Goal: Task Accomplishment & Management: Use online tool/utility

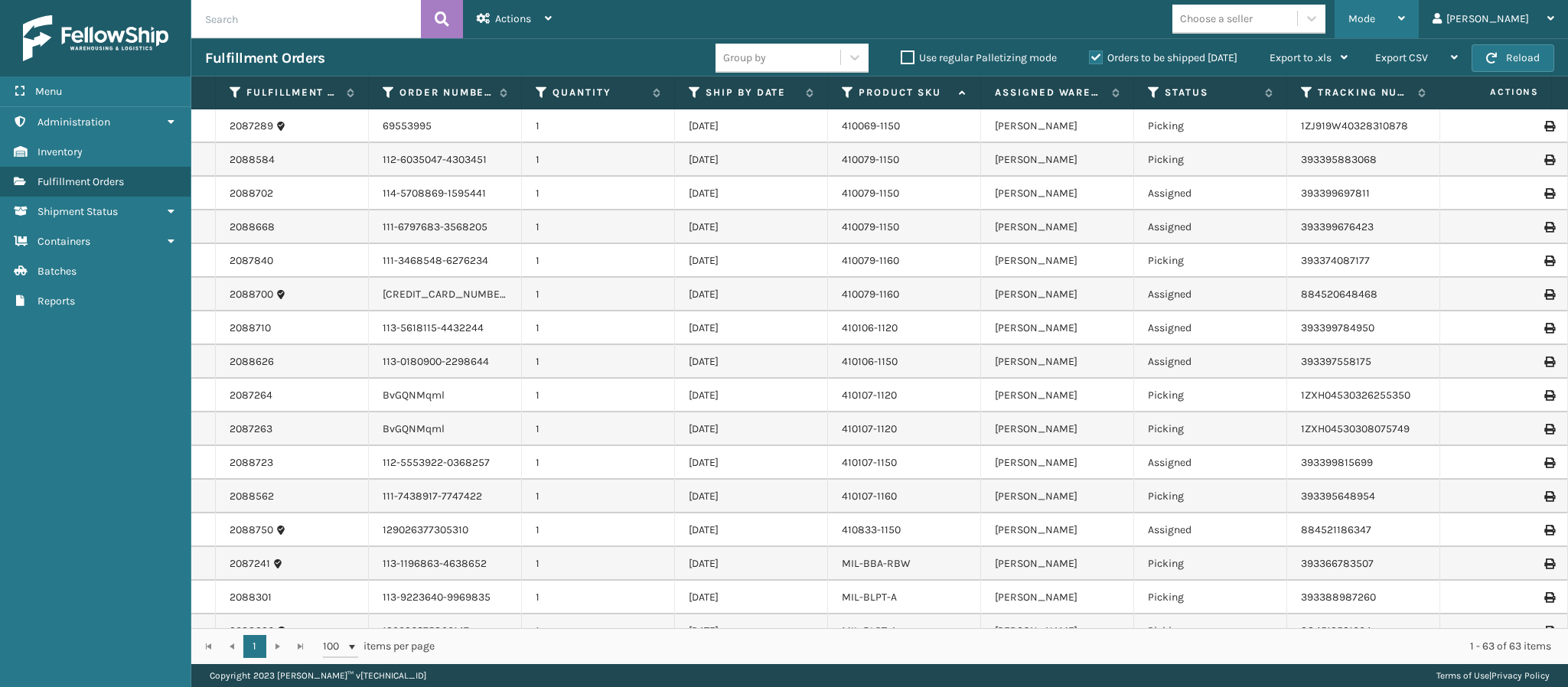
drag, startPoint x: 1439, startPoint y: 8, endPoint x: 1446, endPoint y: 12, distance: 8.1
click at [1405, 12] on div "Mode" at bounding box center [1376, 19] width 56 height 39
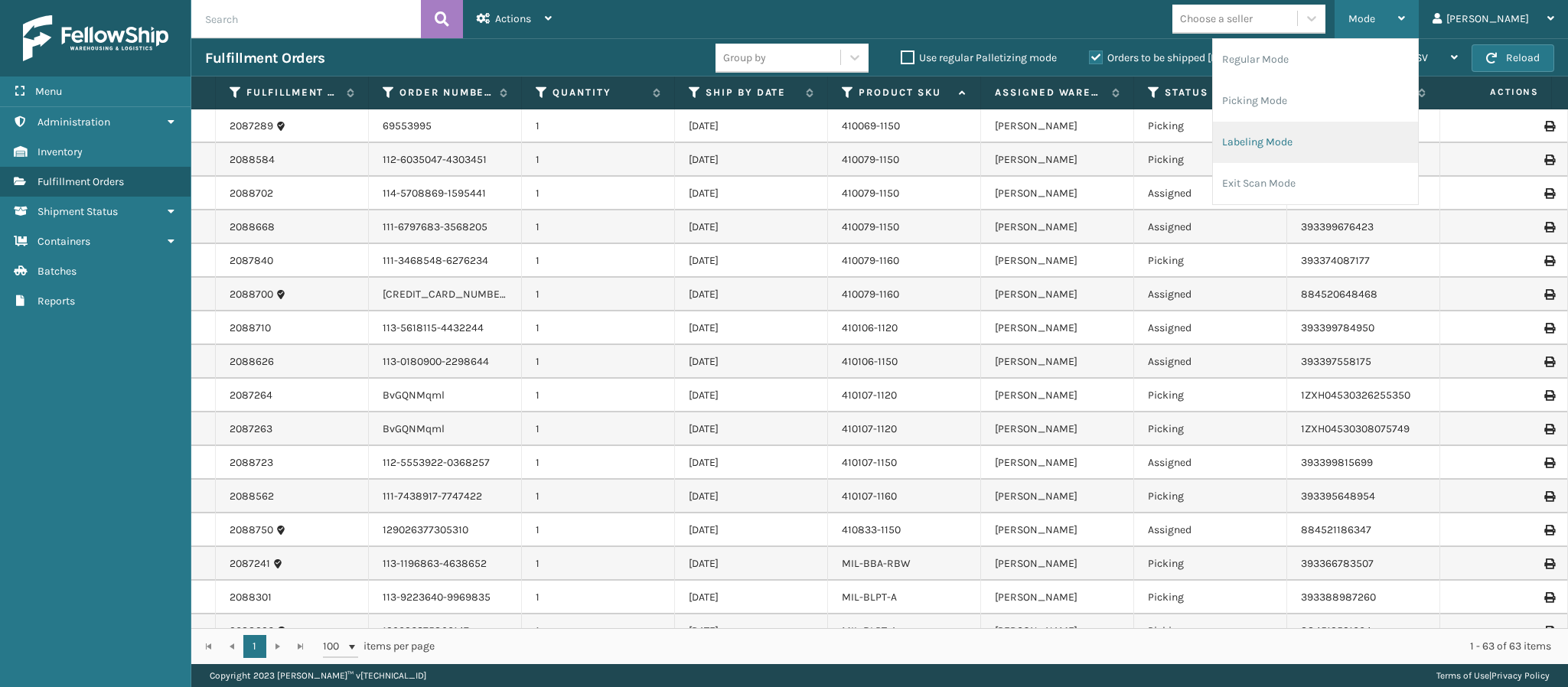
click at [1337, 142] on li "Labeling Mode" at bounding box center [1315, 142] width 205 height 42
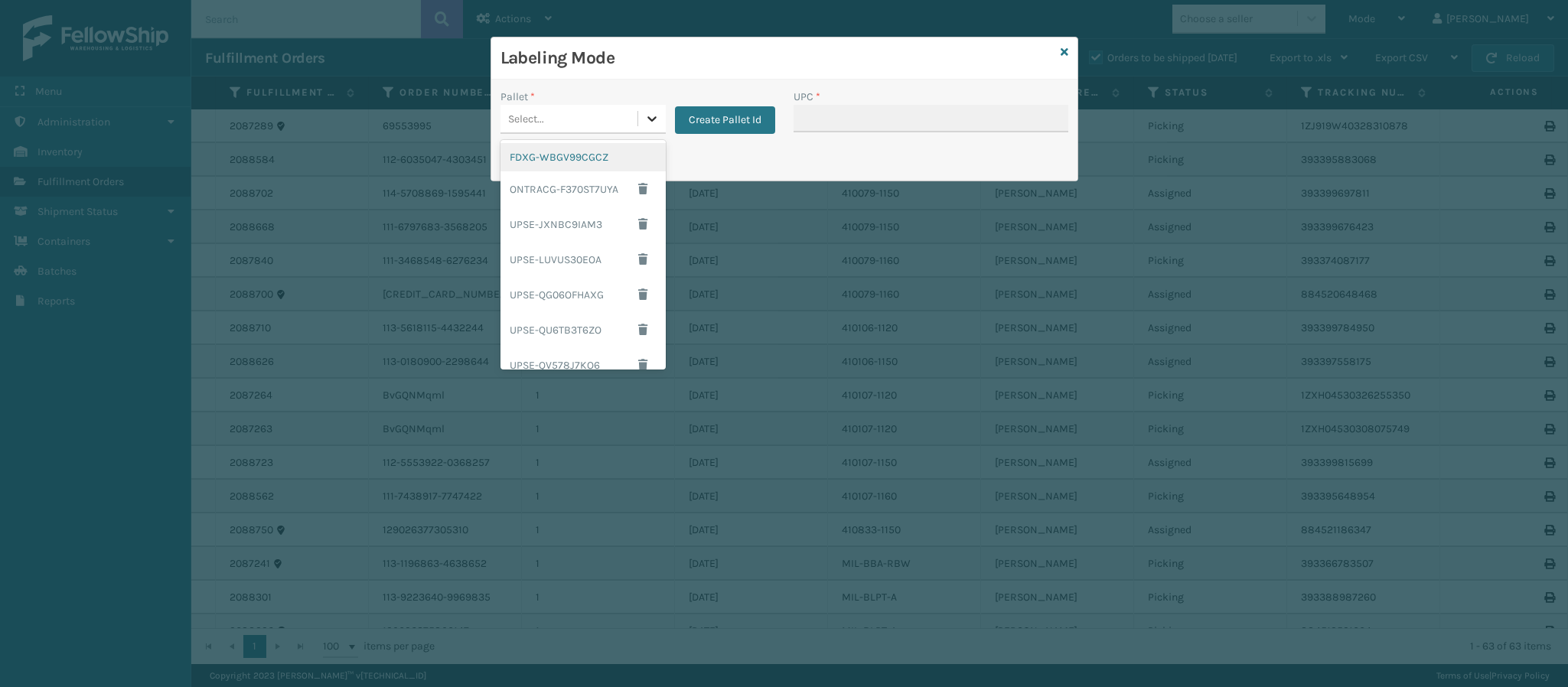
click at [648, 116] on icon at bounding box center [652, 119] width 15 height 15
click at [603, 156] on div "FDXG-WBGV99CGCZ" at bounding box center [583, 157] width 166 height 28
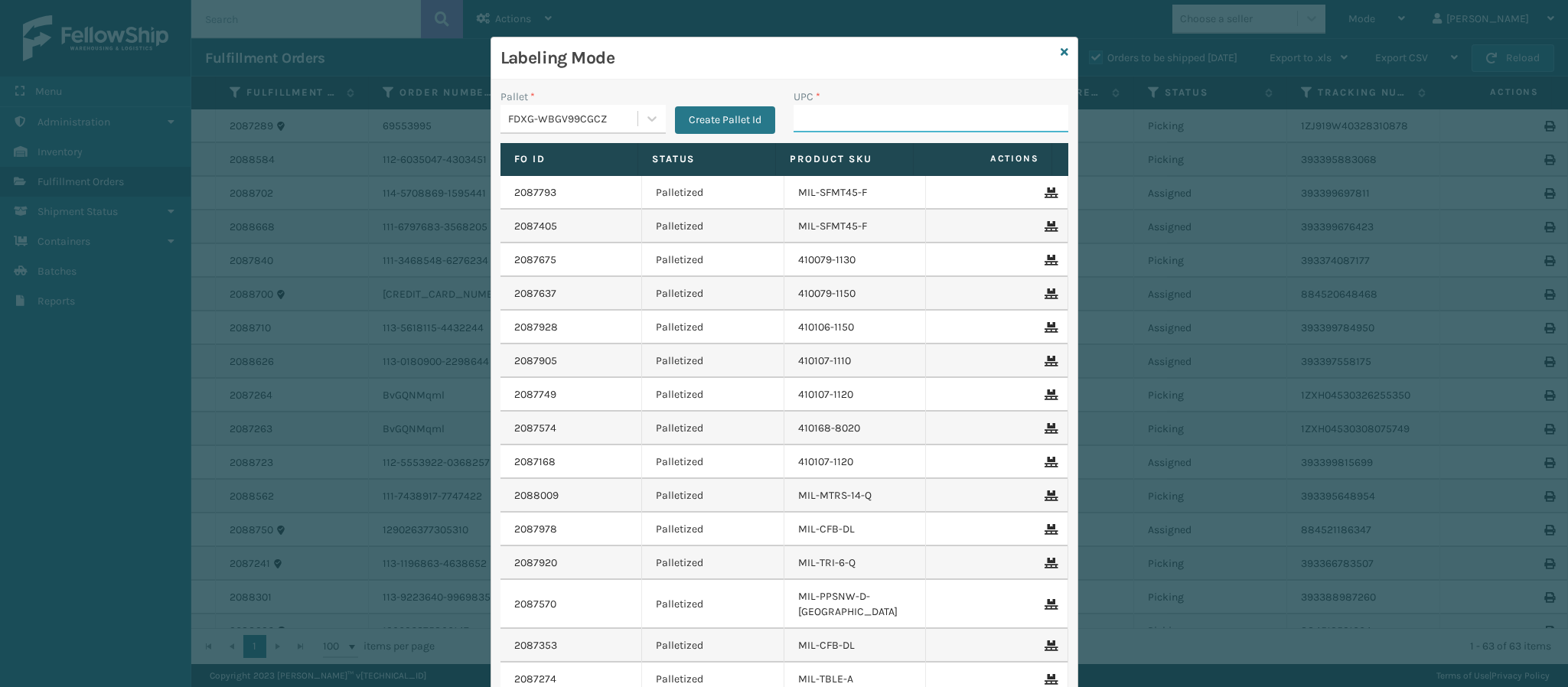
click at [873, 127] on input "UPC *" at bounding box center [931, 119] width 275 height 28
type input "84098512688"
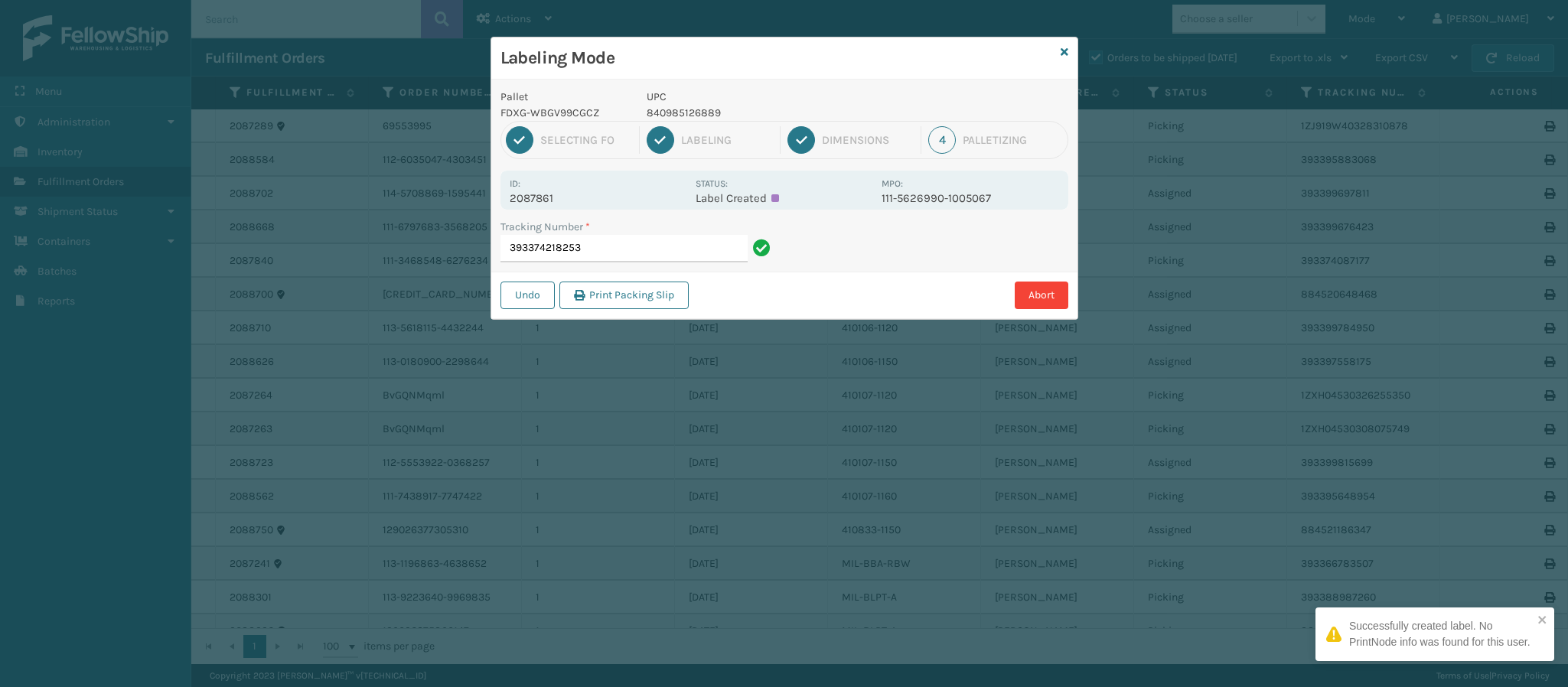
click at [549, 198] on p "2087861" at bounding box center [597, 198] width 176 height 14
copy p "2087861"
click at [615, 257] on input "393374218253" at bounding box center [624, 249] width 247 height 28
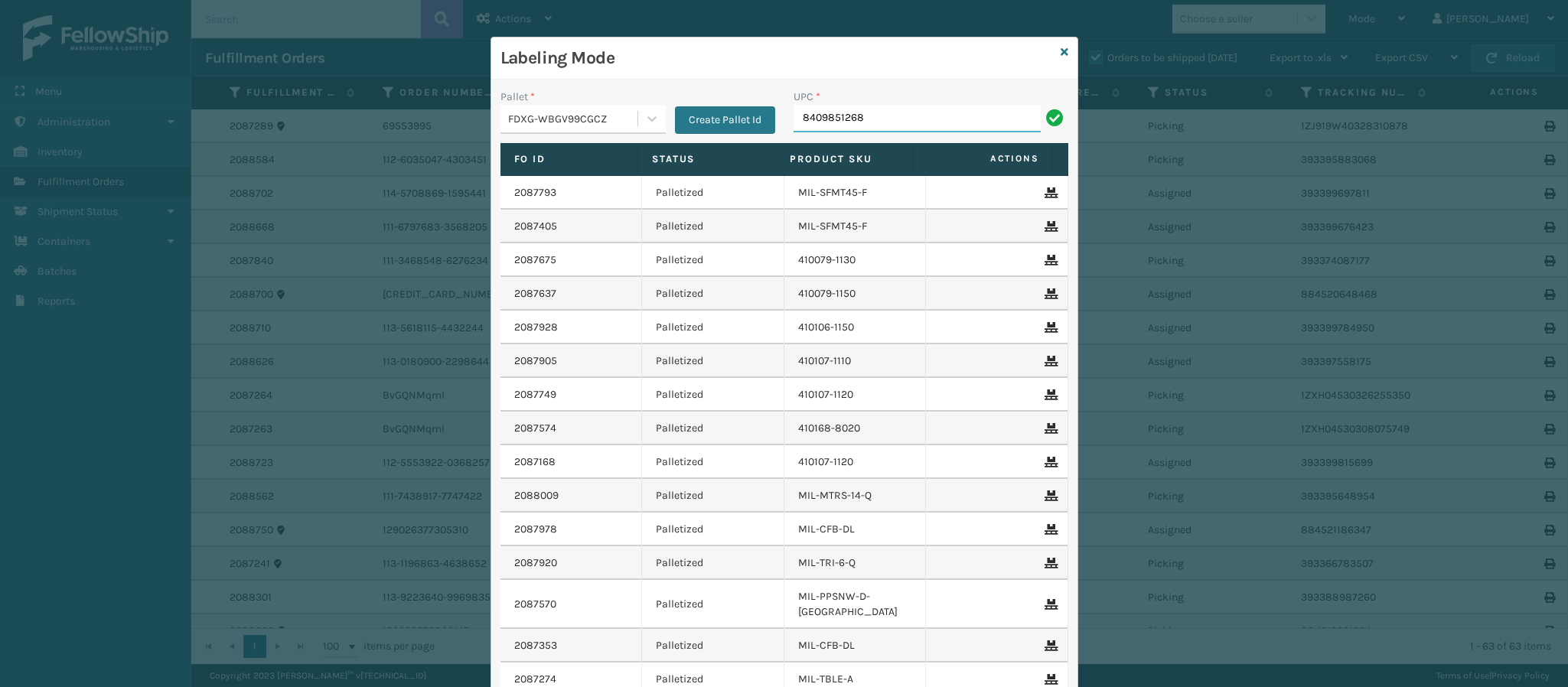
type input "84098512688"
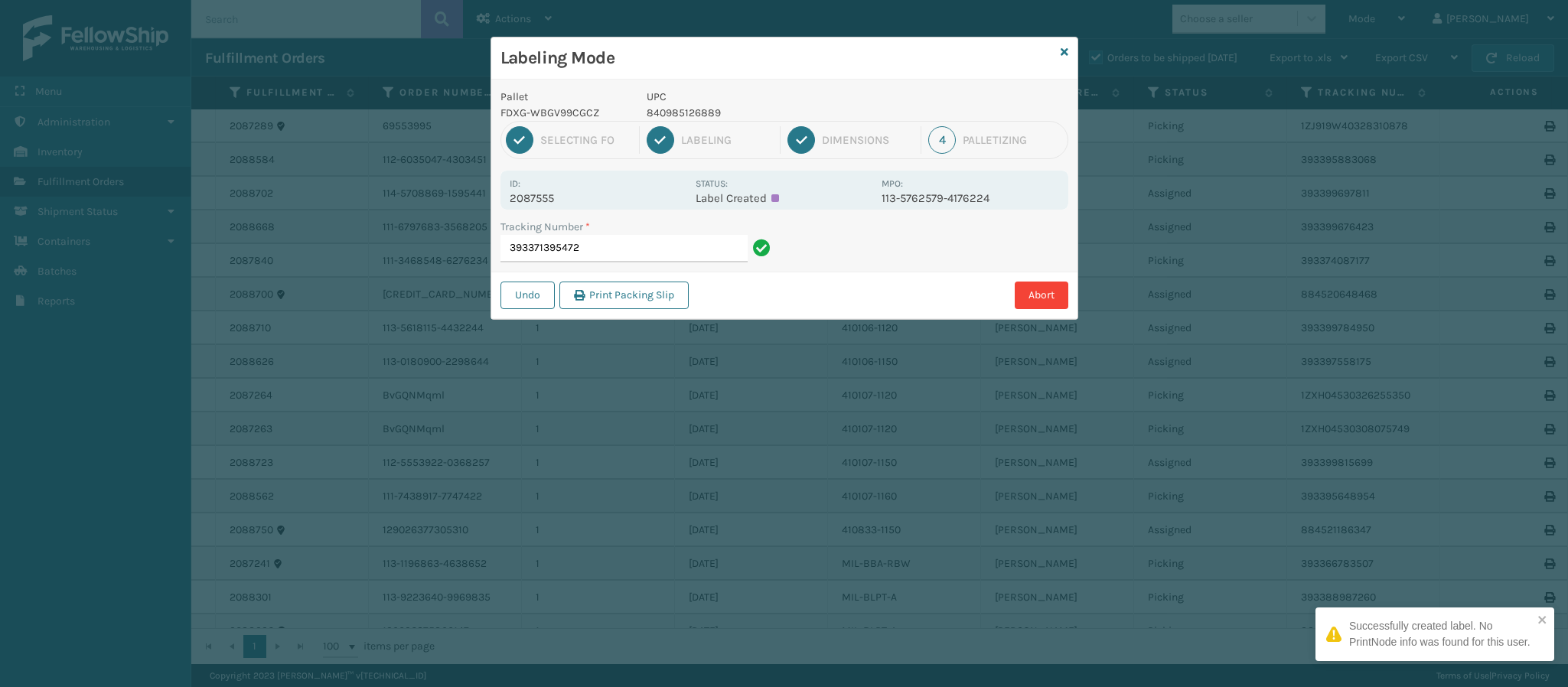
click at [545, 199] on p "2087555" at bounding box center [597, 198] width 176 height 14
copy p "2087555"
click at [655, 237] on div "Tracking Number * 393371395472" at bounding box center [638, 240] width 275 height 44
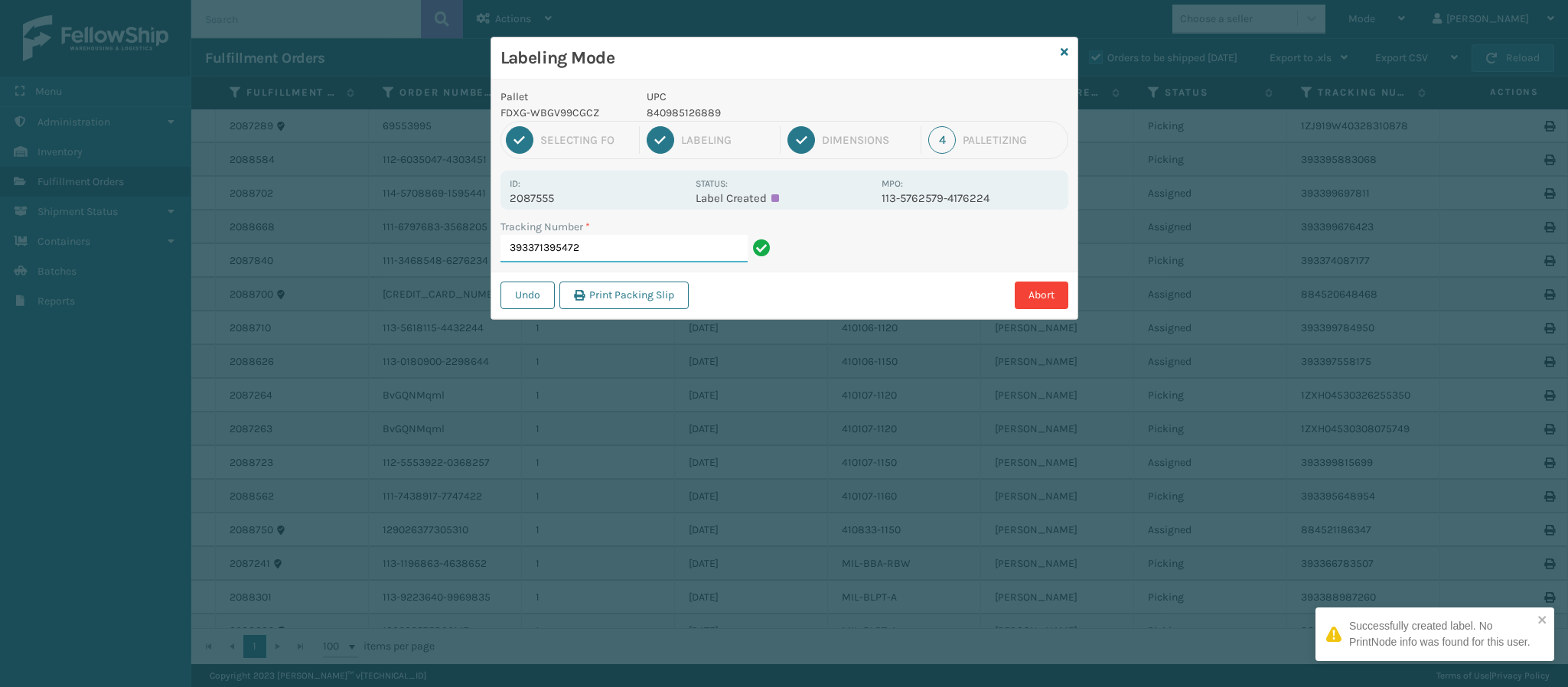
click at [655, 237] on input "393371395472" at bounding box center [624, 249] width 247 height 28
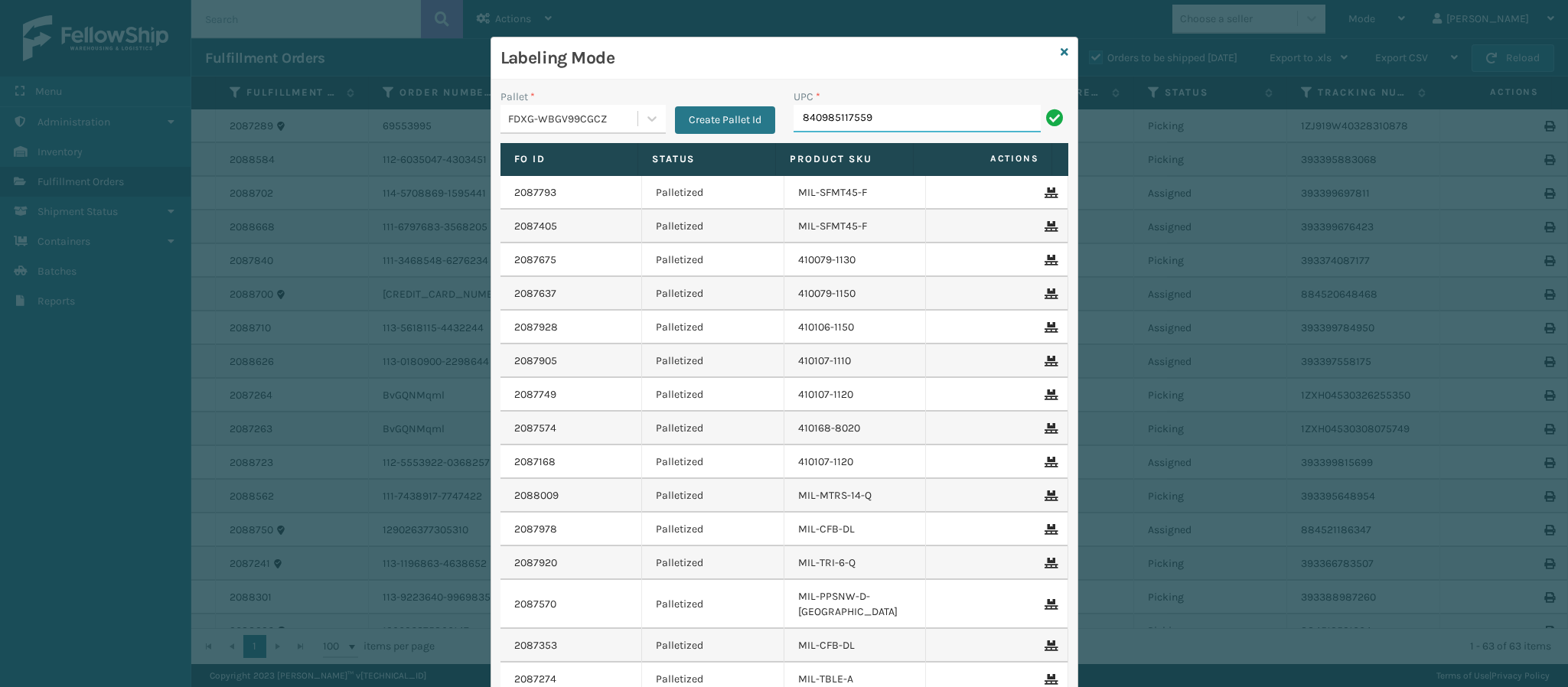
type input "840985117559"
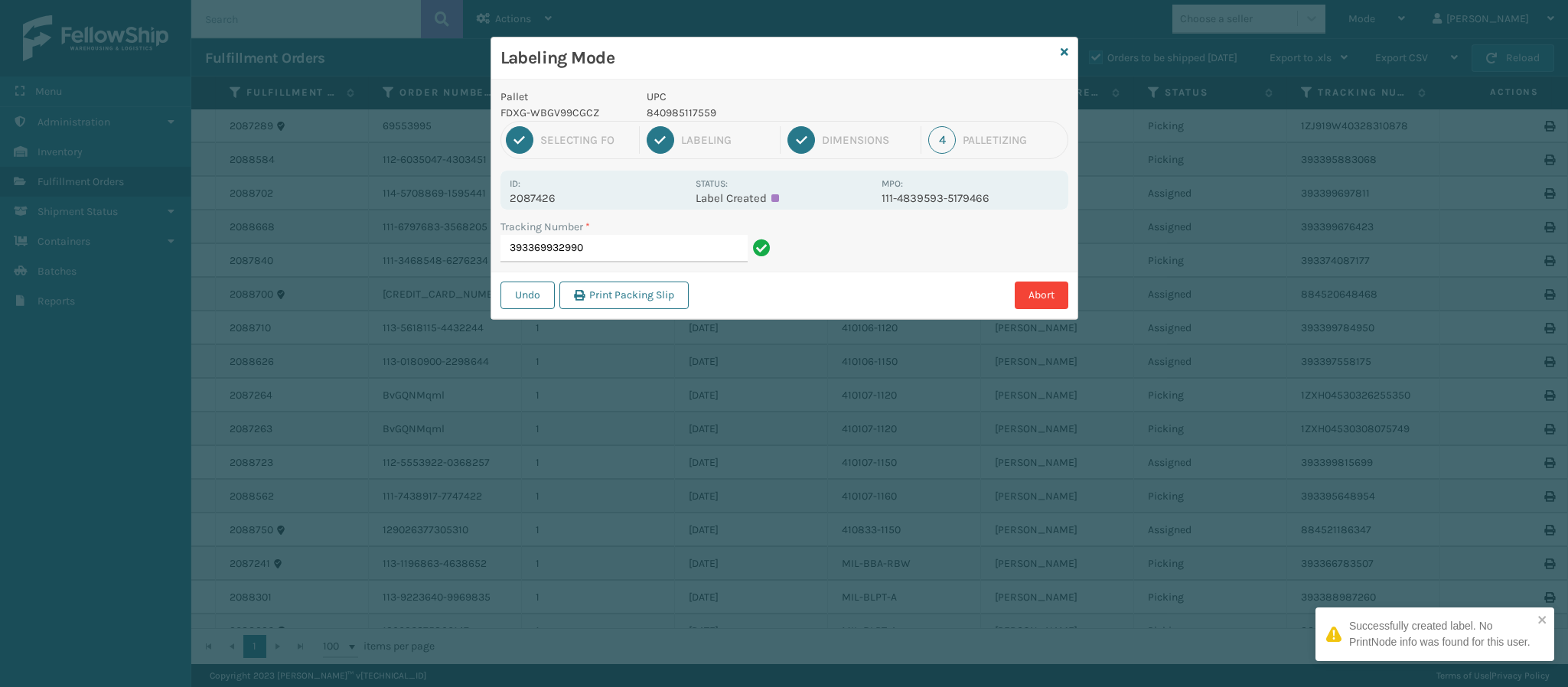
click at [551, 205] on p "2087426" at bounding box center [597, 198] width 176 height 14
copy p "2087426"
click at [603, 251] on input "393369932990" at bounding box center [624, 249] width 247 height 28
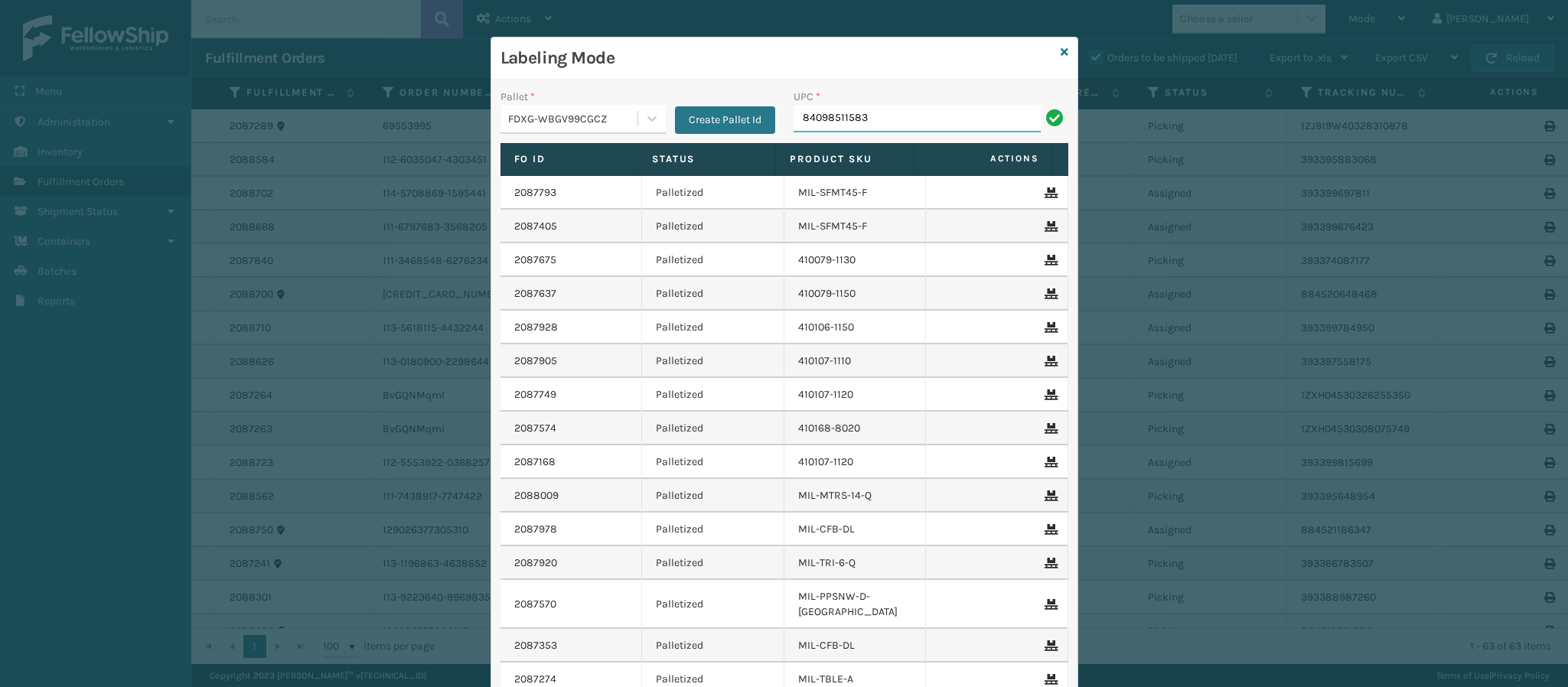
type input "840985115838"
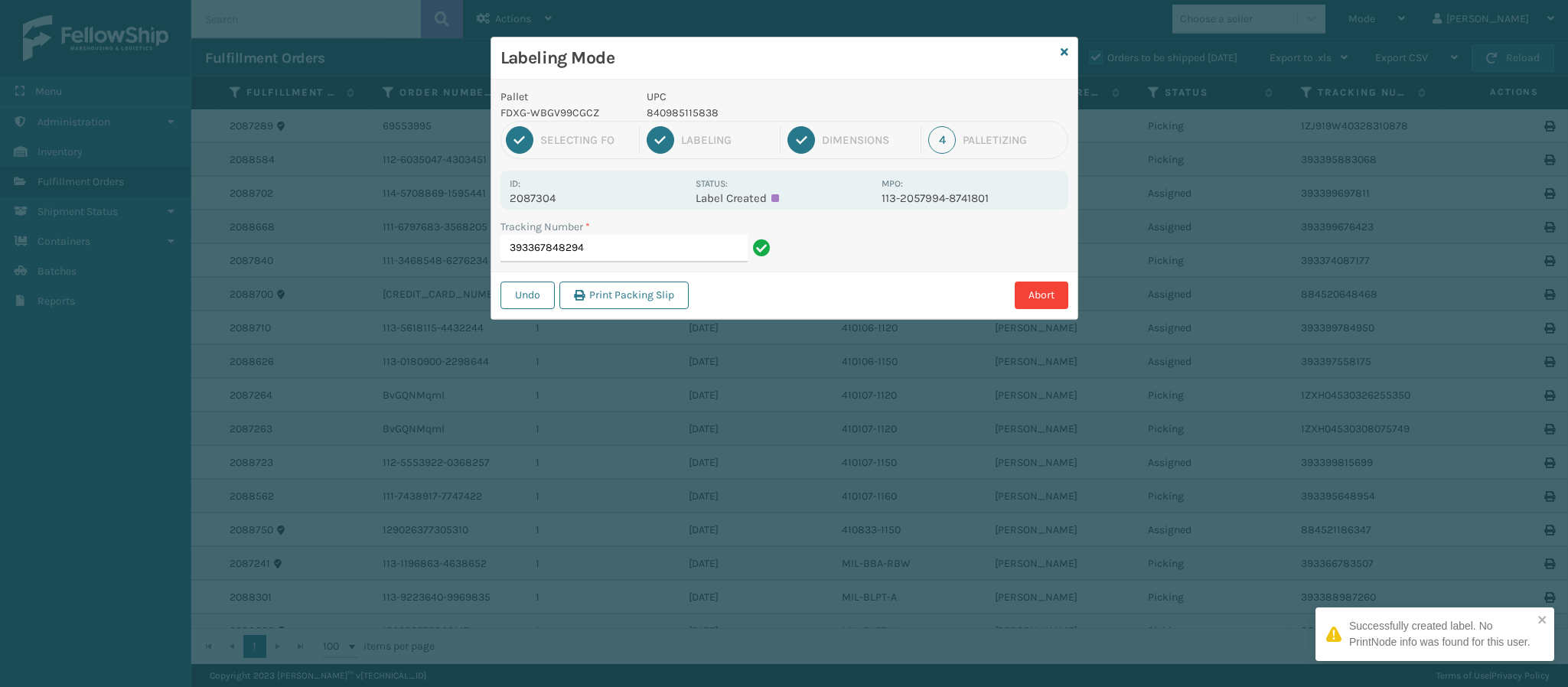
click at [553, 193] on p "2087304" at bounding box center [597, 198] width 176 height 14
copy p "2087304"
click at [612, 255] on input "393367848294" at bounding box center [624, 249] width 247 height 28
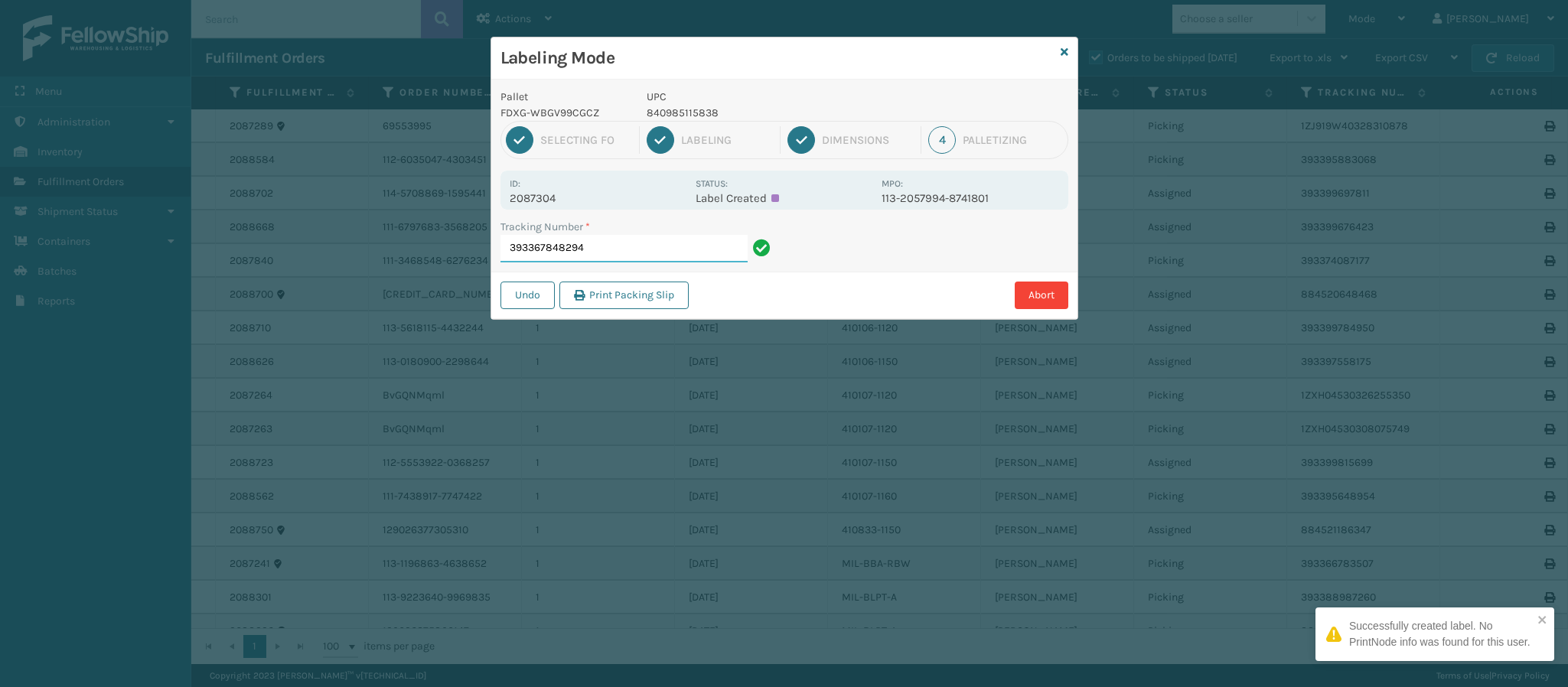
click at [612, 255] on input "393367848294" at bounding box center [624, 249] width 247 height 28
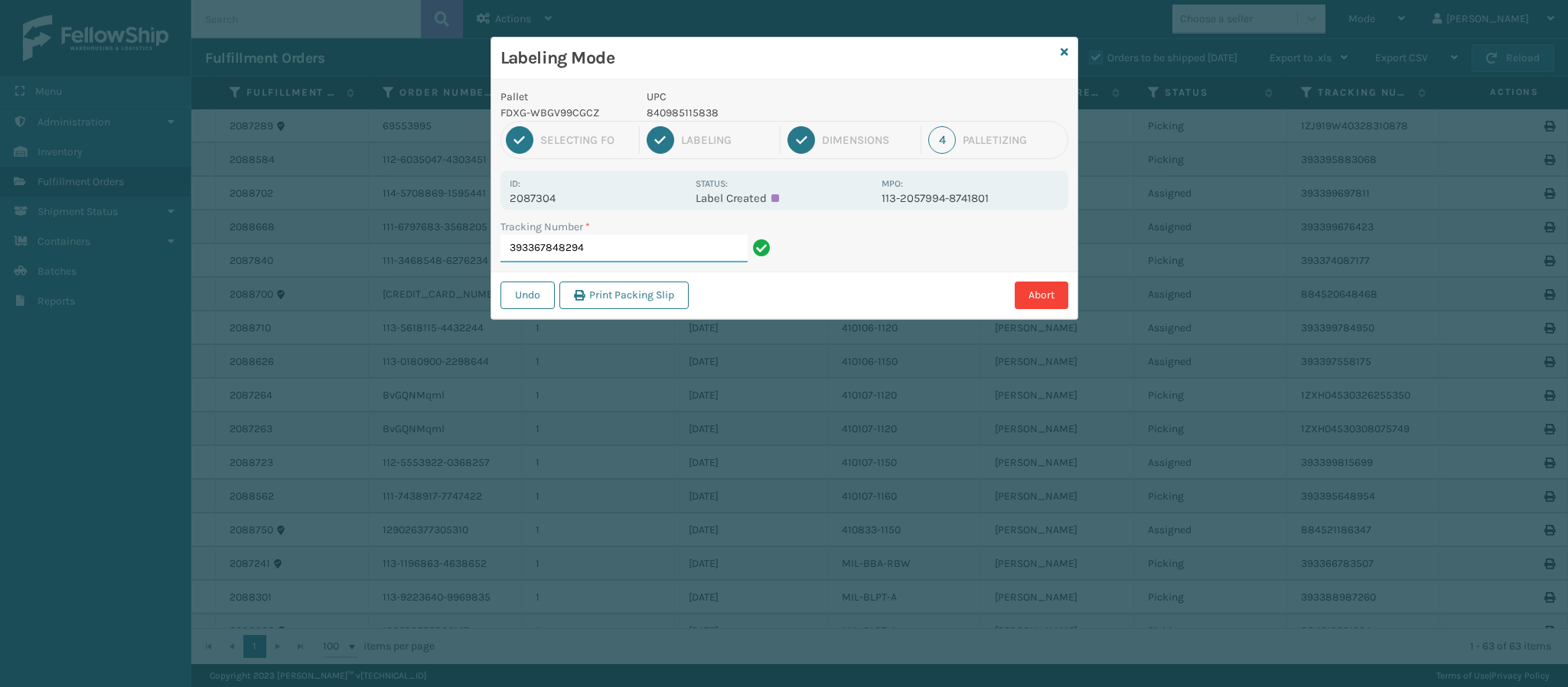
click at [612, 255] on input "393367848294" at bounding box center [624, 249] width 247 height 28
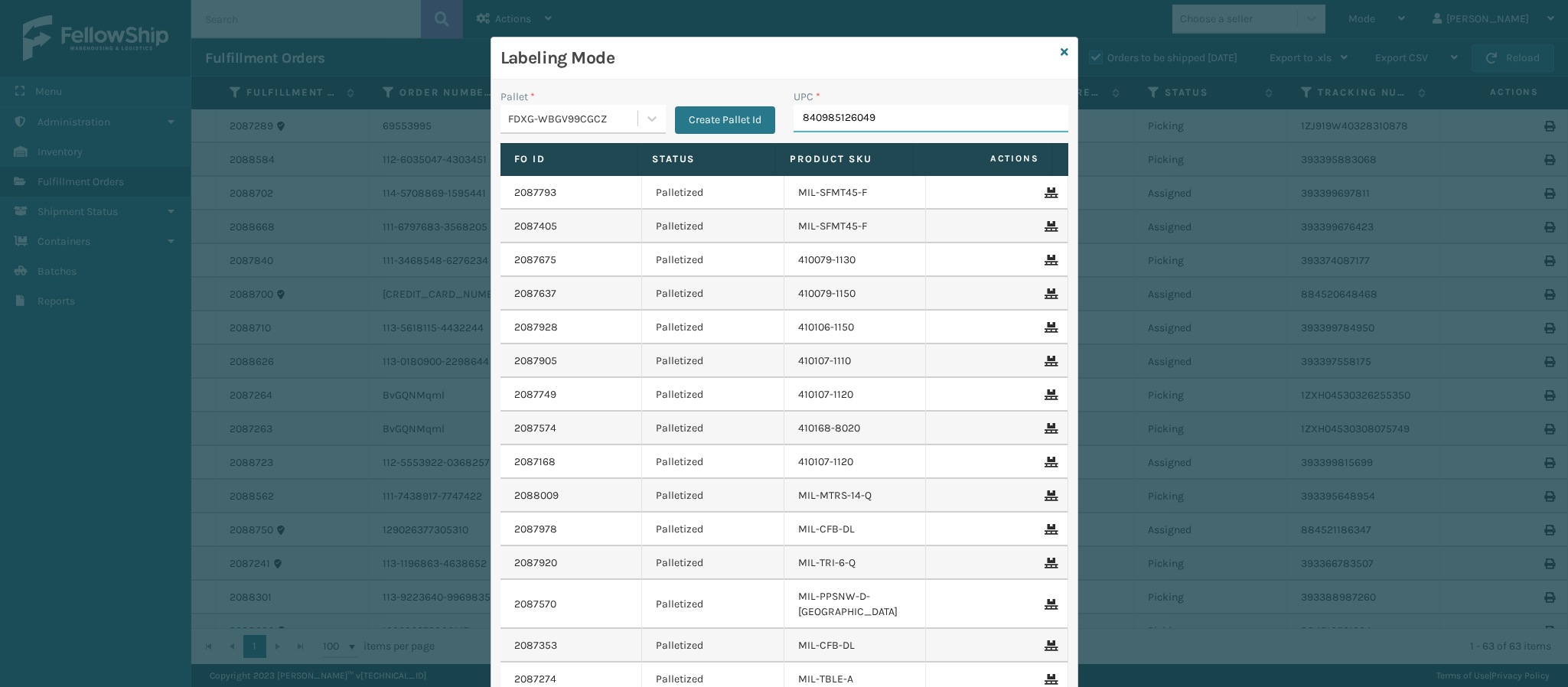
type input "840985126049"
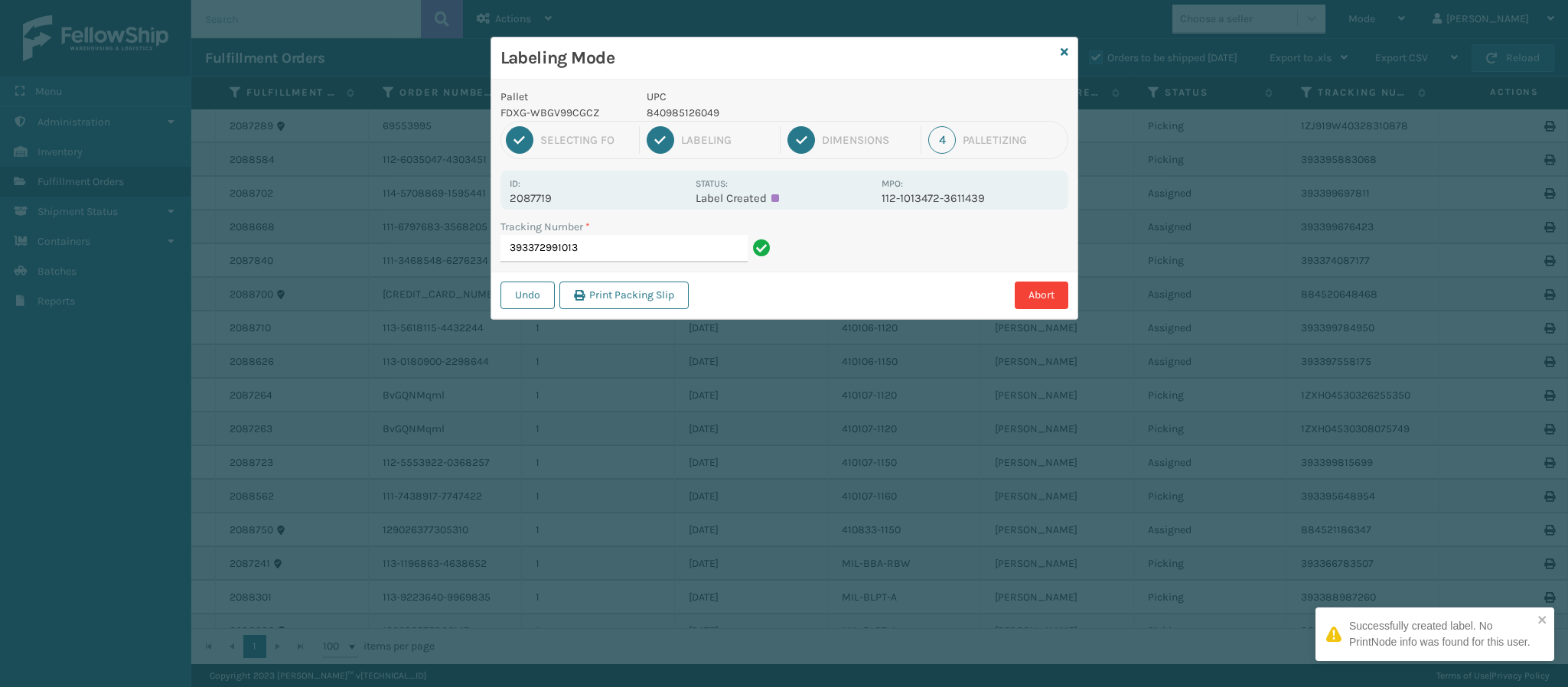
click at [537, 197] on p "2087719" at bounding box center [597, 198] width 176 height 14
copy p "2087719"
click at [598, 239] on input "393372991013" at bounding box center [624, 249] width 247 height 28
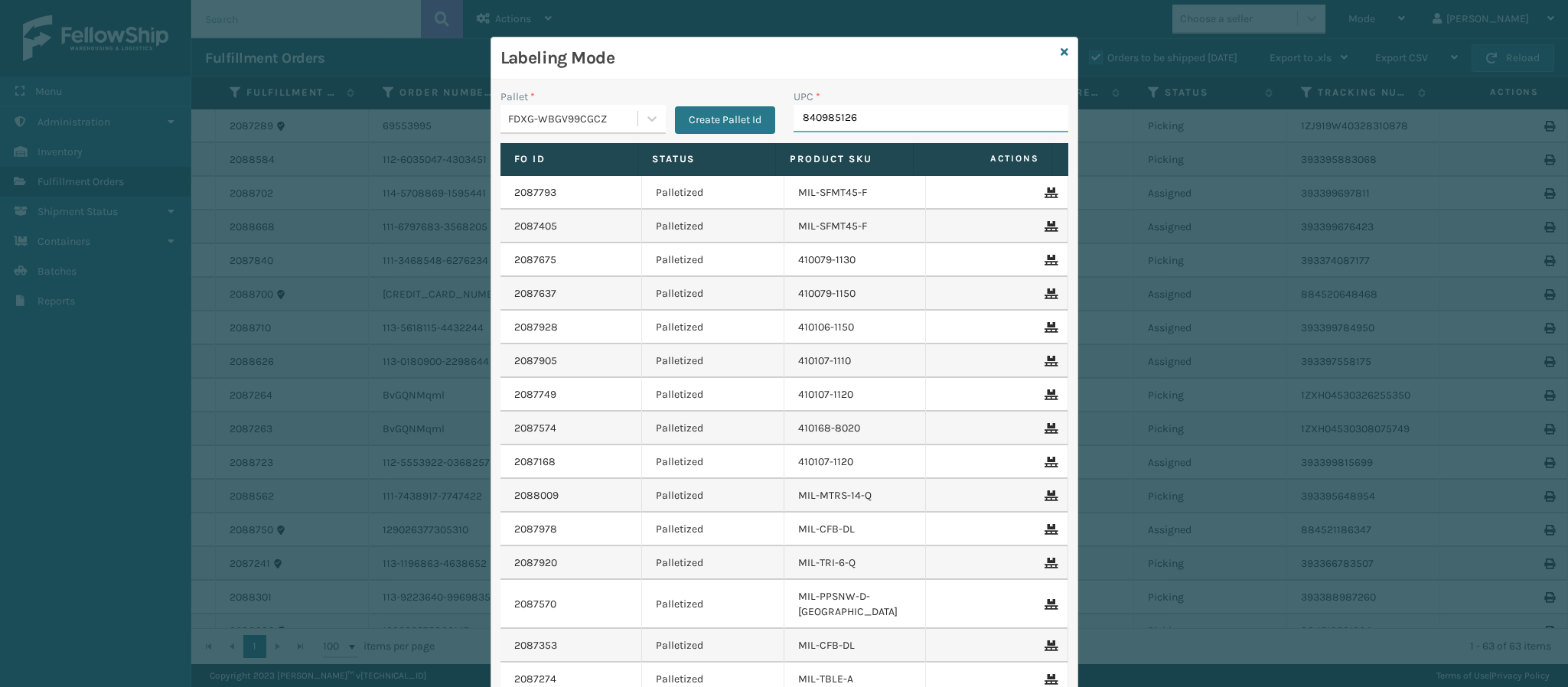
type input "8409851260"
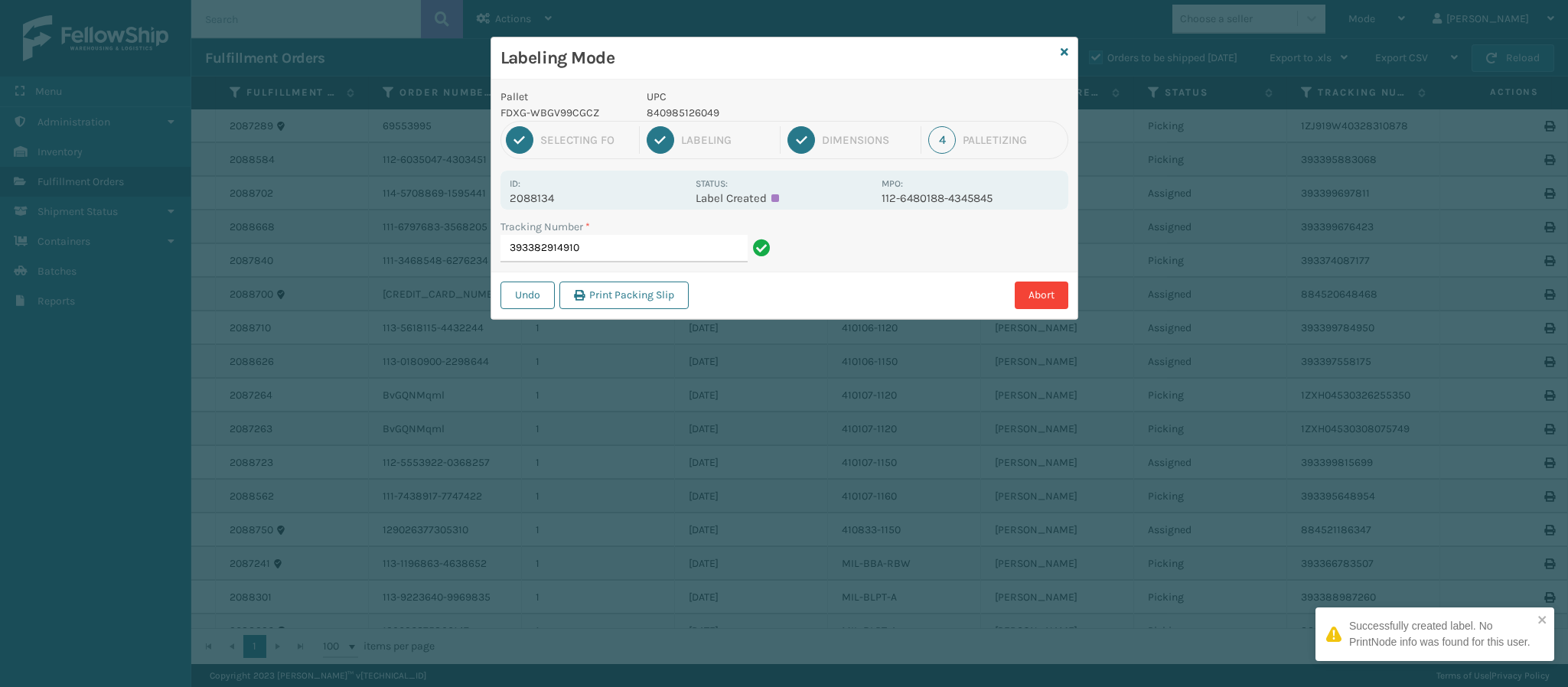
click at [552, 203] on p "2088134" at bounding box center [597, 198] width 176 height 14
copy p "2088134"
click at [604, 246] on input "393382914910" at bounding box center [624, 249] width 247 height 28
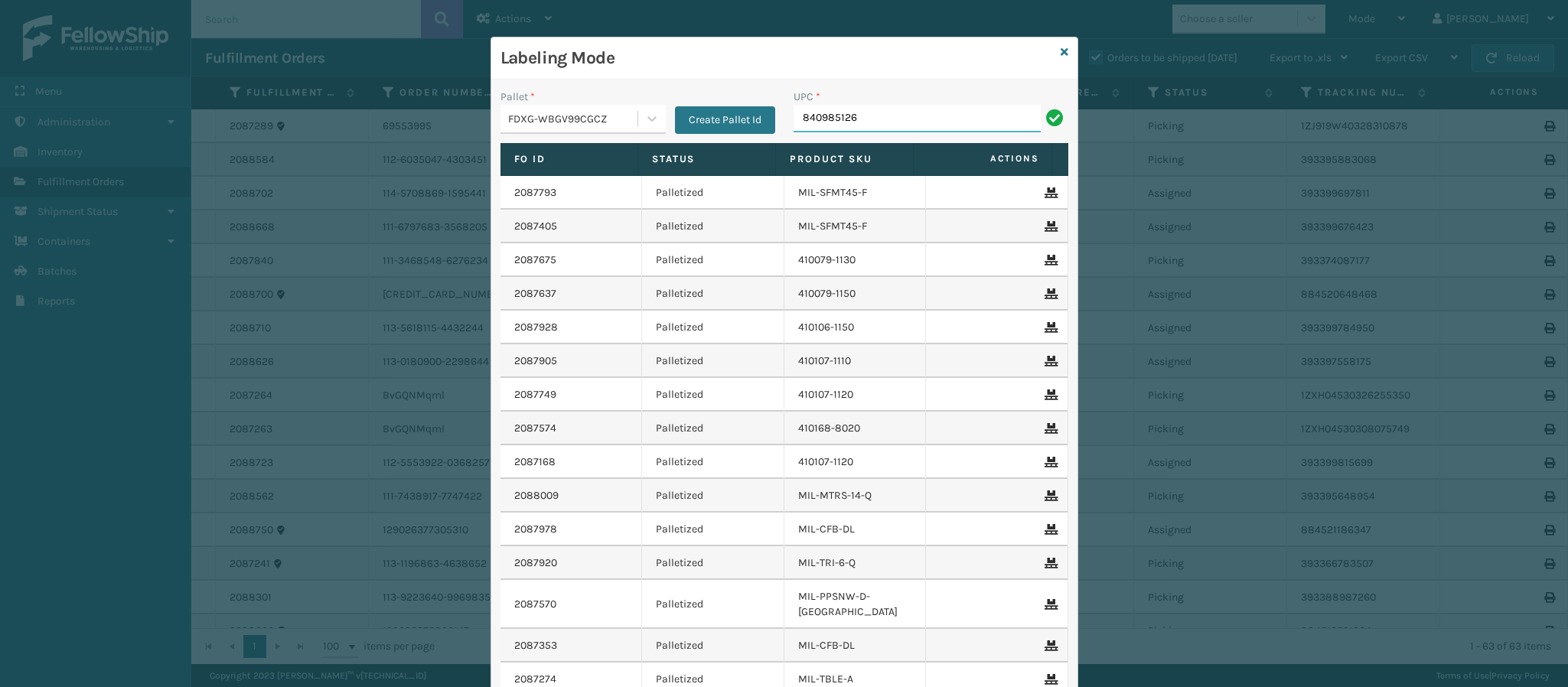
type input "8409851260"
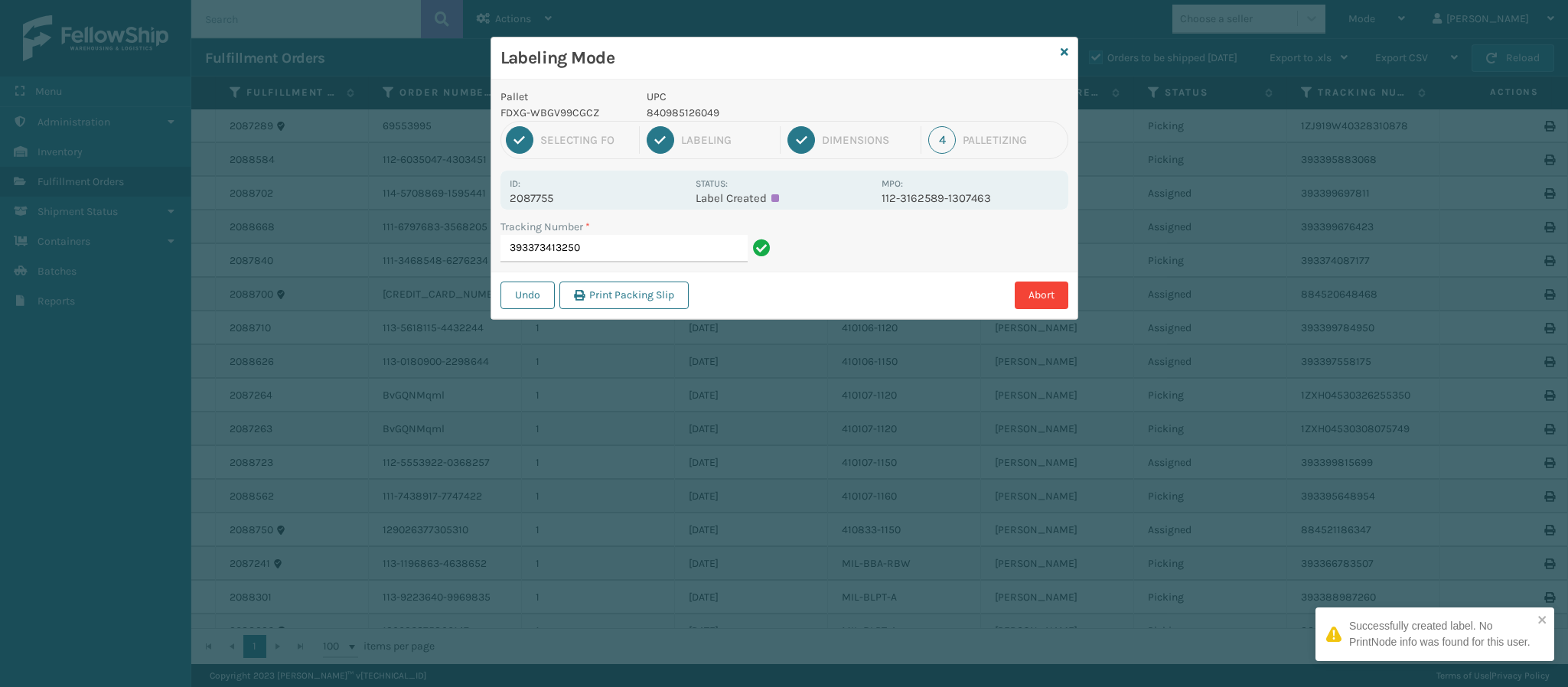
click at [540, 193] on p "2087755" at bounding box center [597, 198] width 176 height 14
copy p "2087755"
click at [624, 249] on input "393373413250" at bounding box center [624, 249] width 247 height 28
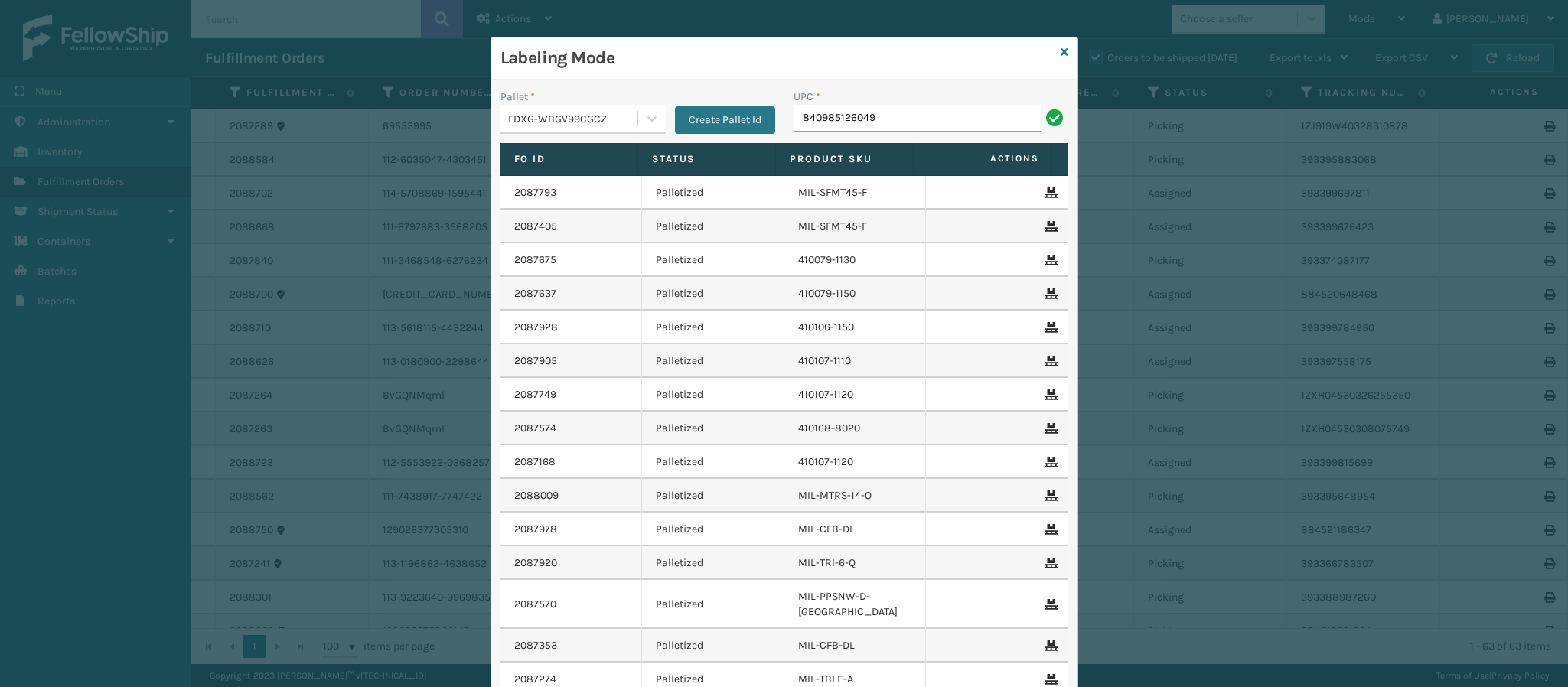
type input "840985126049"
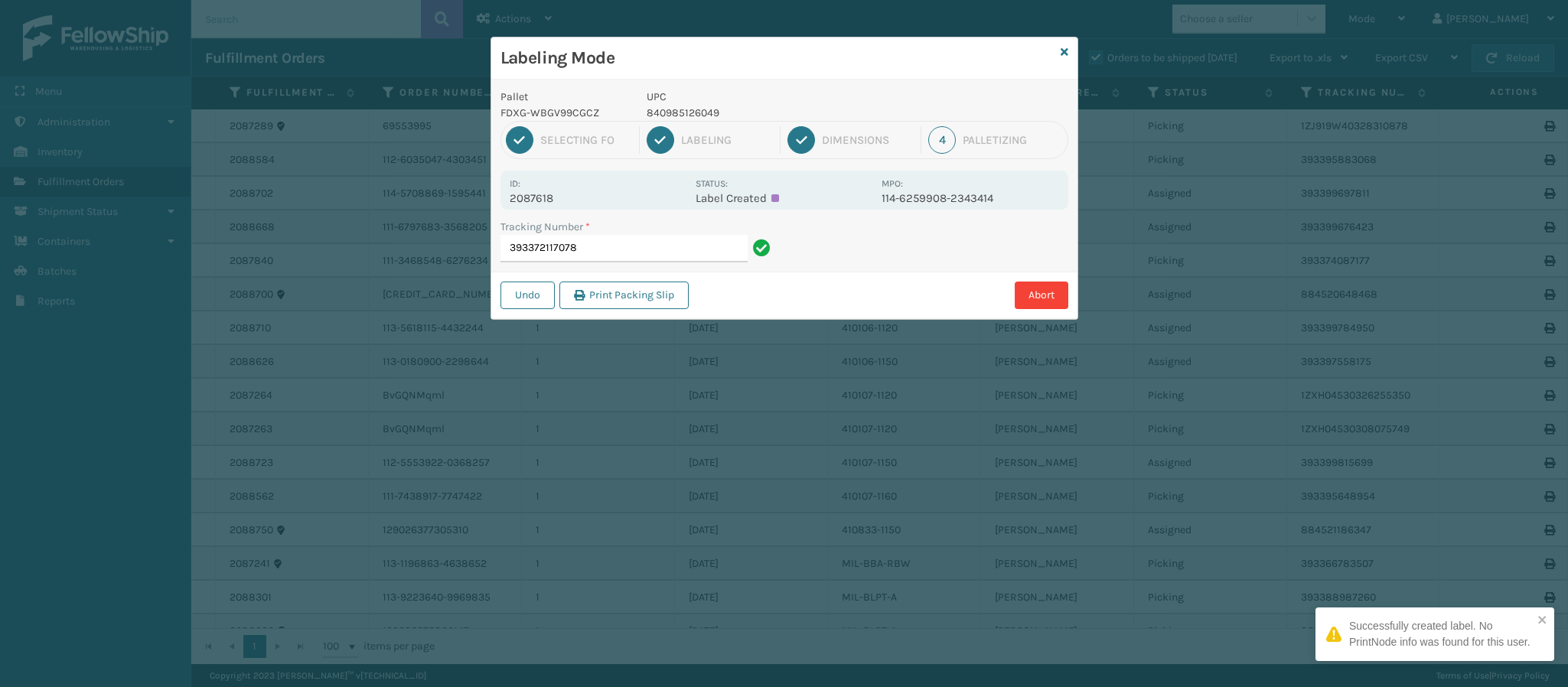
click at [552, 186] on div "Id: 2087618" at bounding box center [597, 189] width 176 height 30
click at [554, 198] on p "2087618" at bounding box center [597, 198] width 176 height 14
copy p "2087618"
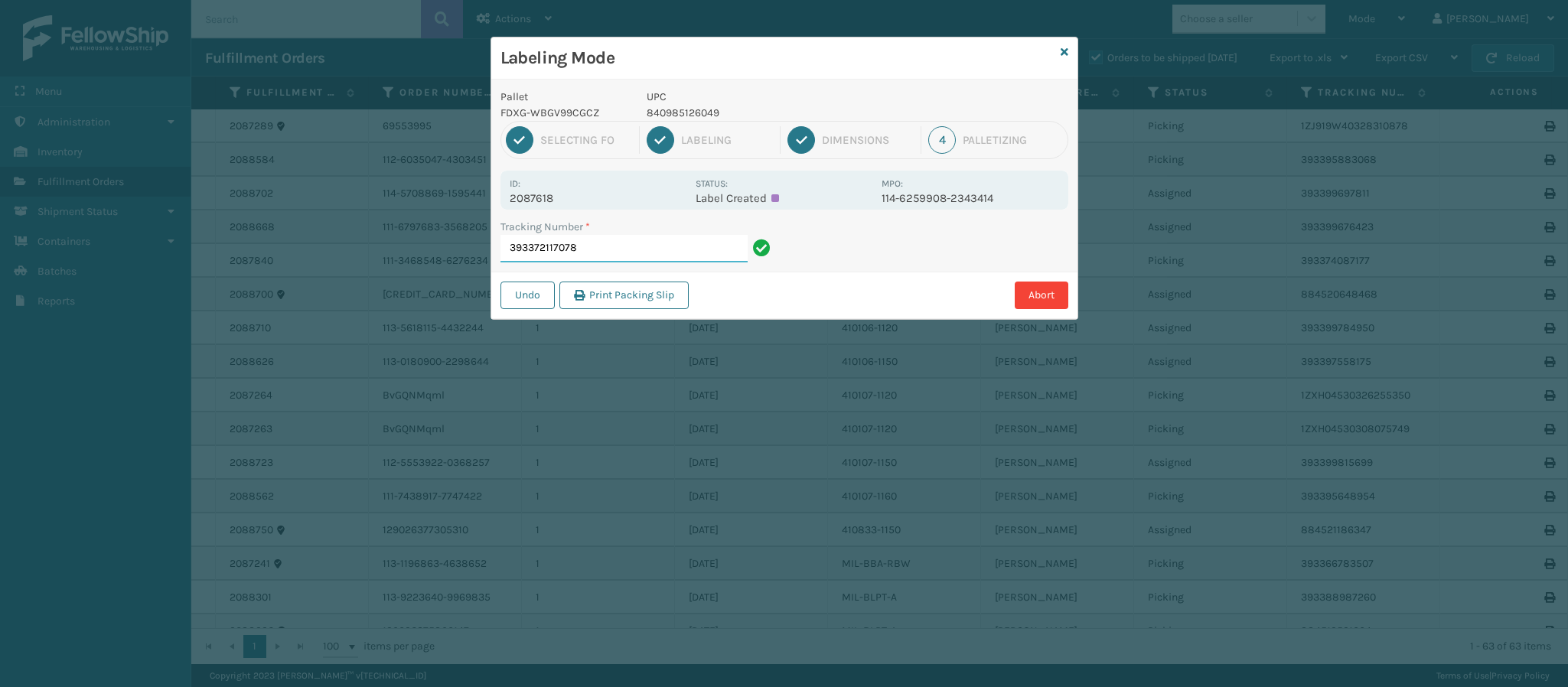
click at [605, 244] on input "393372117078" at bounding box center [624, 249] width 247 height 28
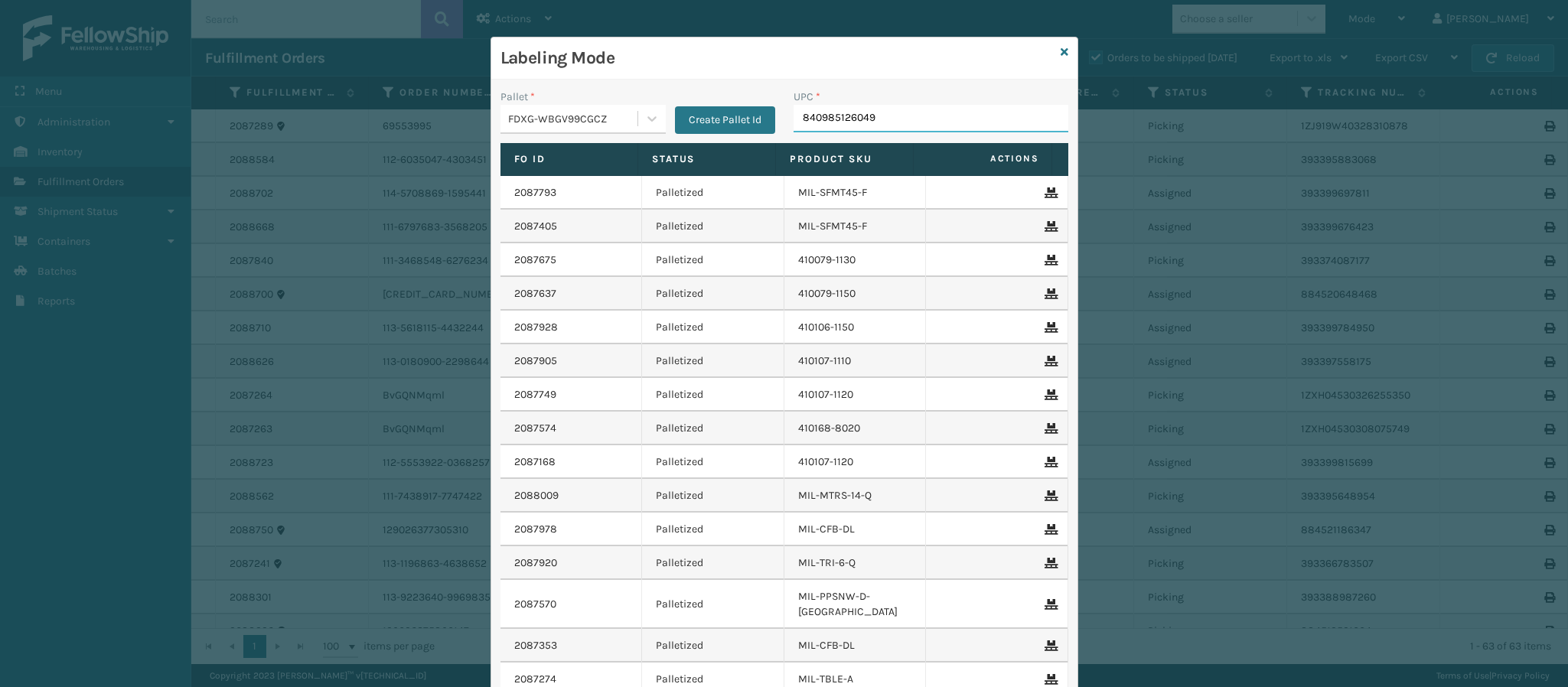
type input "840985126049"
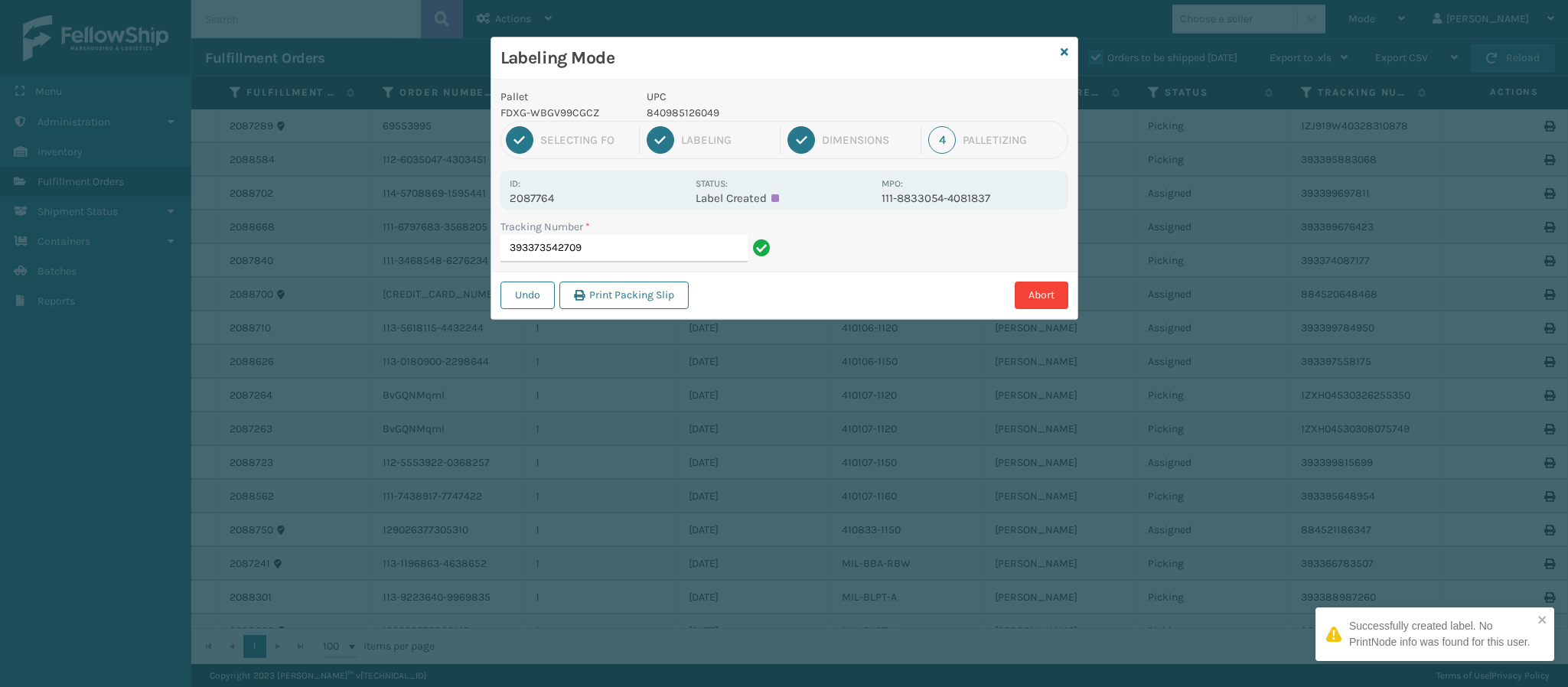
click at [546, 195] on p "2087764" at bounding box center [597, 198] width 176 height 14
copy p "2087764"
click at [593, 237] on input "393373542709" at bounding box center [624, 249] width 247 height 28
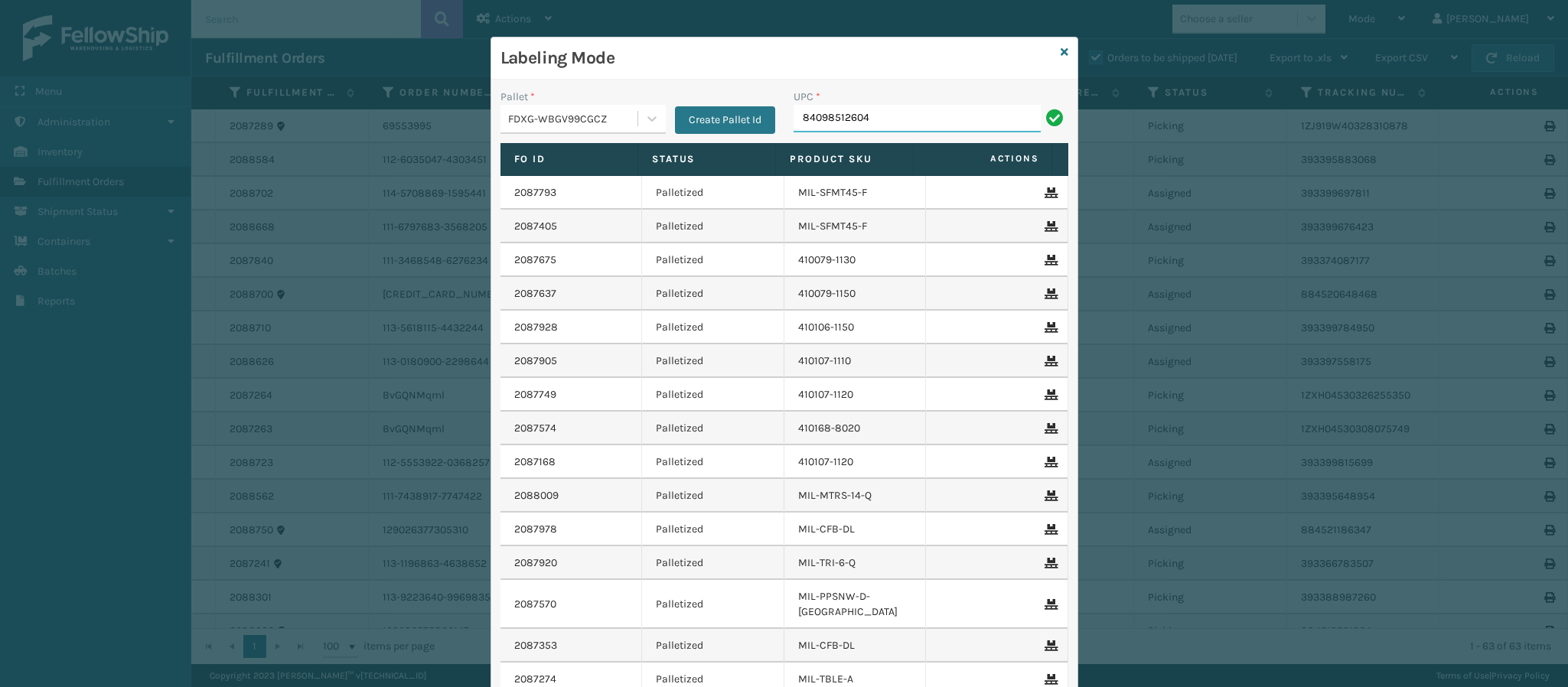
type input "840985126049"
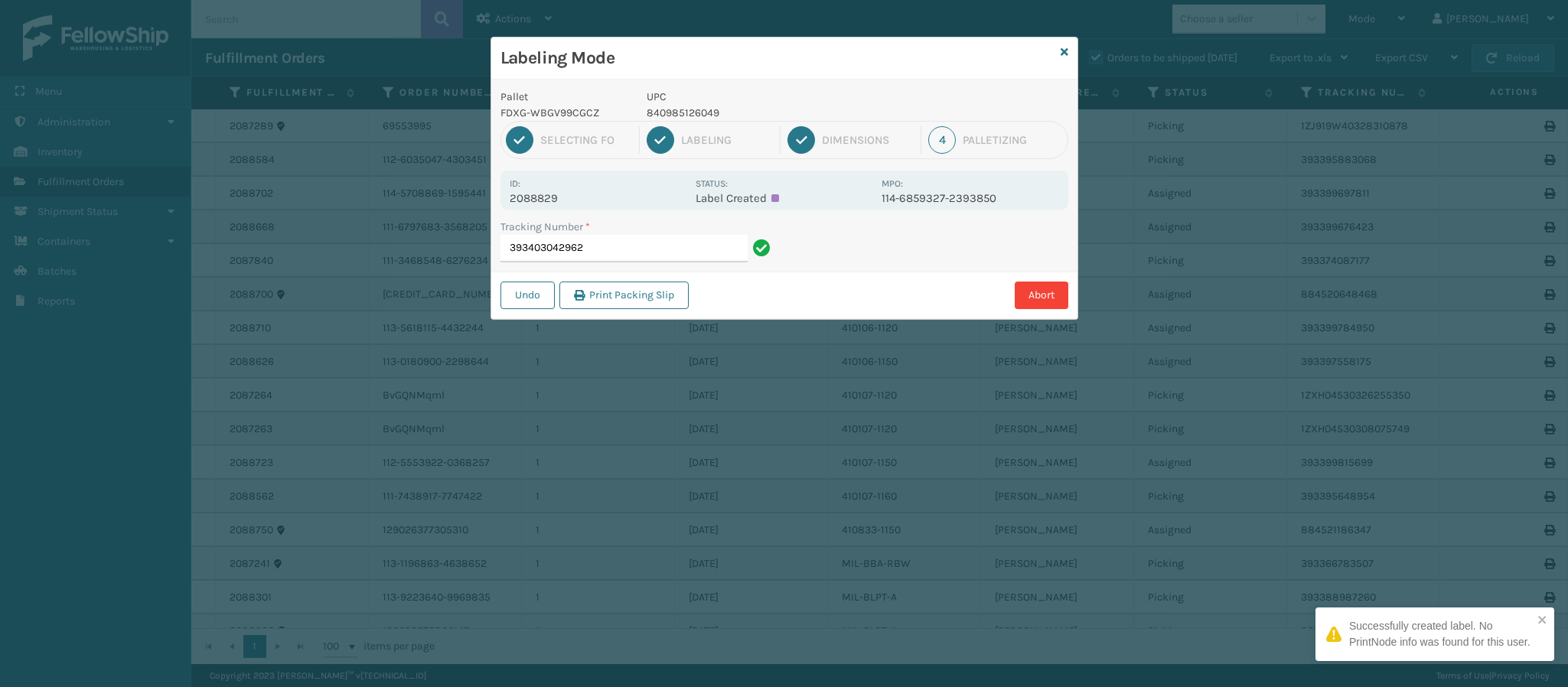
click at [542, 205] on p "2088829" at bounding box center [597, 198] width 176 height 14
copy p "2088829"
click at [663, 251] on input "393403042962" at bounding box center [624, 249] width 247 height 28
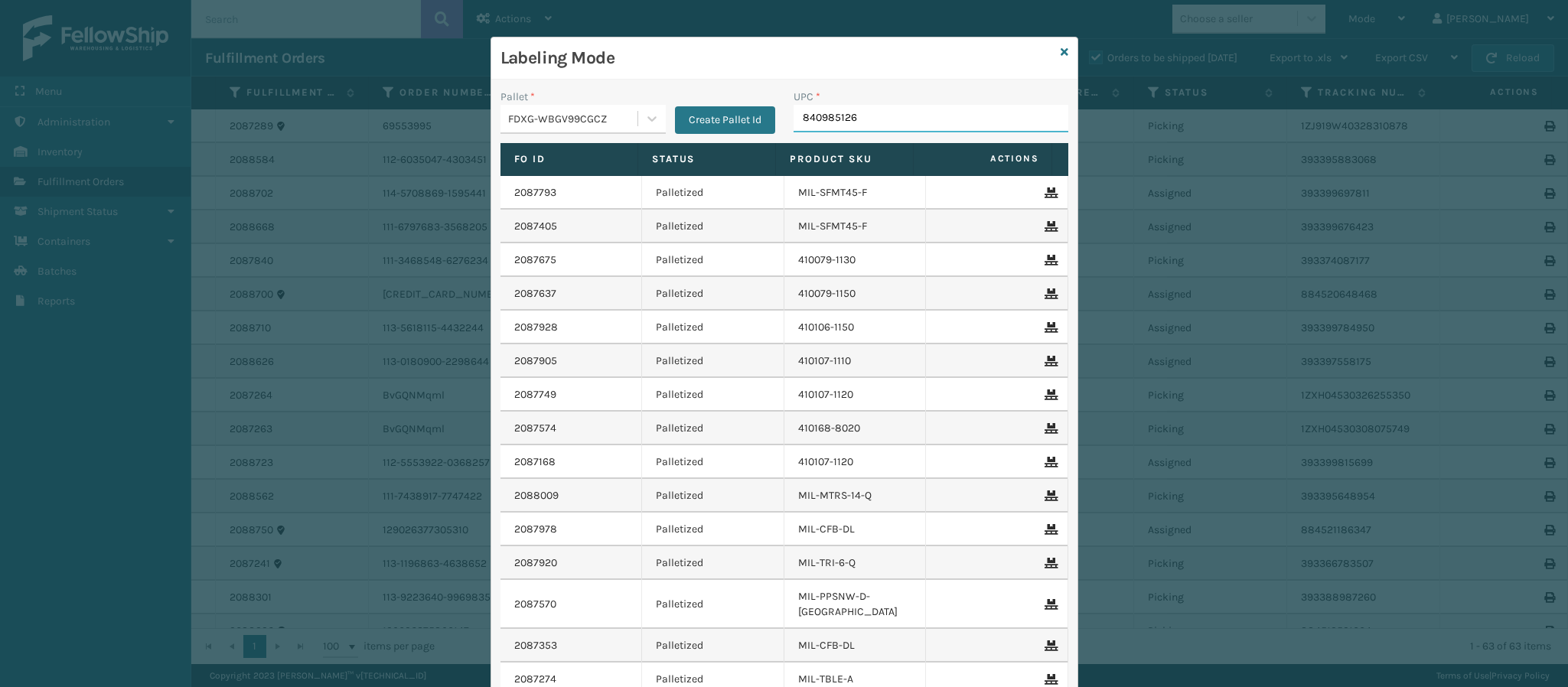
type input "8409851260"
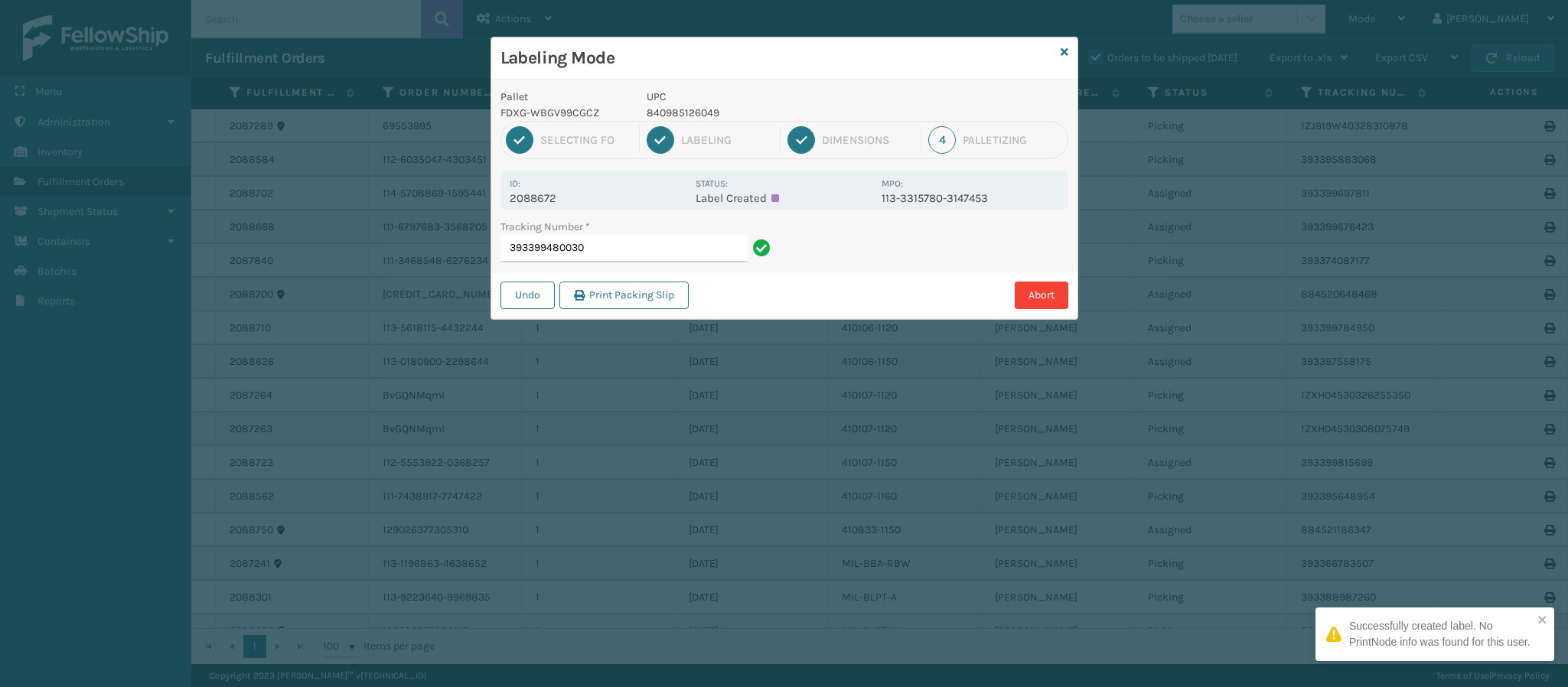
click at [556, 200] on p "2088672" at bounding box center [597, 198] width 176 height 14
click at [609, 251] on input "393399480030" at bounding box center [624, 249] width 247 height 28
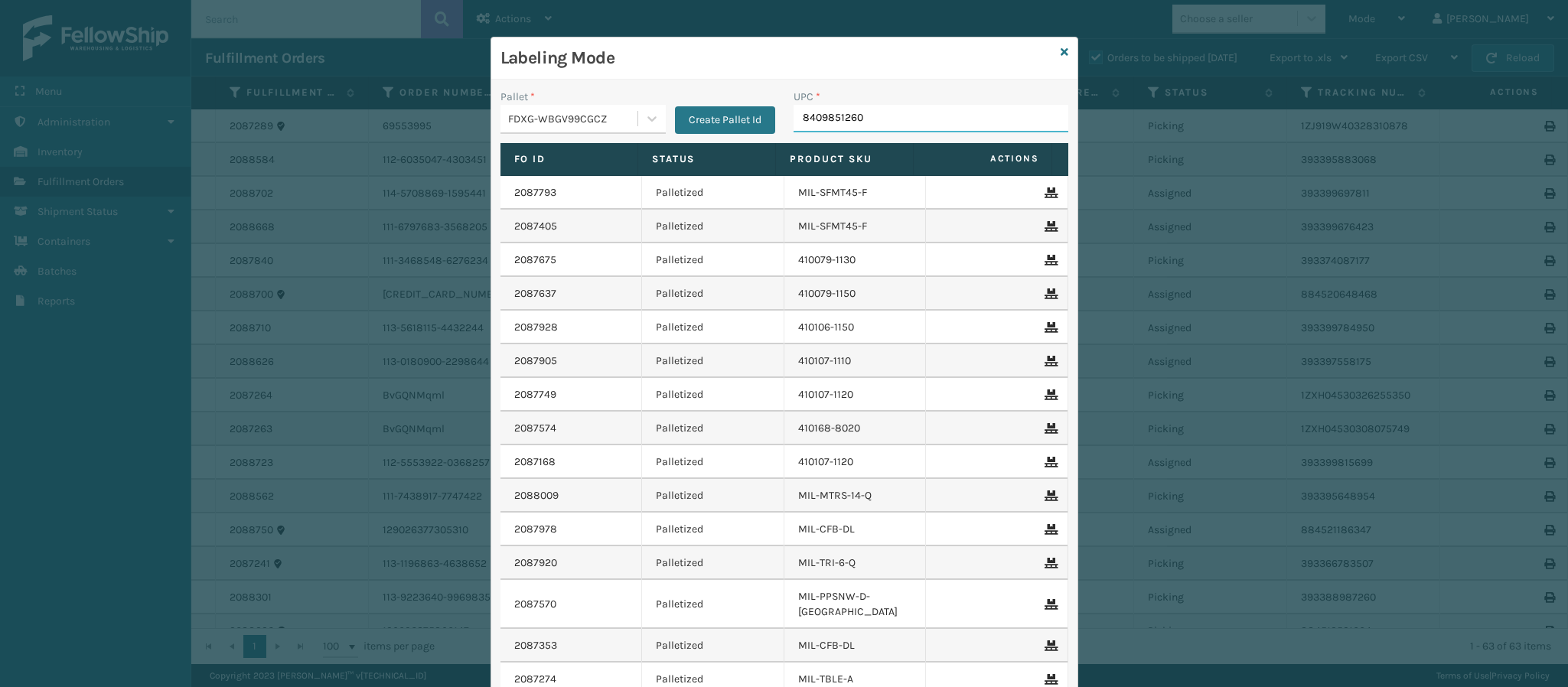
type input "84098512604"
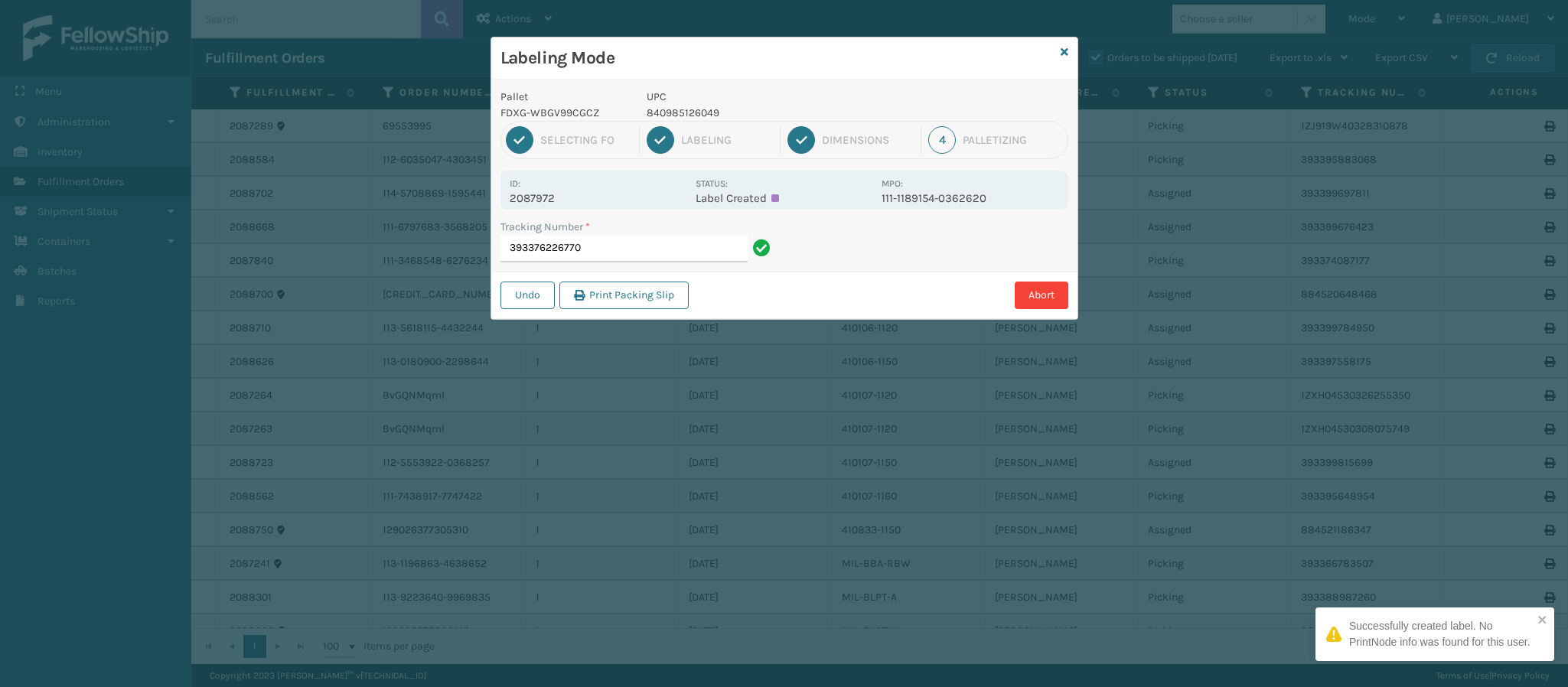
click at [553, 195] on p "2087972" at bounding box center [597, 198] width 176 height 14
click at [625, 250] on input "393376226770" at bounding box center [624, 249] width 247 height 28
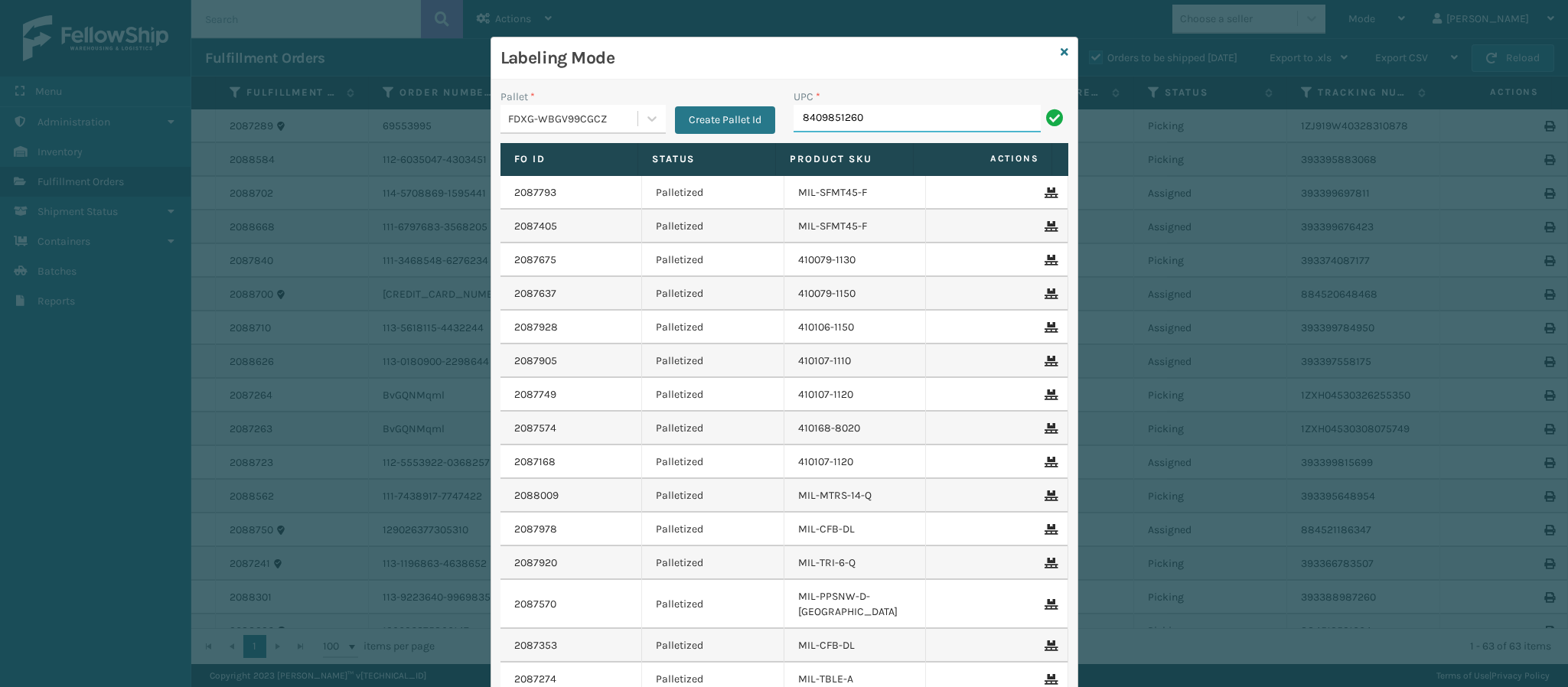
type input "84098512604"
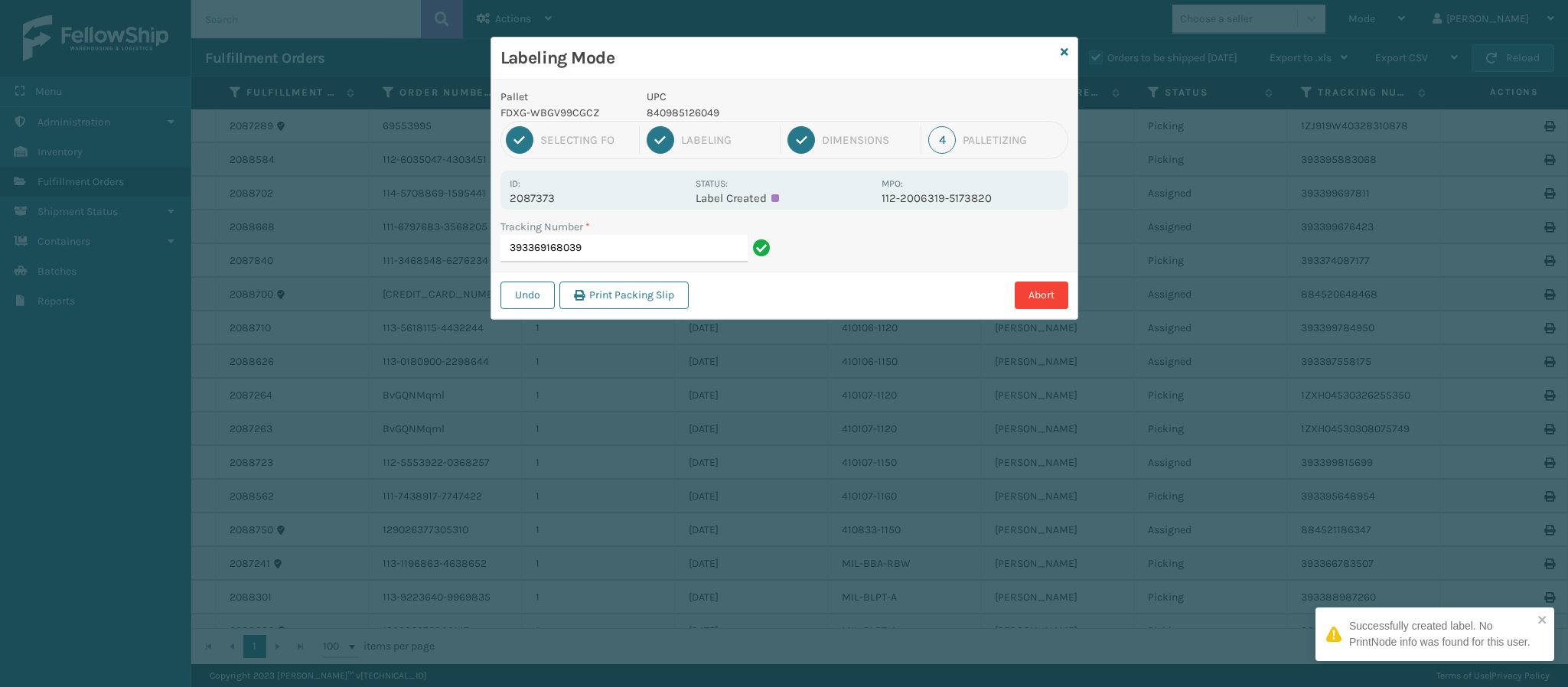
click at [553, 191] on p "2087373" at bounding box center [597, 198] width 176 height 14
click at [640, 251] on input "393369168039" at bounding box center [624, 249] width 247 height 28
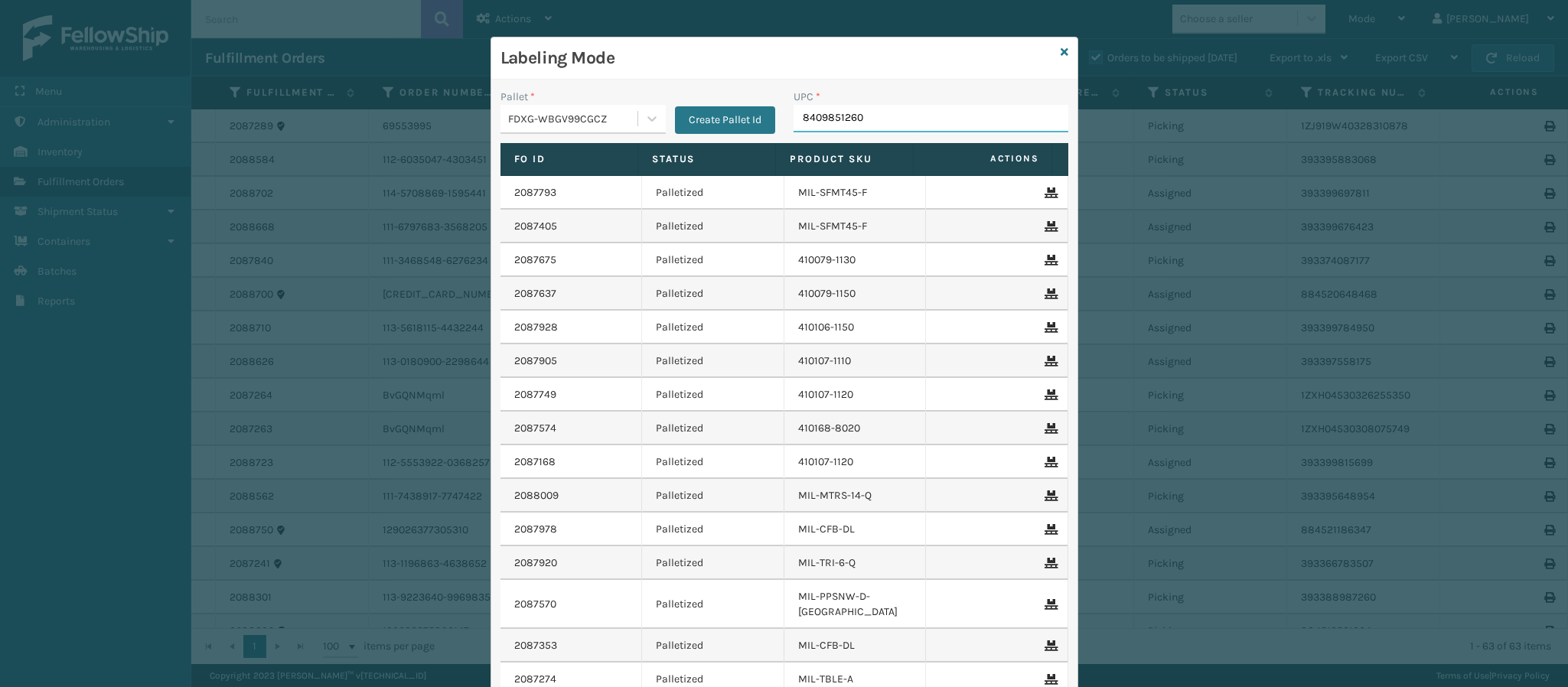
type input "84098512604"
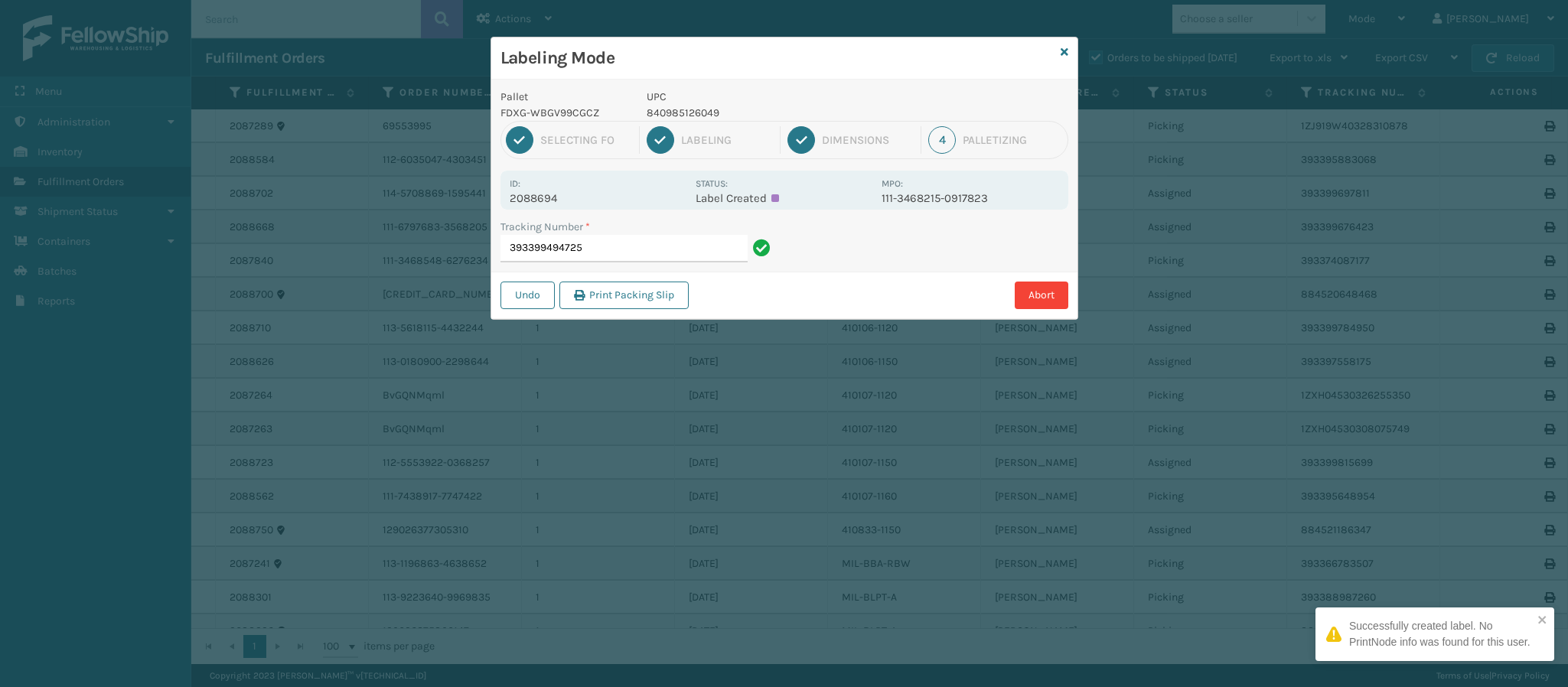
click at [549, 196] on p "2088694" at bounding box center [597, 198] width 176 height 14
click at [605, 255] on input "393399494725" at bounding box center [624, 249] width 247 height 28
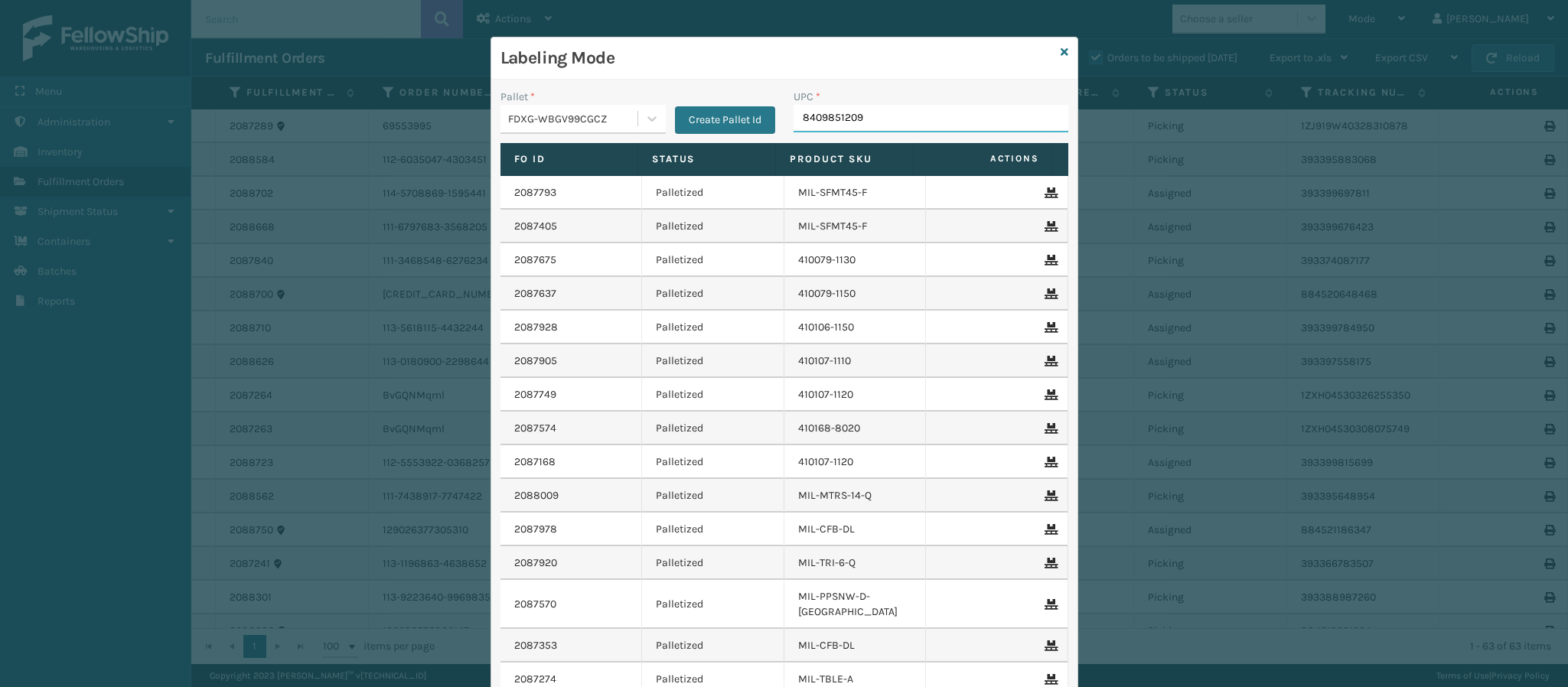
type input "84098512098"
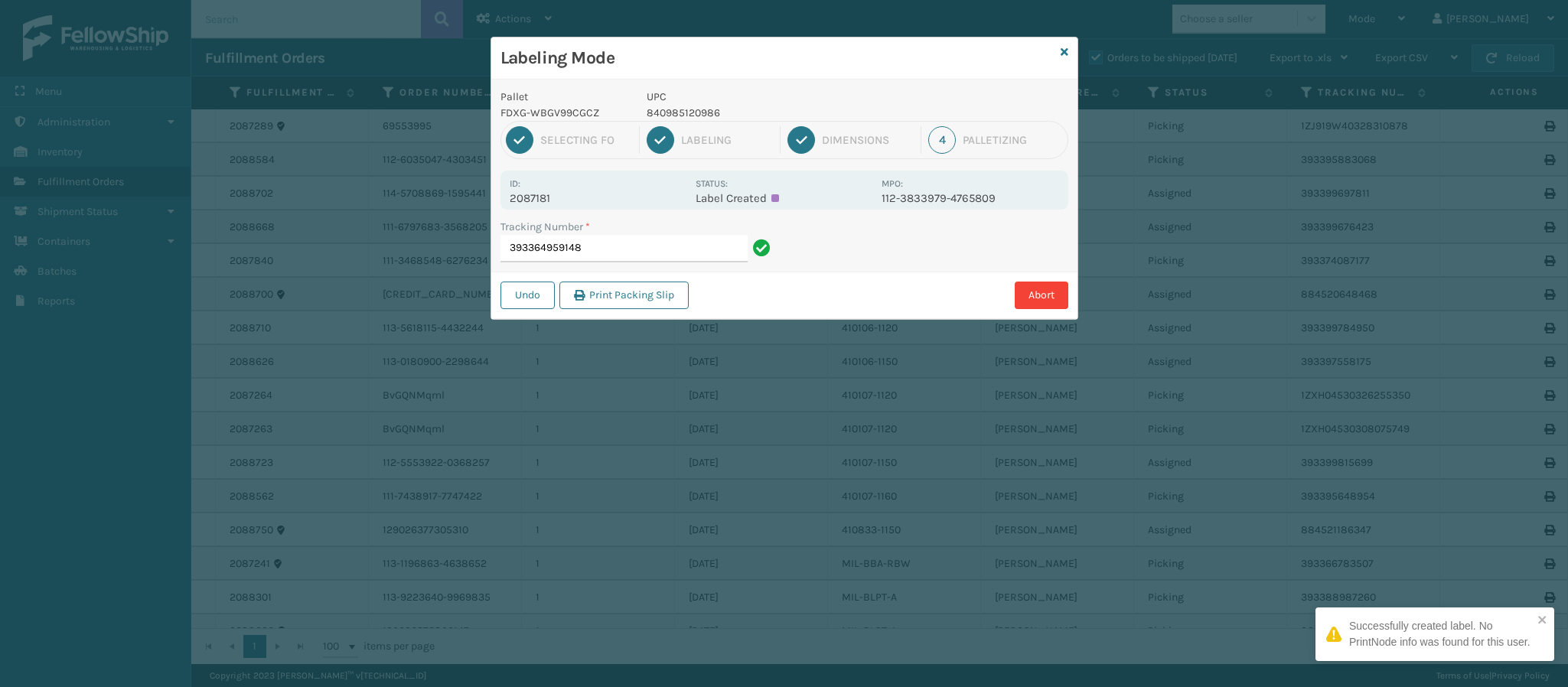
click at [544, 193] on p "2087181" at bounding box center [597, 198] width 176 height 14
click at [611, 244] on input "393364959148" at bounding box center [624, 249] width 247 height 28
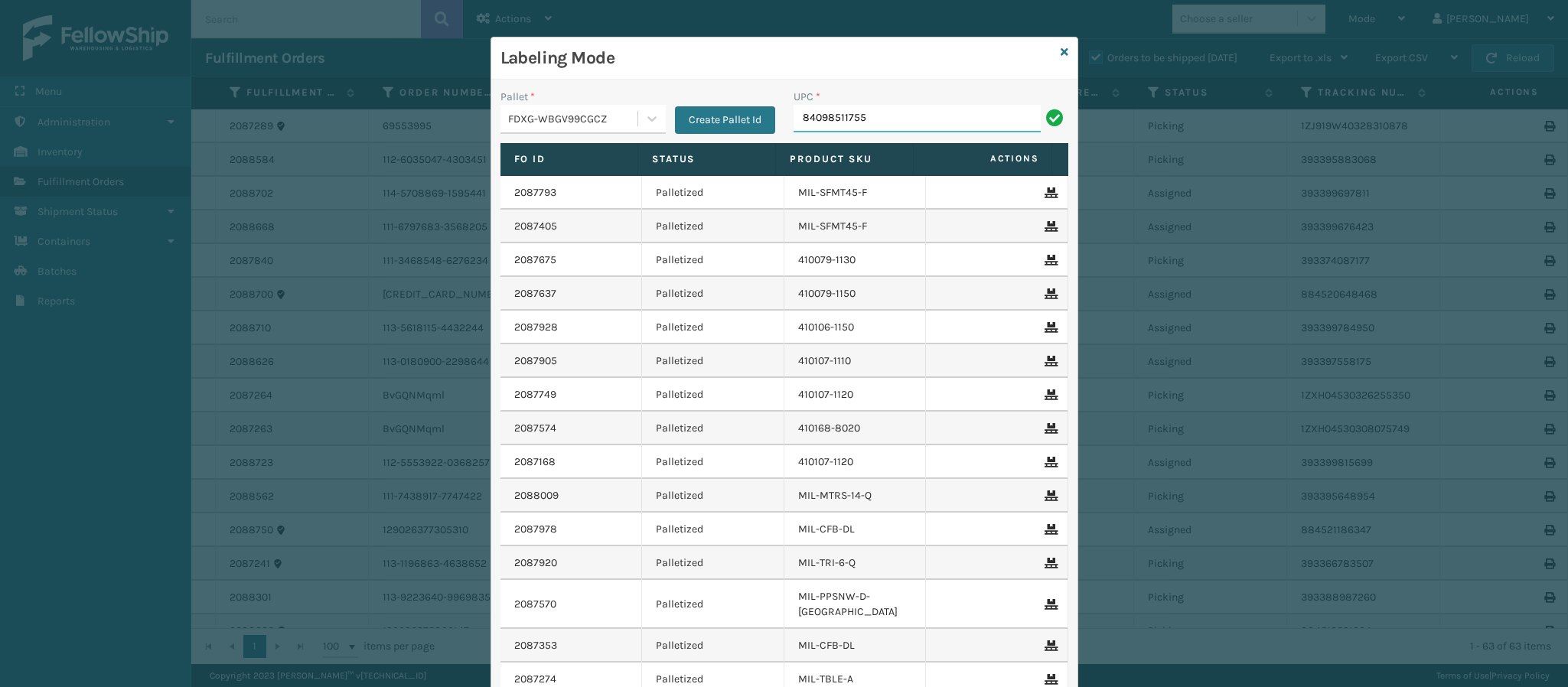
type input "840985117559"
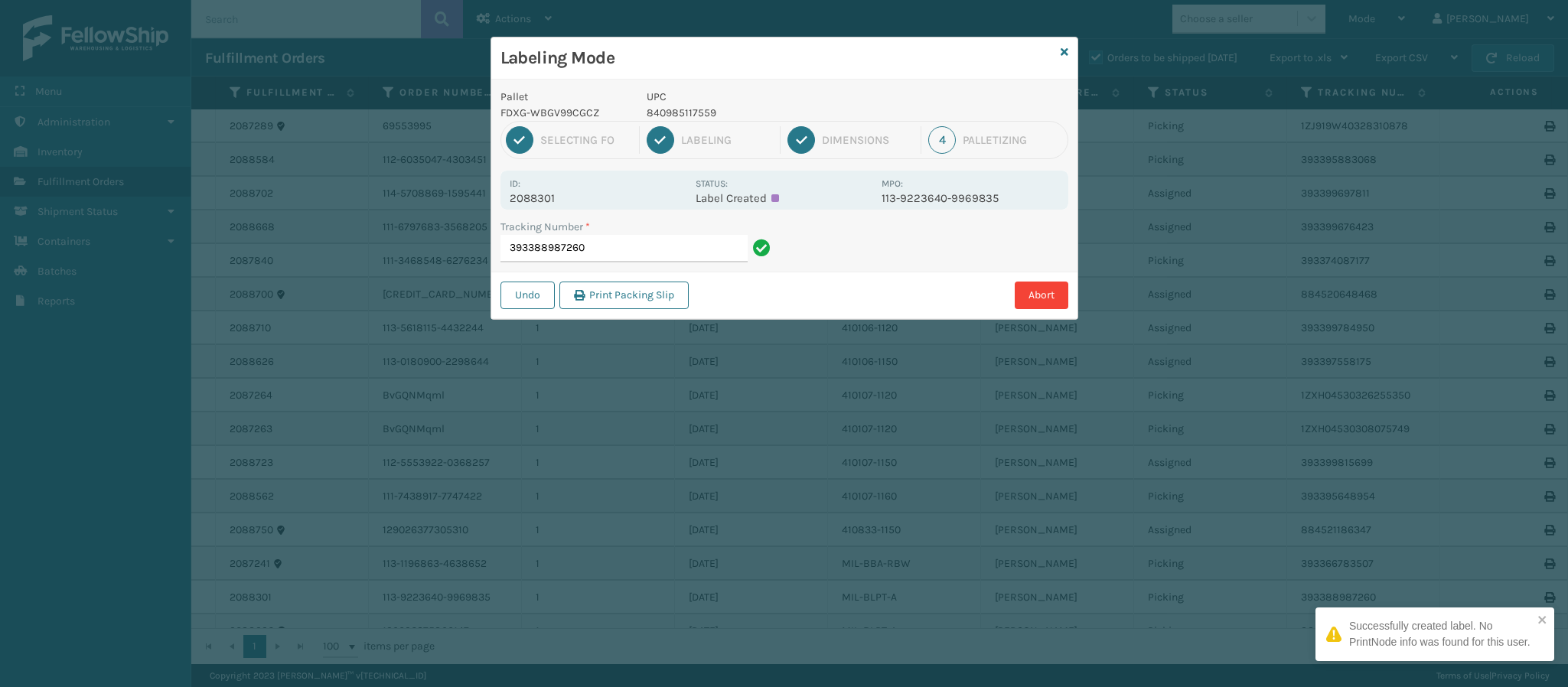
click at [537, 197] on p "2088301" at bounding box center [597, 198] width 176 height 14
click at [633, 246] on input "393388987260" at bounding box center [624, 249] width 247 height 28
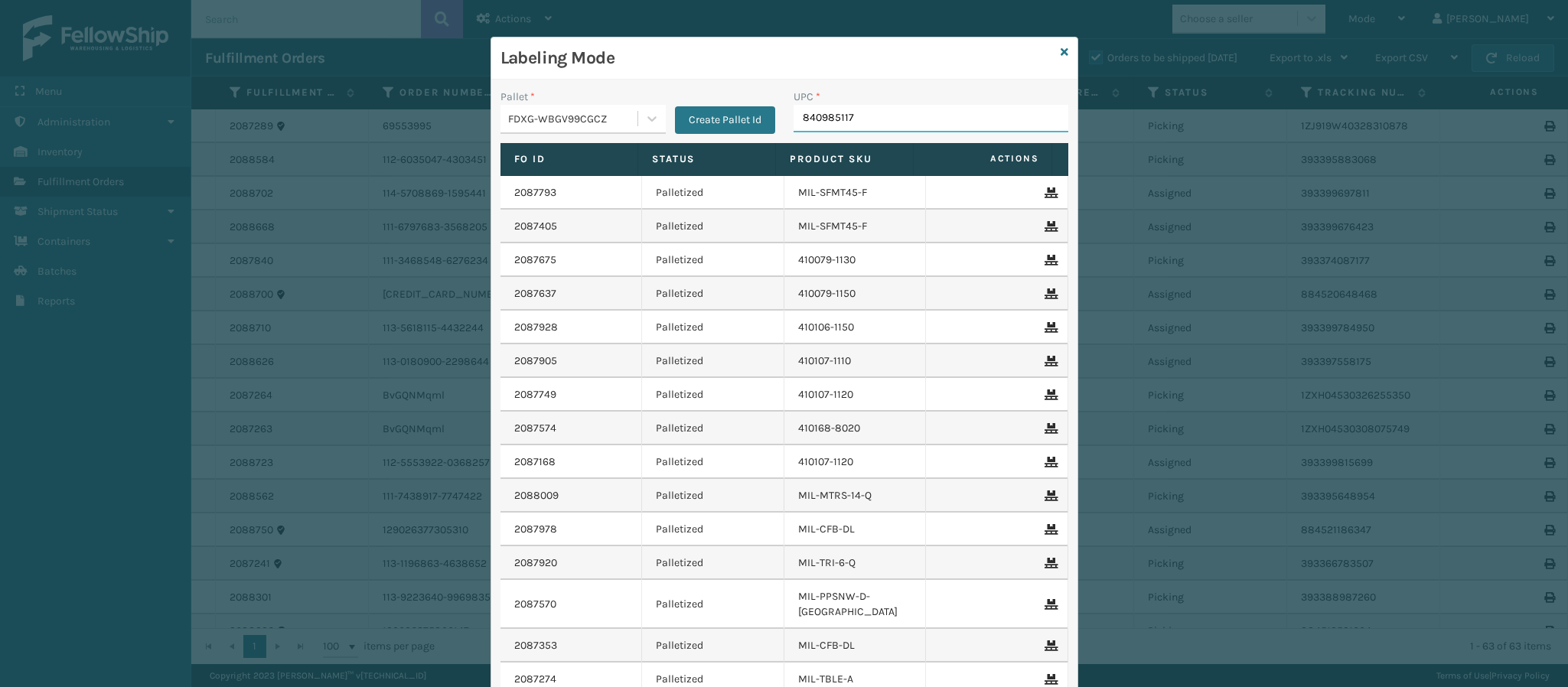
type input "8409851175"
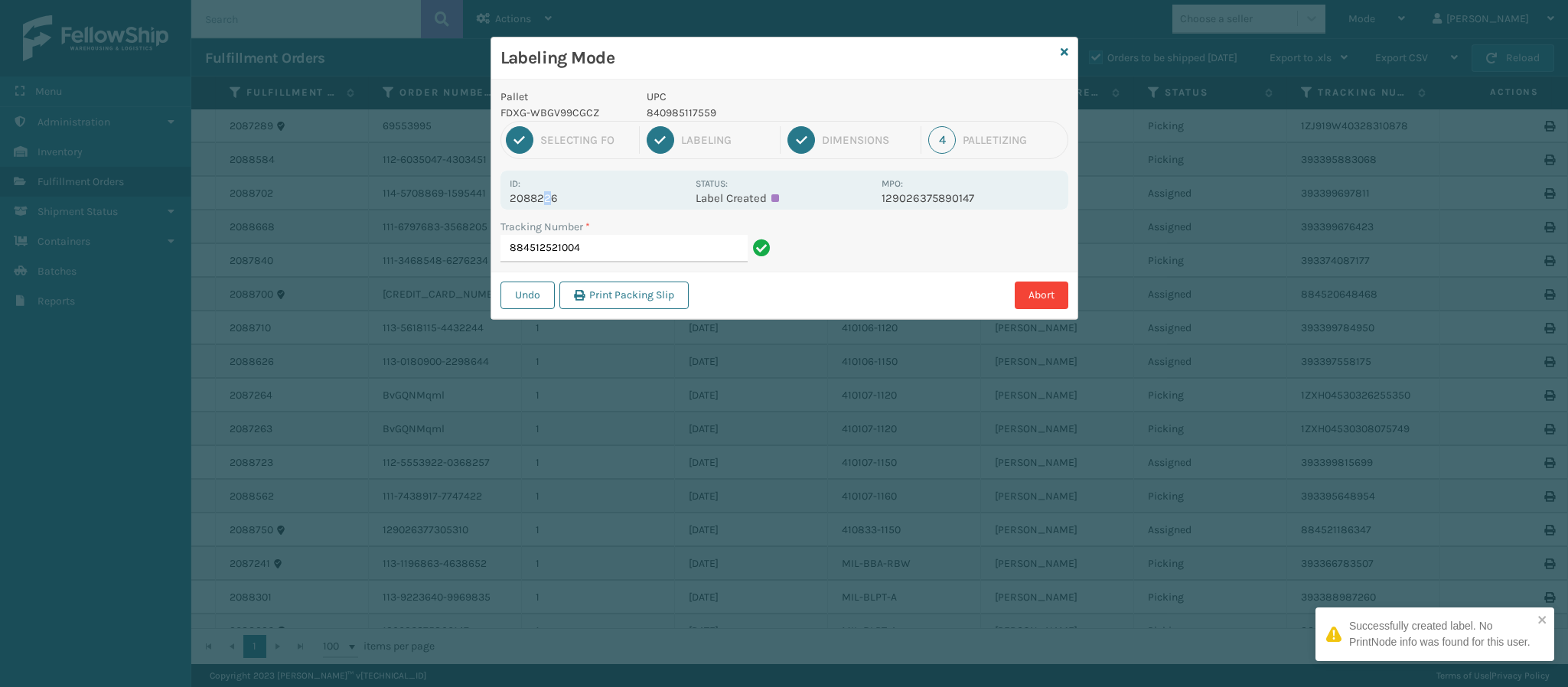
click at [546, 199] on p "2088226" at bounding box center [597, 198] width 176 height 14
click at [615, 253] on input "884512521004" at bounding box center [624, 249] width 247 height 28
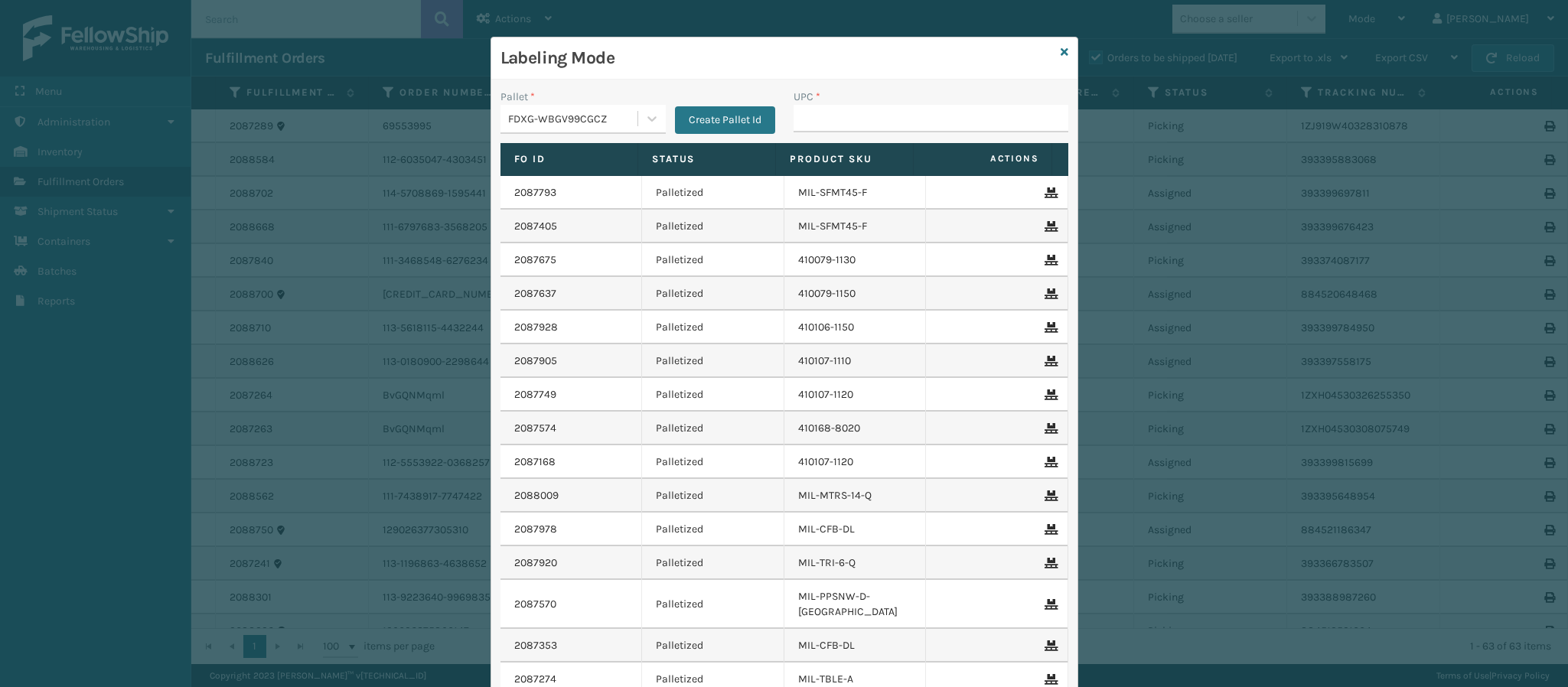
click at [1059, 54] on div "Labeling Mode Pallet * FDXG-WBGV99CGCZ Create Pallet Id UPC * Fo Id Status Prod…" at bounding box center [784, 412] width 588 height 751
click at [1060, 47] on icon at bounding box center [1064, 52] width 8 height 11
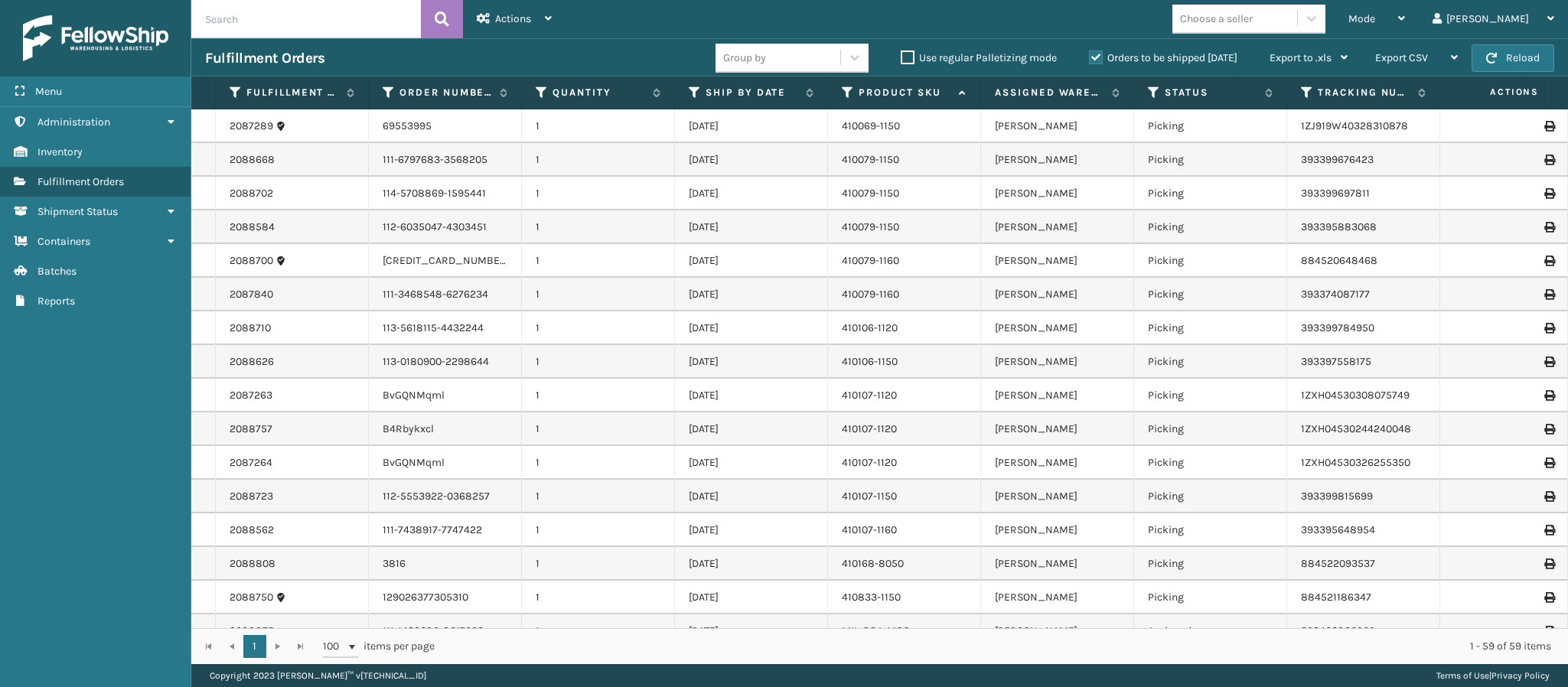
drag, startPoint x: 1546, startPoint y: 169, endPoint x: 1554, endPoint y: 169, distance: 8.0
click at [1550, 169] on td at bounding box center [1510, 160] width 115 height 34
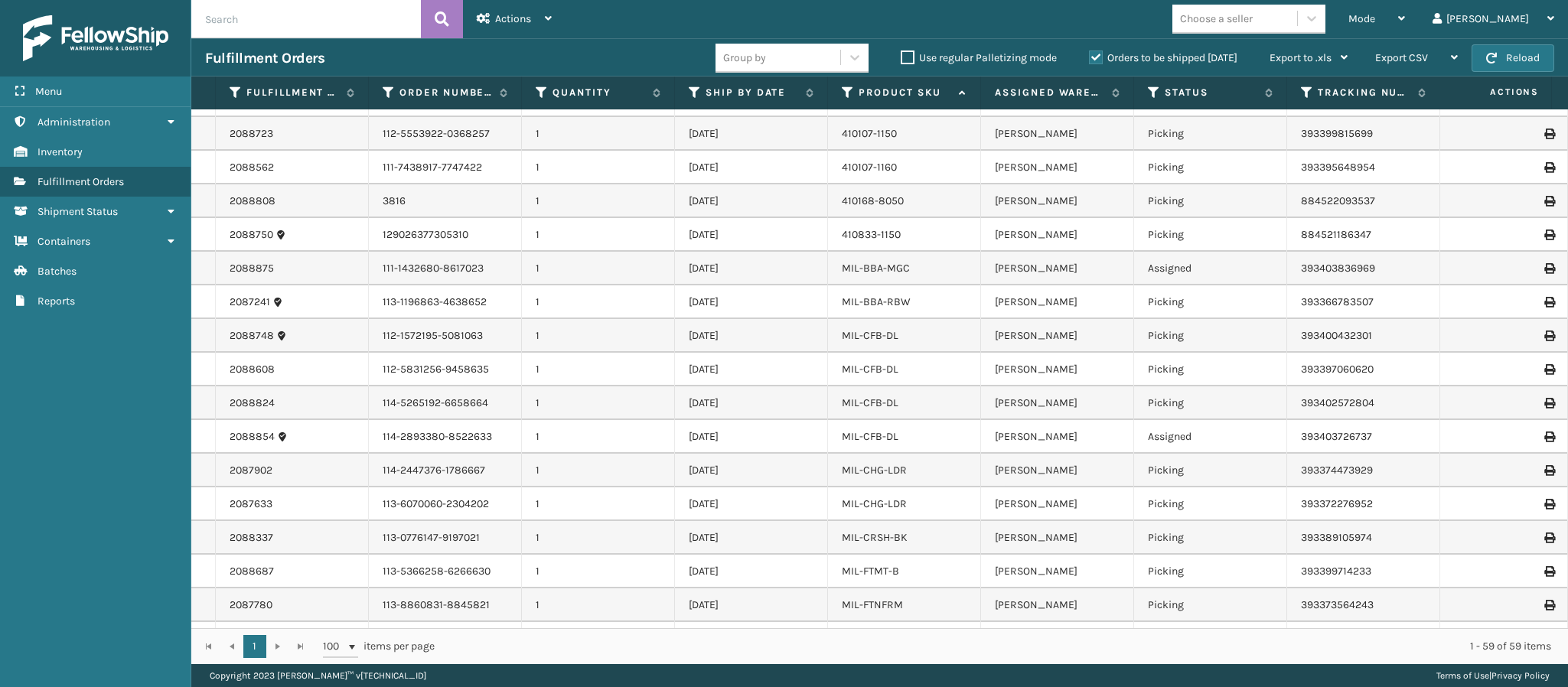
scroll to position [322, 0]
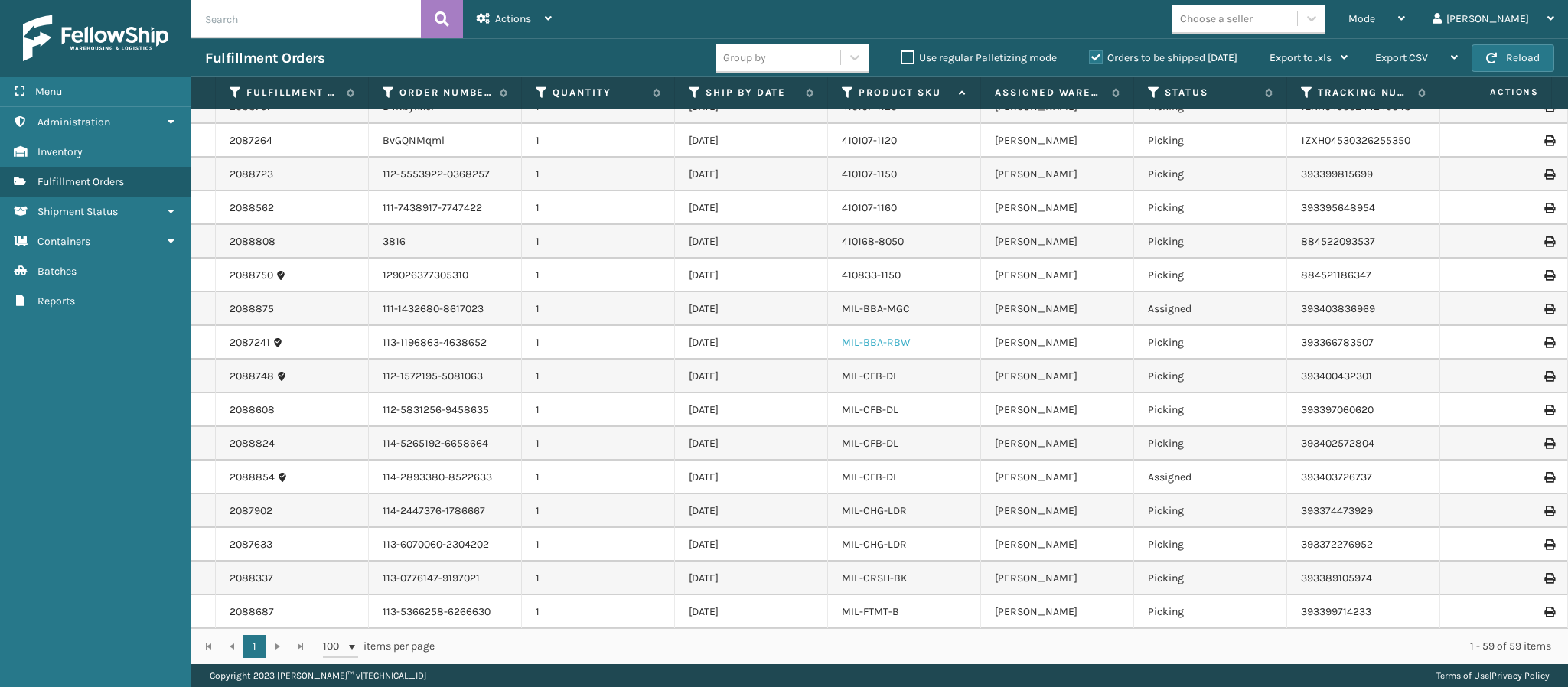
click at [861, 340] on link "MIL-BBA-RBW" at bounding box center [875, 342] width 69 height 13
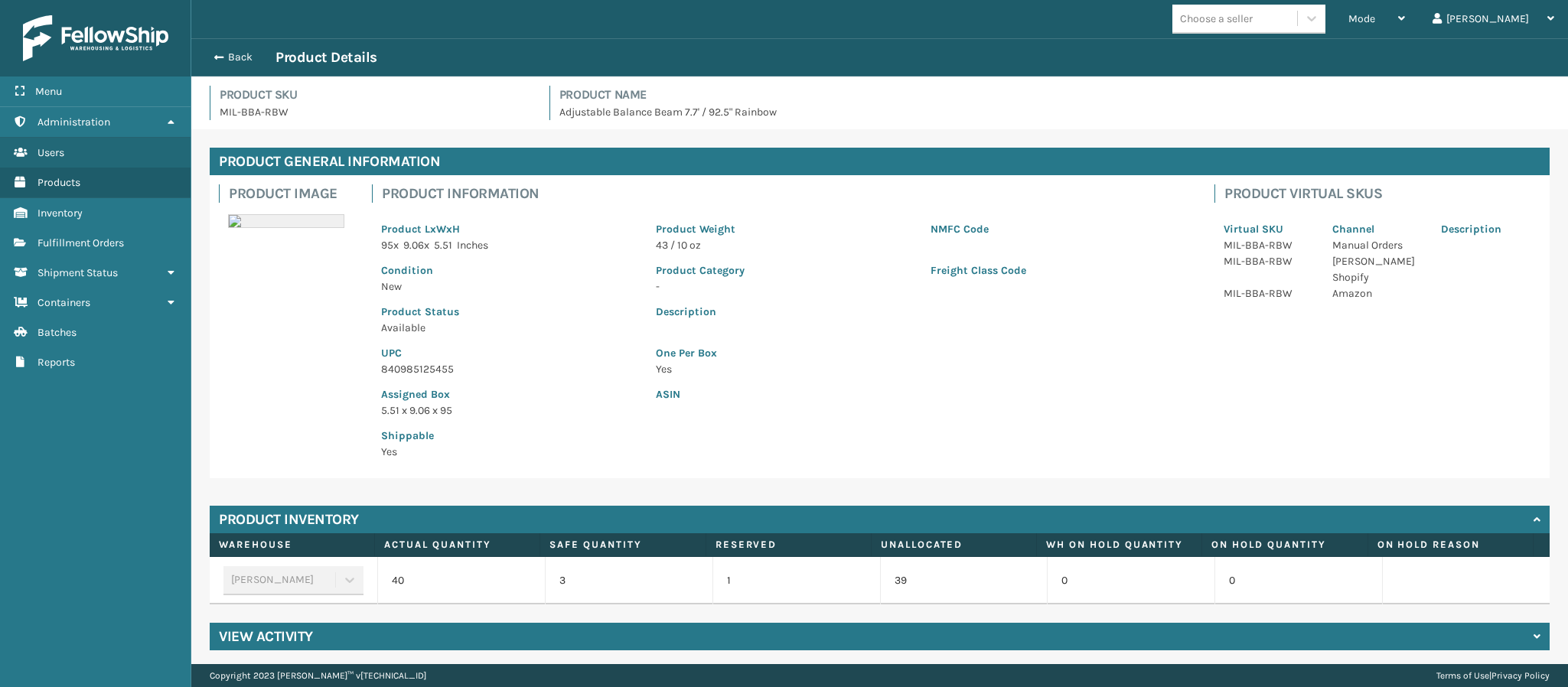
click at [435, 370] on p "840985125455" at bounding box center [509, 369] width 257 height 16
click at [228, 62] on button "Back" at bounding box center [240, 58] width 70 height 14
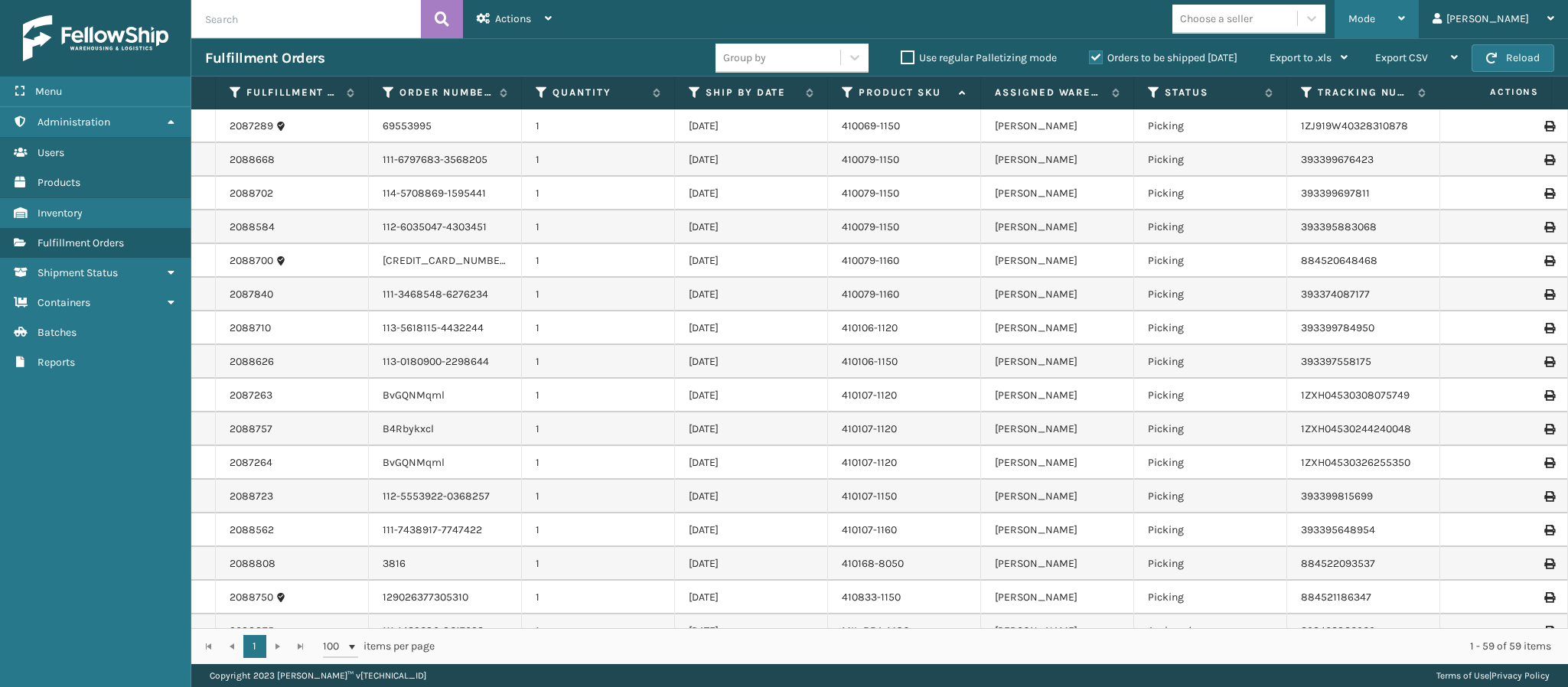
click at [1405, 19] on div "Mode" at bounding box center [1376, 19] width 56 height 39
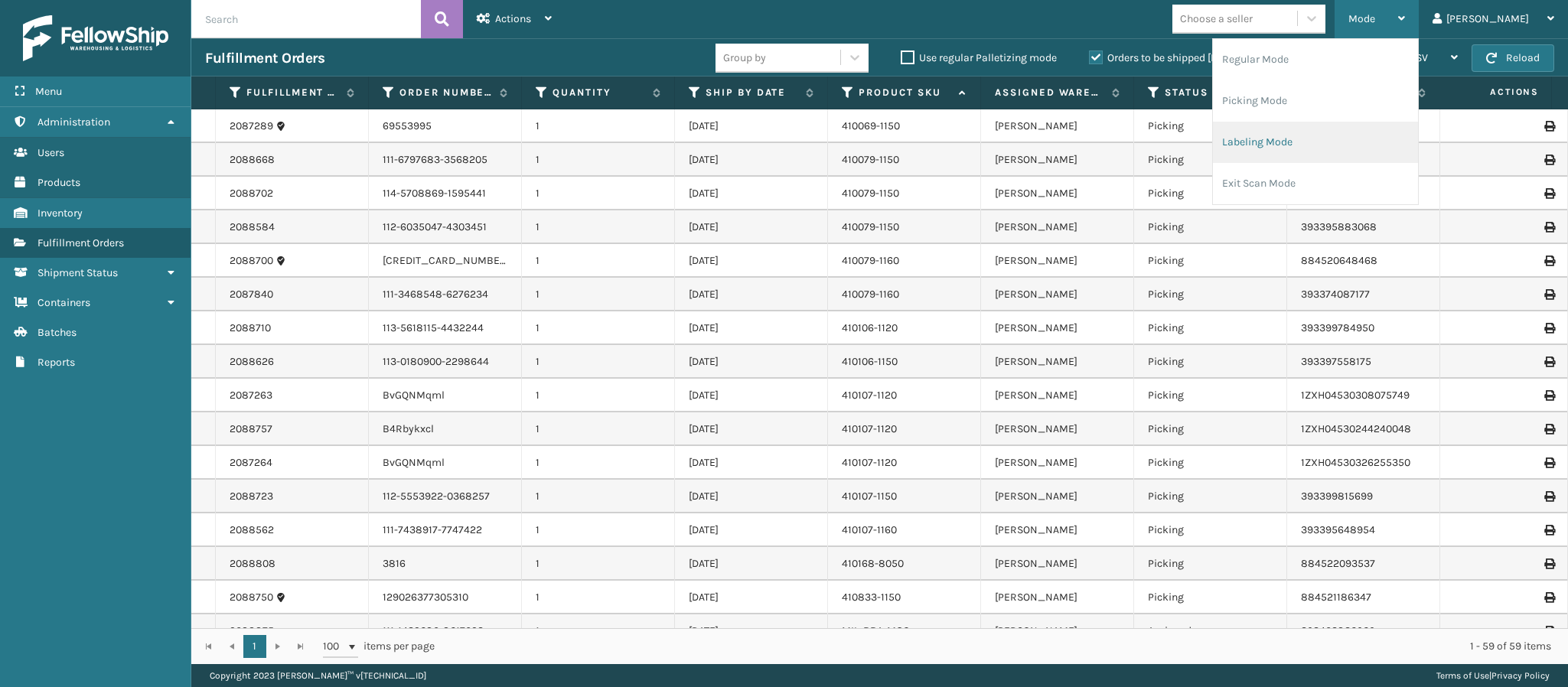
click at [1320, 152] on li "Labeling Mode" at bounding box center [1315, 142] width 205 height 42
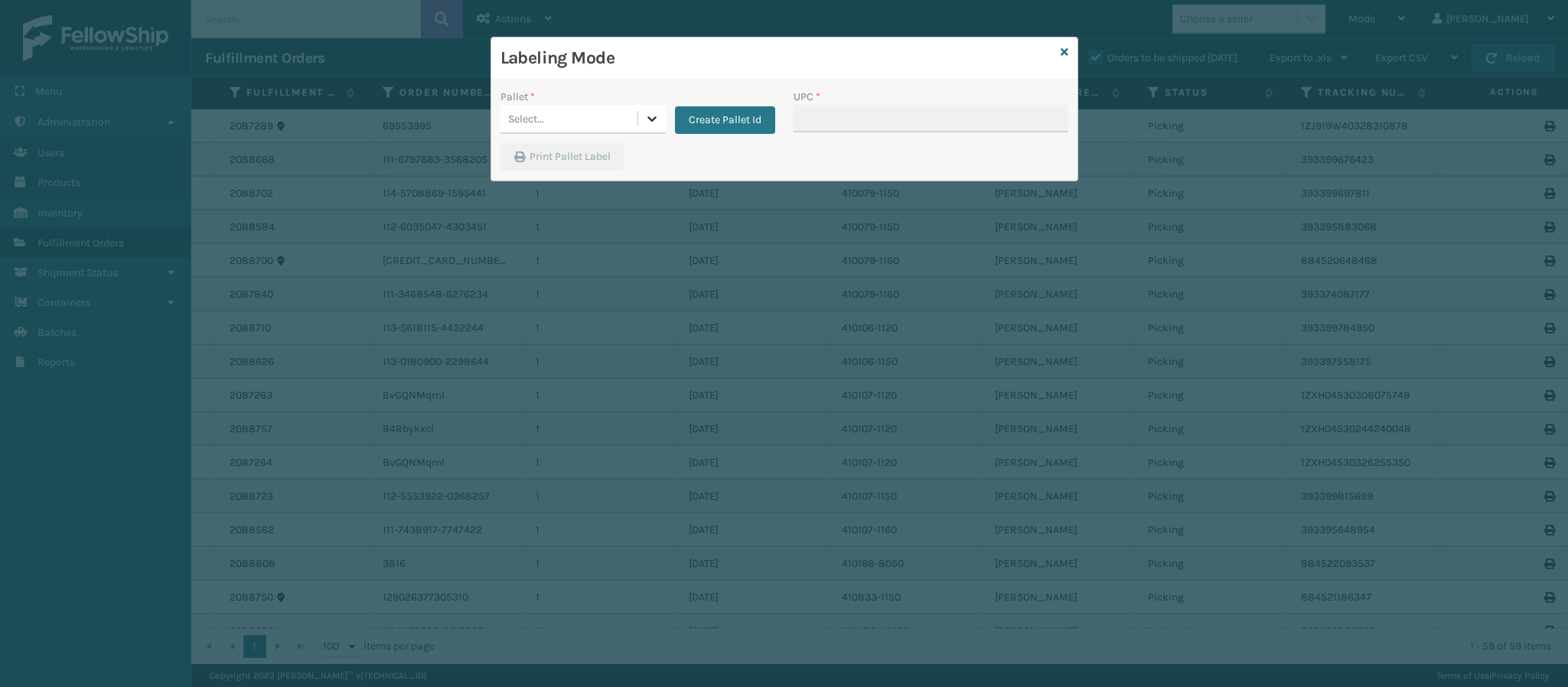
click at [657, 112] on icon at bounding box center [652, 119] width 15 height 15
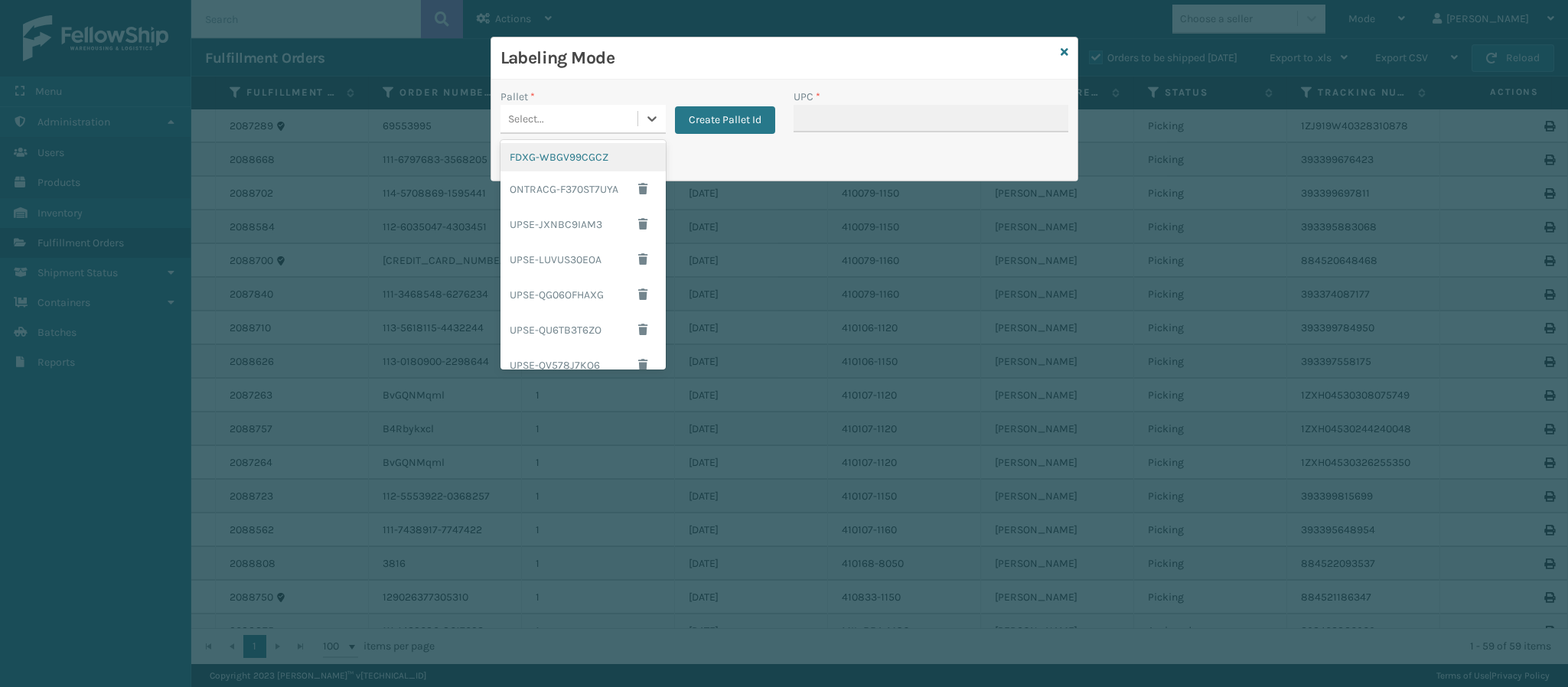
click at [554, 149] on div "FDXG-WBGV99CGCZ" at bounding box center [583, 157] width 166 height 28
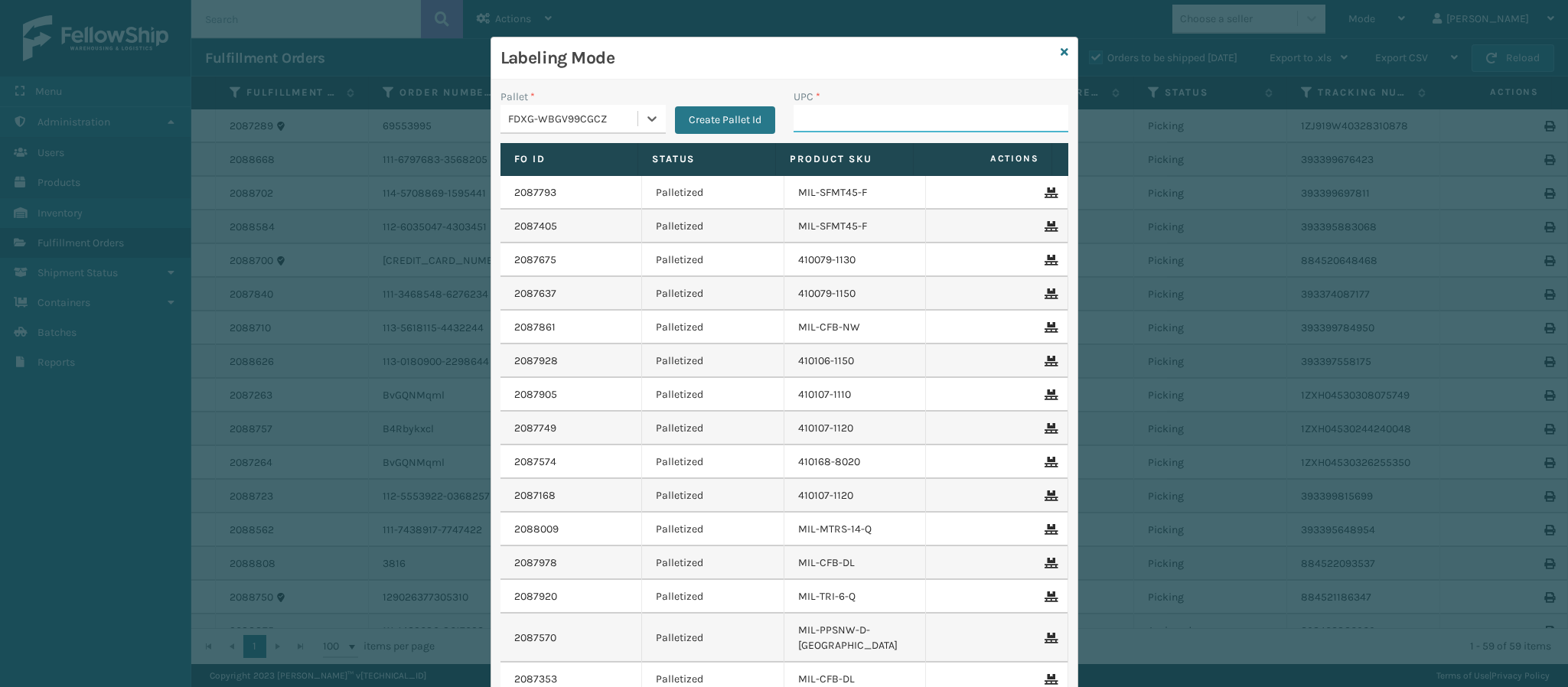
click at [832, 122] on input "UPC *" at bounding box center [931, 119] width 275 height 28
paste input "840985125455"
click at [832, 122] on input "840985125455" at bounding box center [917, 119] width 247 height 28
type input "840985125455"
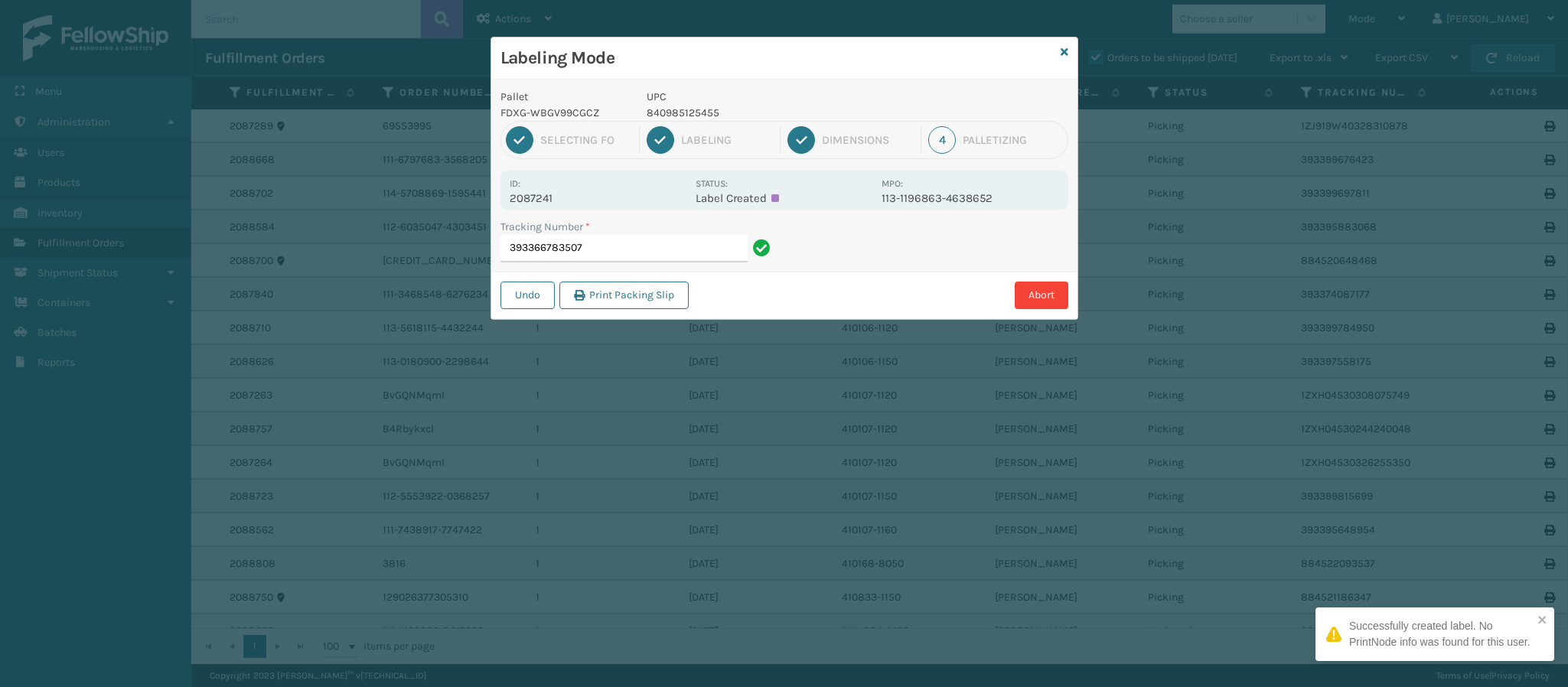
click at [549, 198] on p "2087241" at bounding box center [597, 198] width 176 height 14
click at [602, 242] on input "393366783507" at bounding box center [624, 249] width 247 height 28
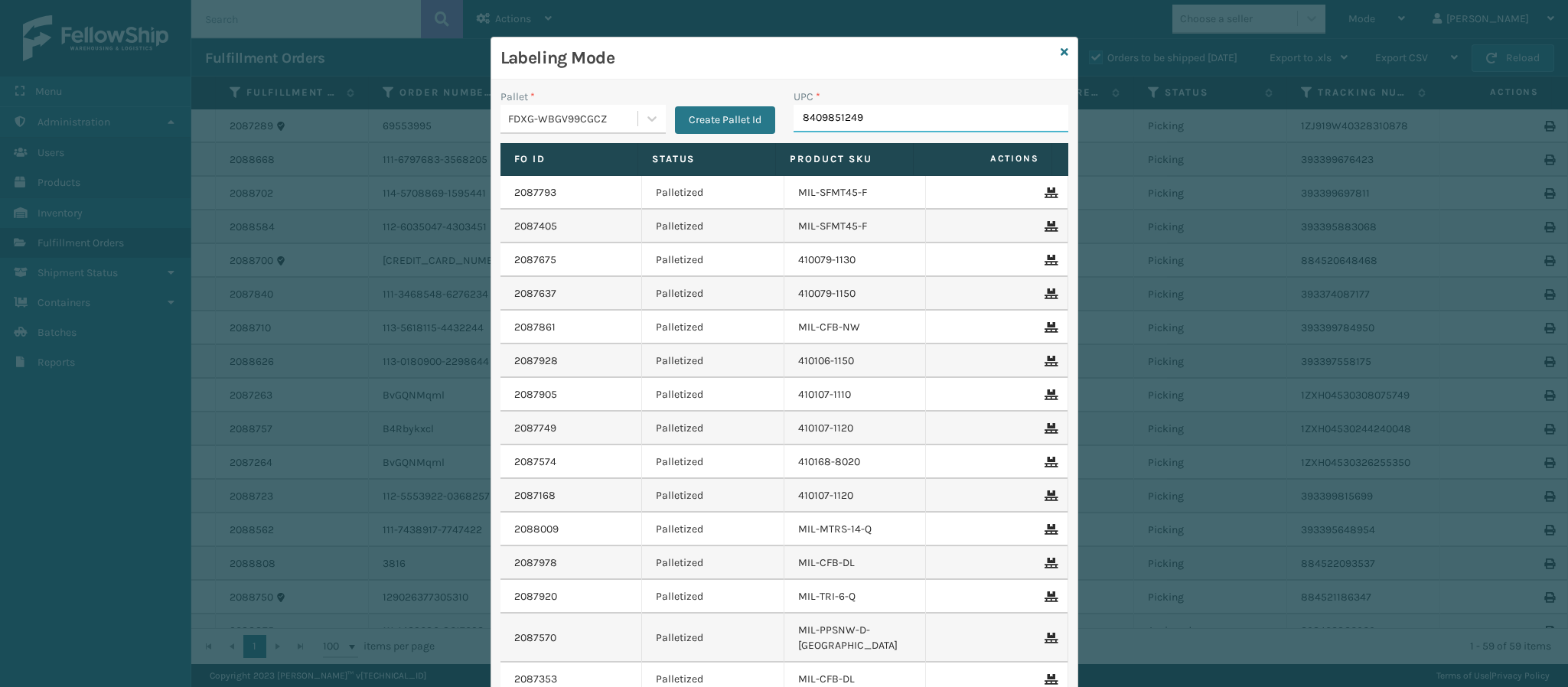
type input "84098512492"
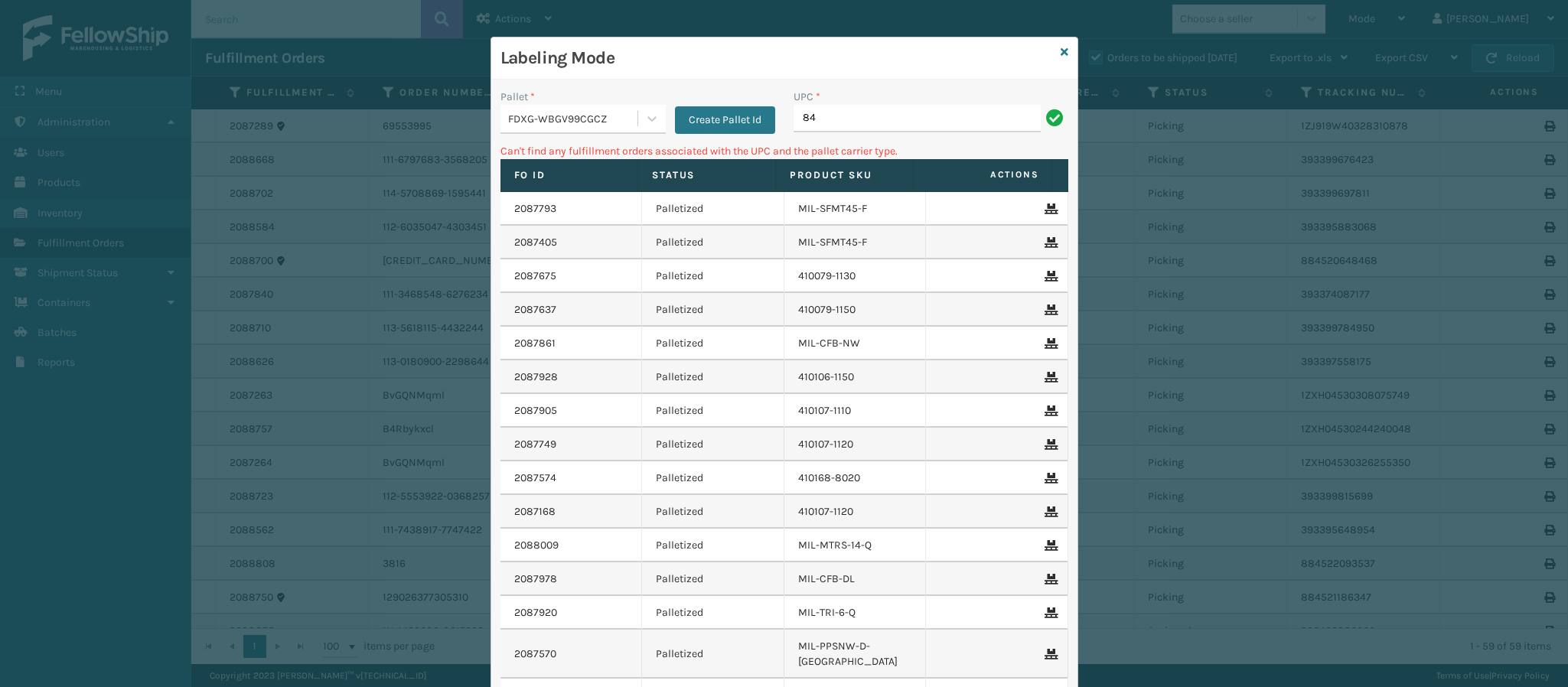
type input "8"
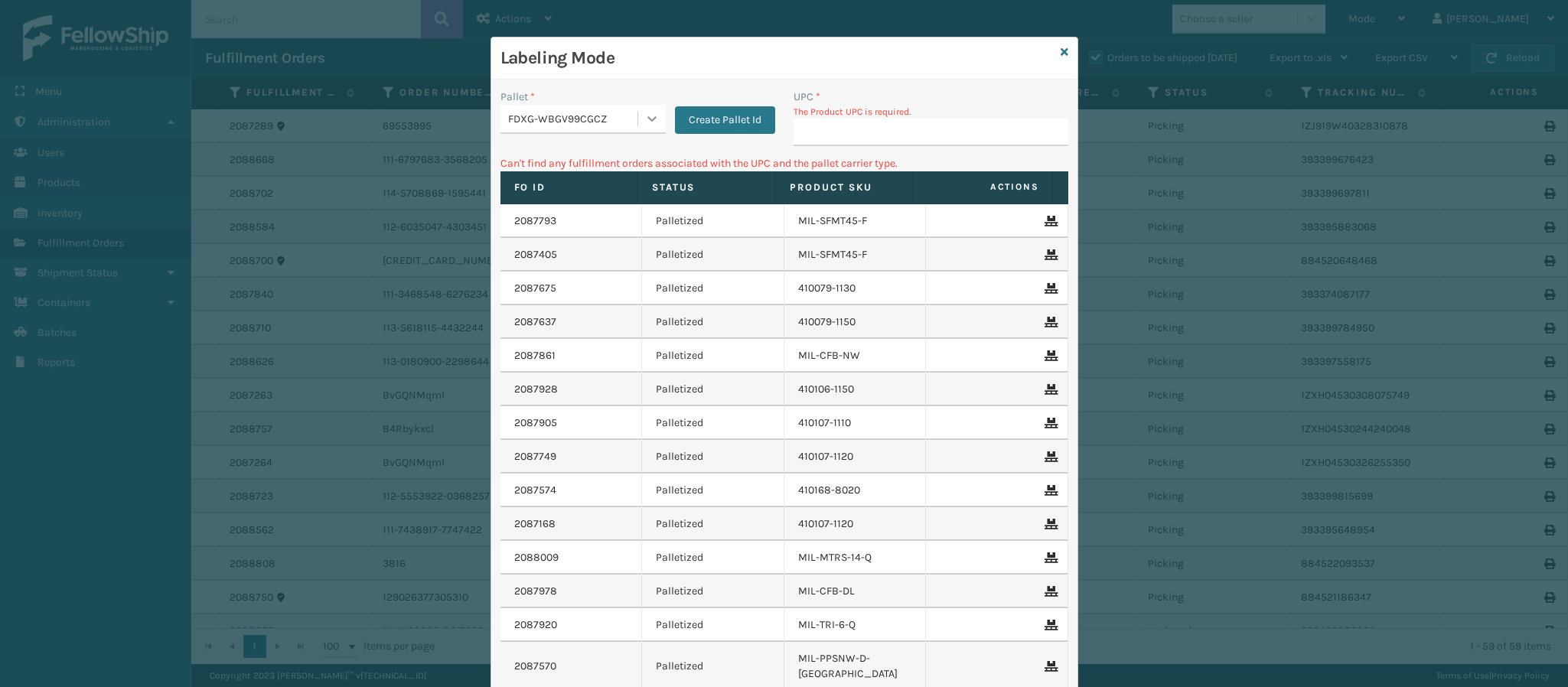
click at [640, 119] on div at bounding box center [652, 119] width 28 height 28
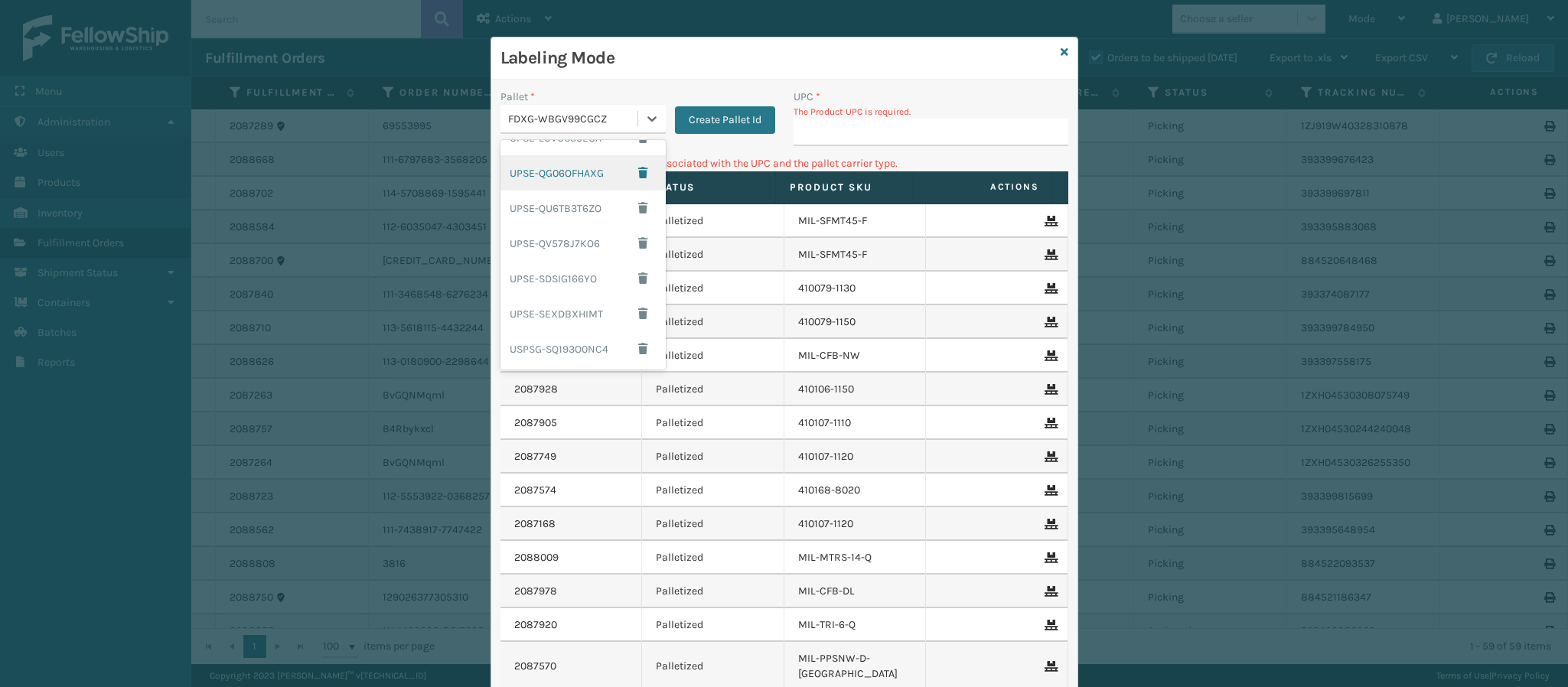
scroll to position [129, 0]
click at [590, 347] on div "USPSG-SQ193O0NC4" at bounding box center [583, 349] width 166 height 35
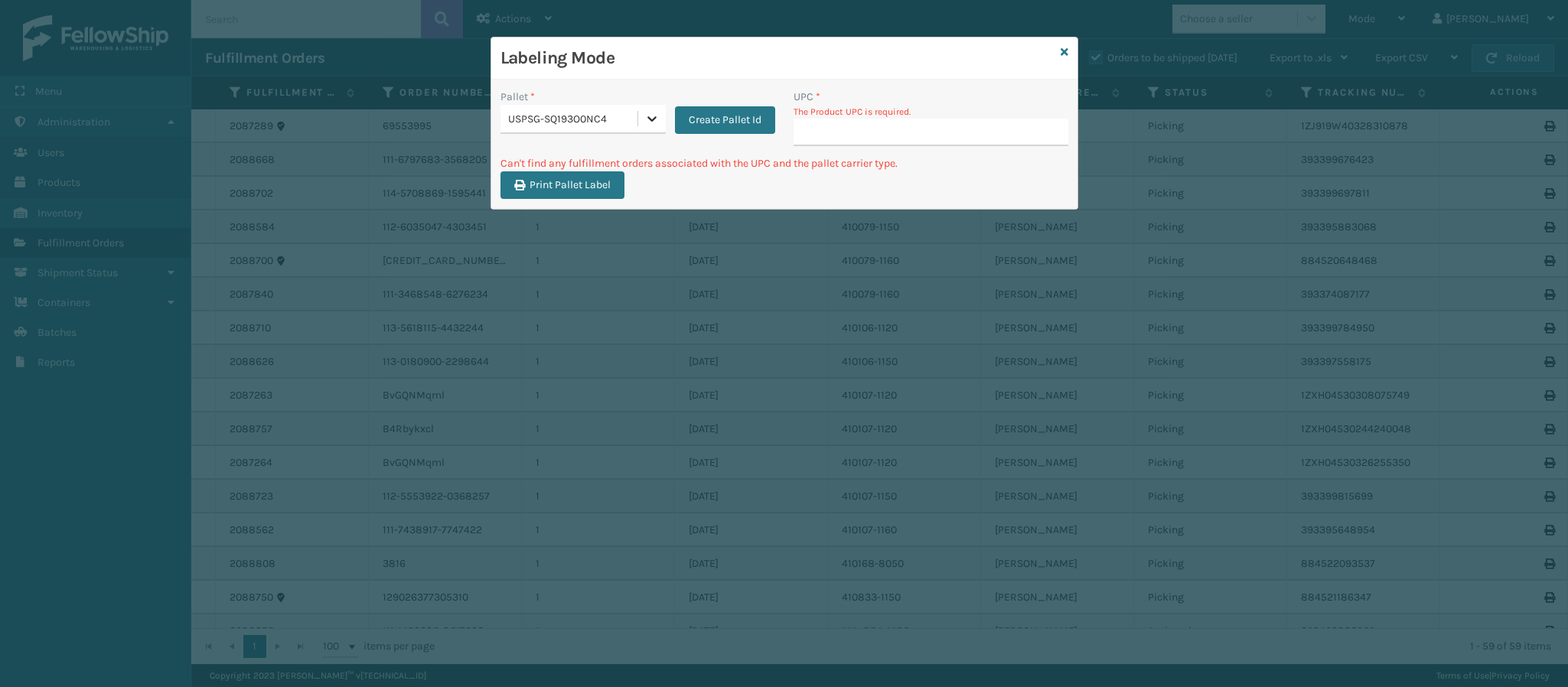
click at [653, 122] on icon at bounding box center [652, 119] width 15 height 15
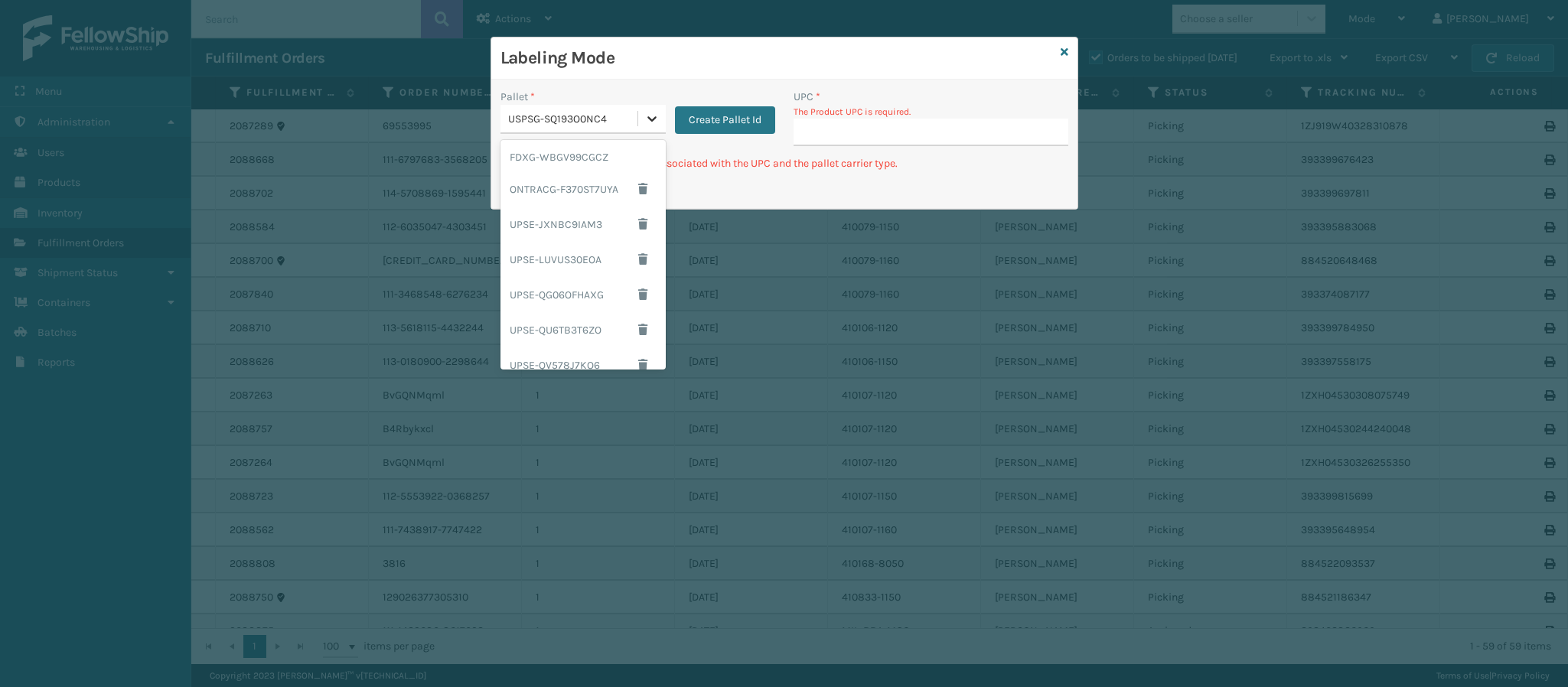
scroll to position [131, 0]
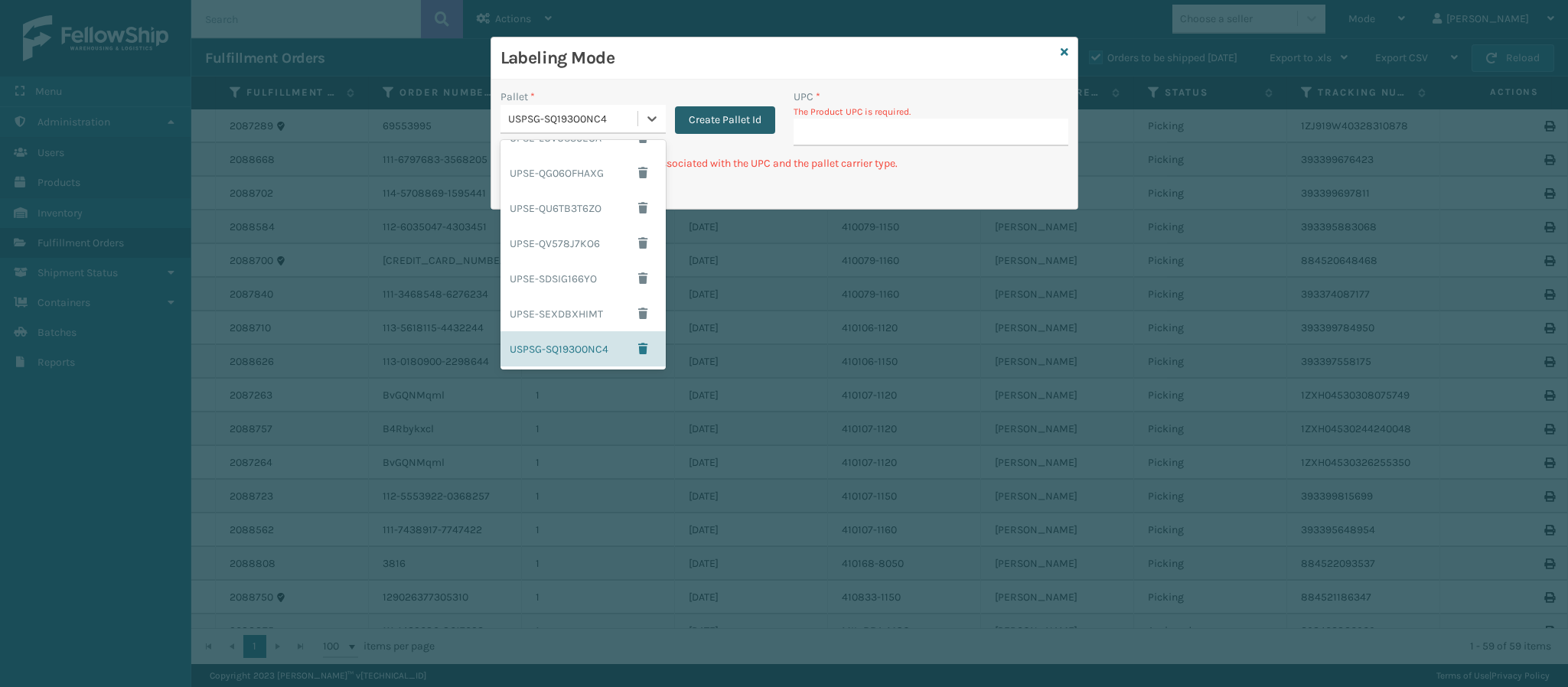
click at [703, 118] on button "Create Pallet Id" at bounding box center [725, 120] width 100 height 28
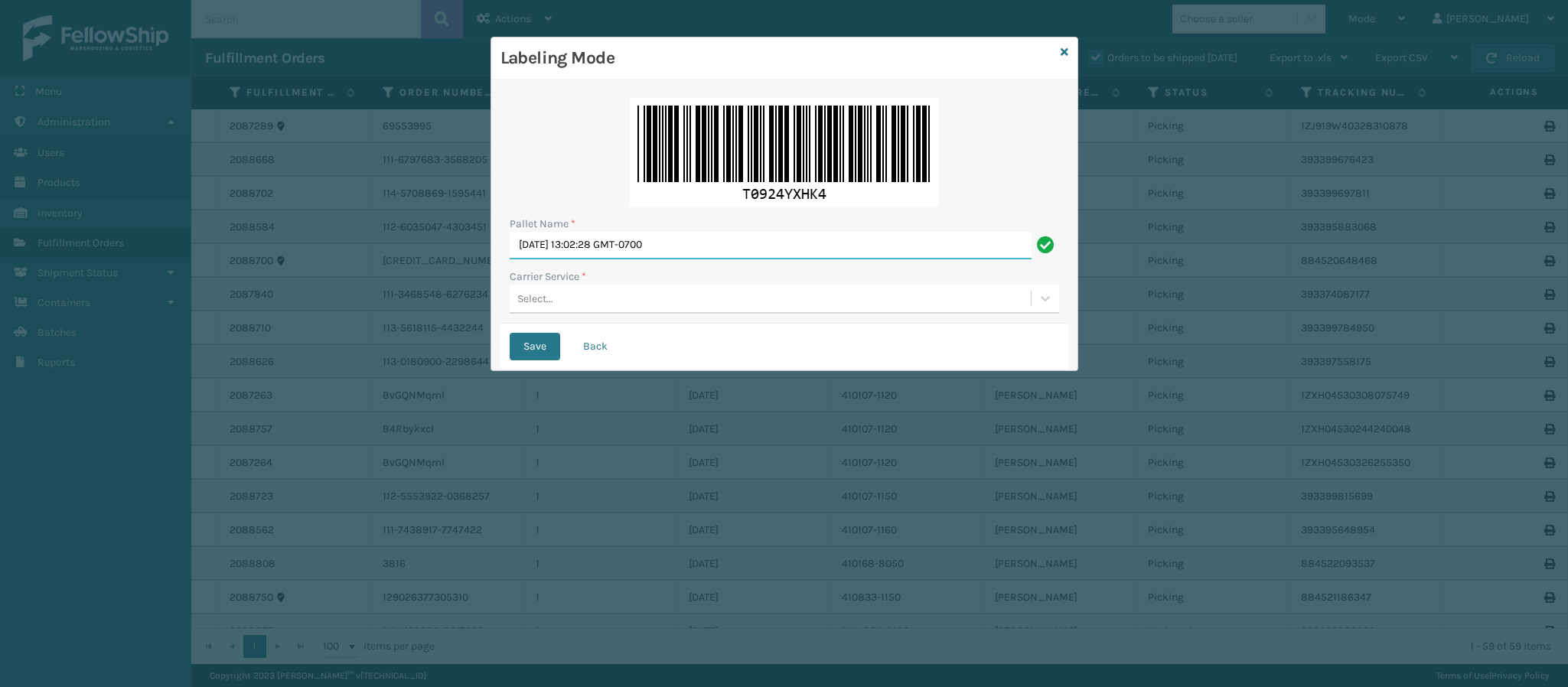
click at [661, 251] on input "[DATE] 13:02:28 GMT-0700" at bounding box center [770, 246] width 522 height 28
type input "BOX TRUCK"
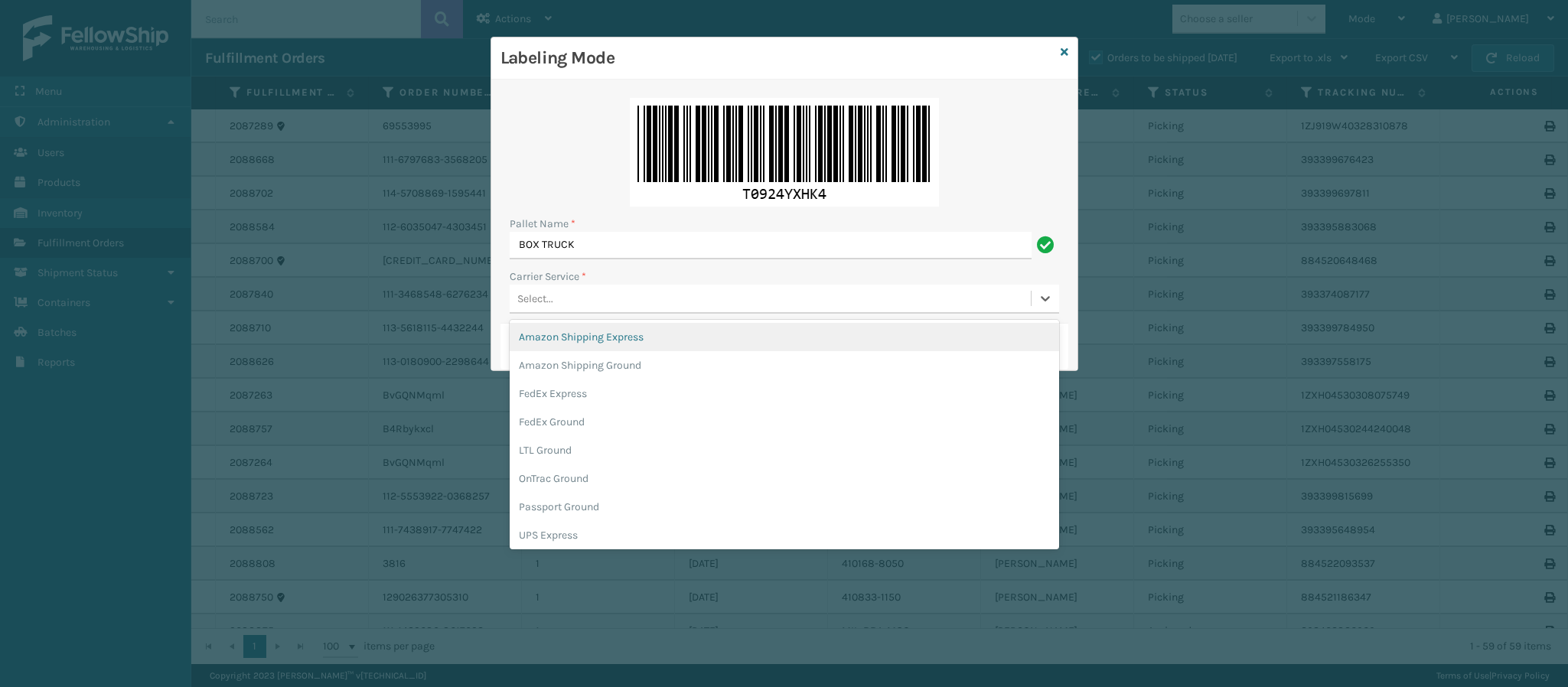
click at [631, 294] on div "Select..." at bounding box center [770, 298] width 521 height 25
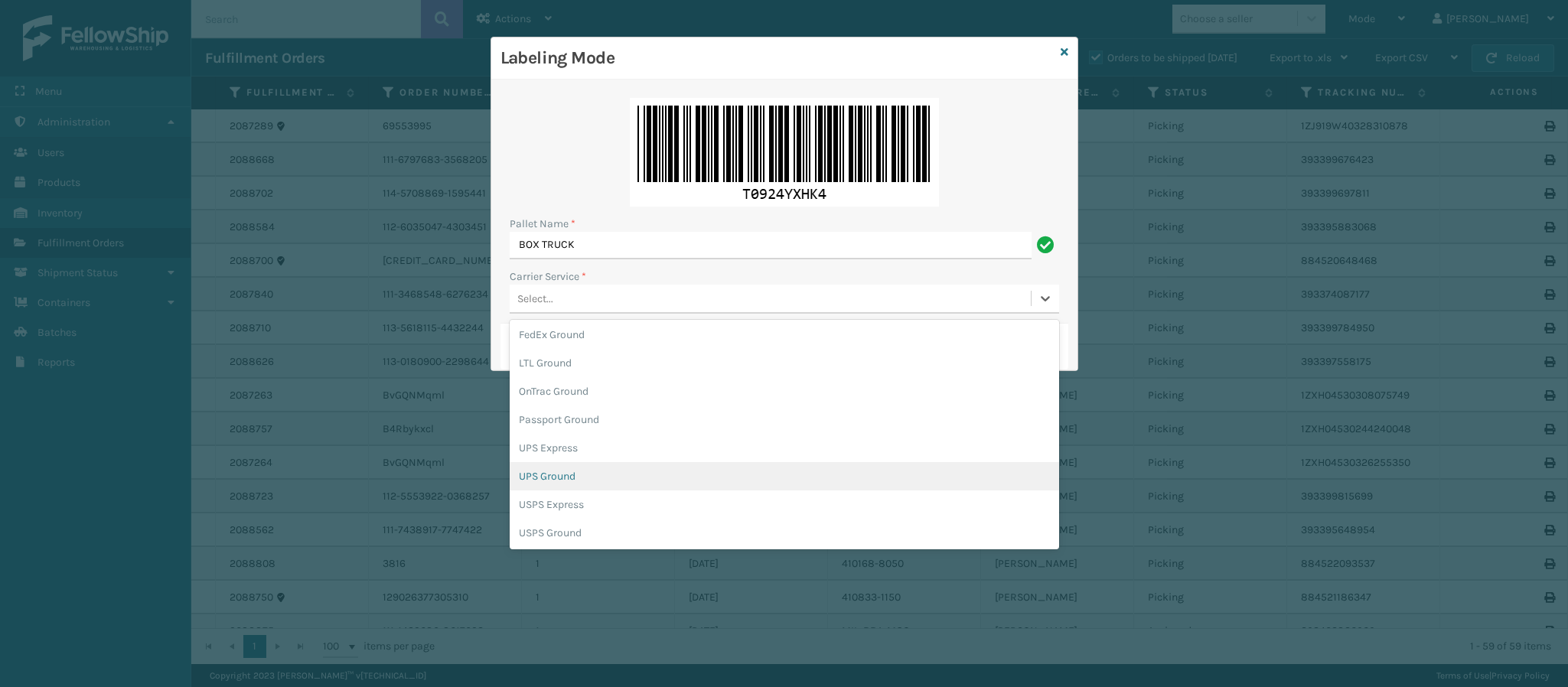
click at [633, 474] on div "UPS Ground" at bounding box center [784, 476] width 549 height 28
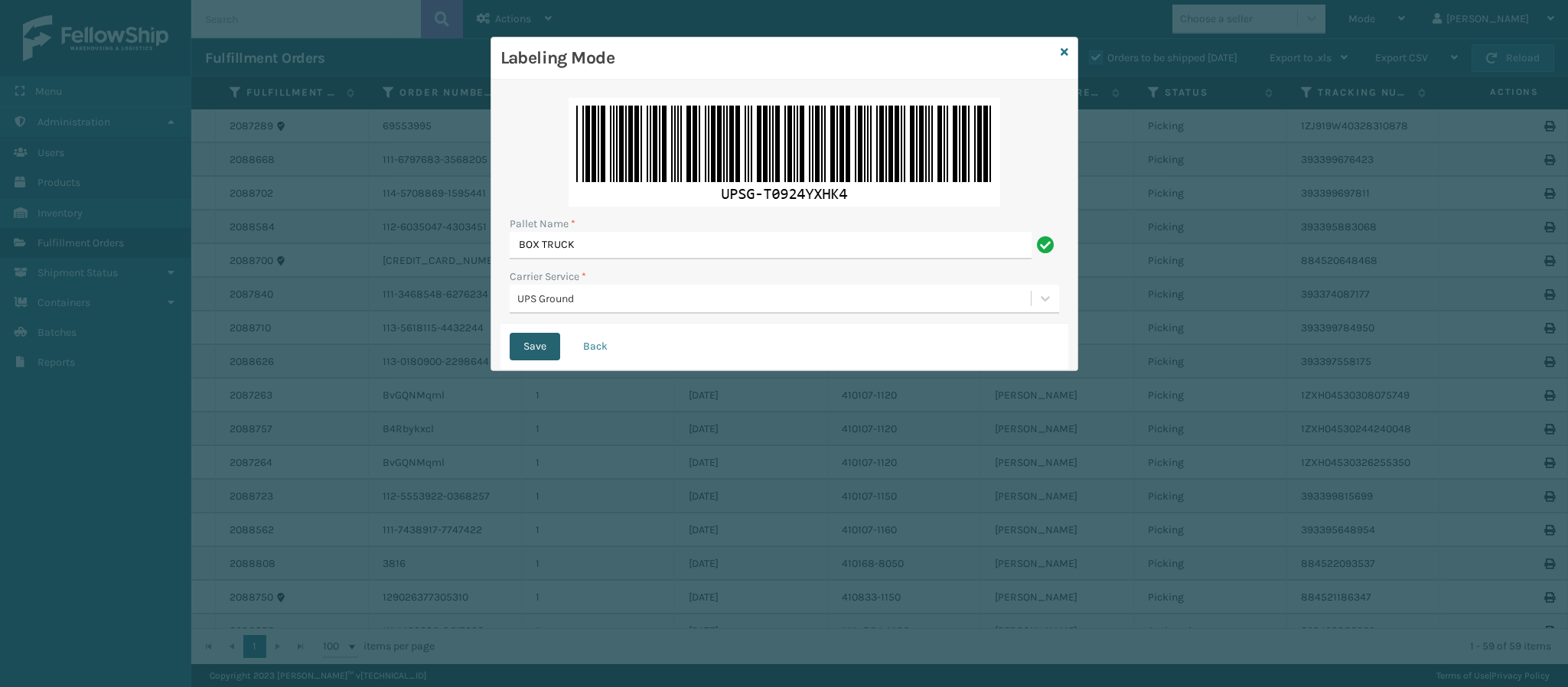
click at [528, 354] on button "Save" at bounding box center [535, 347] width 51 height 28
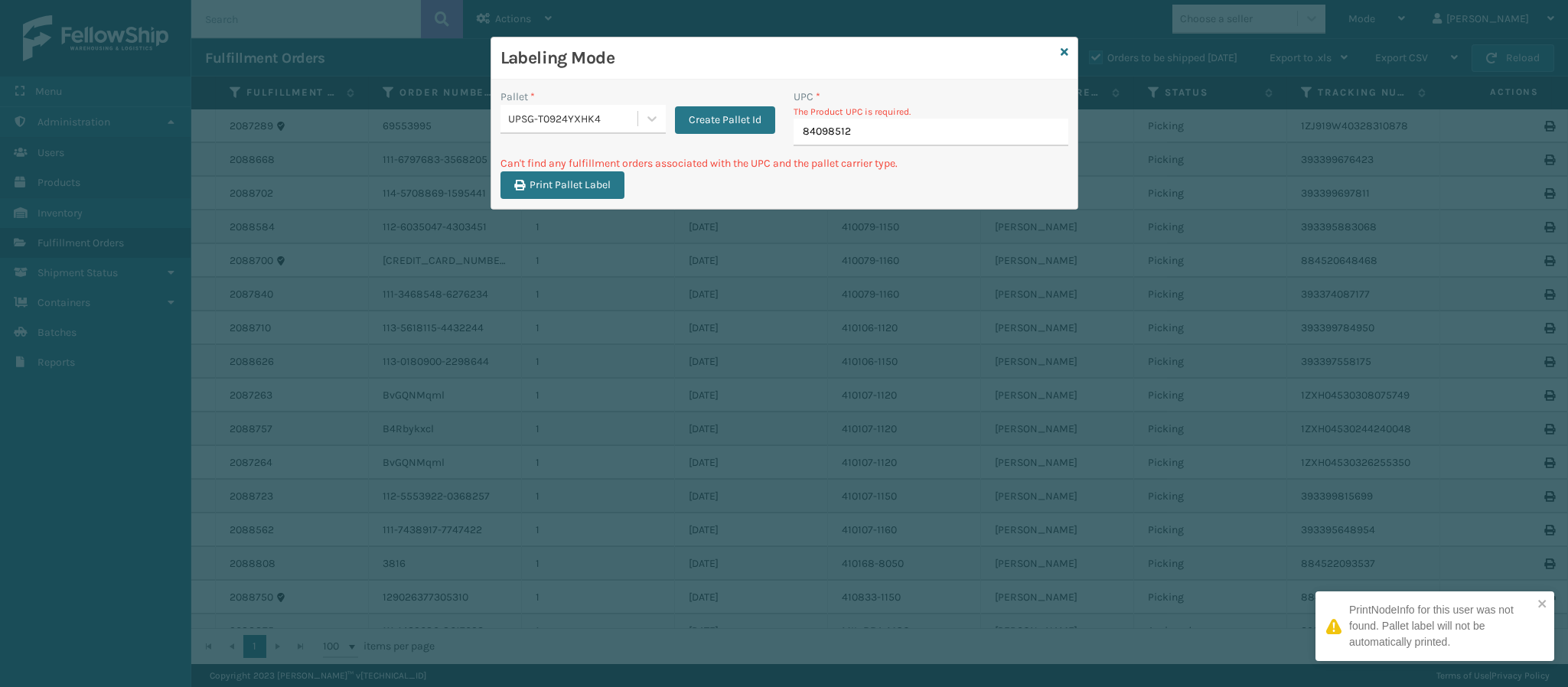
type input "840985124"
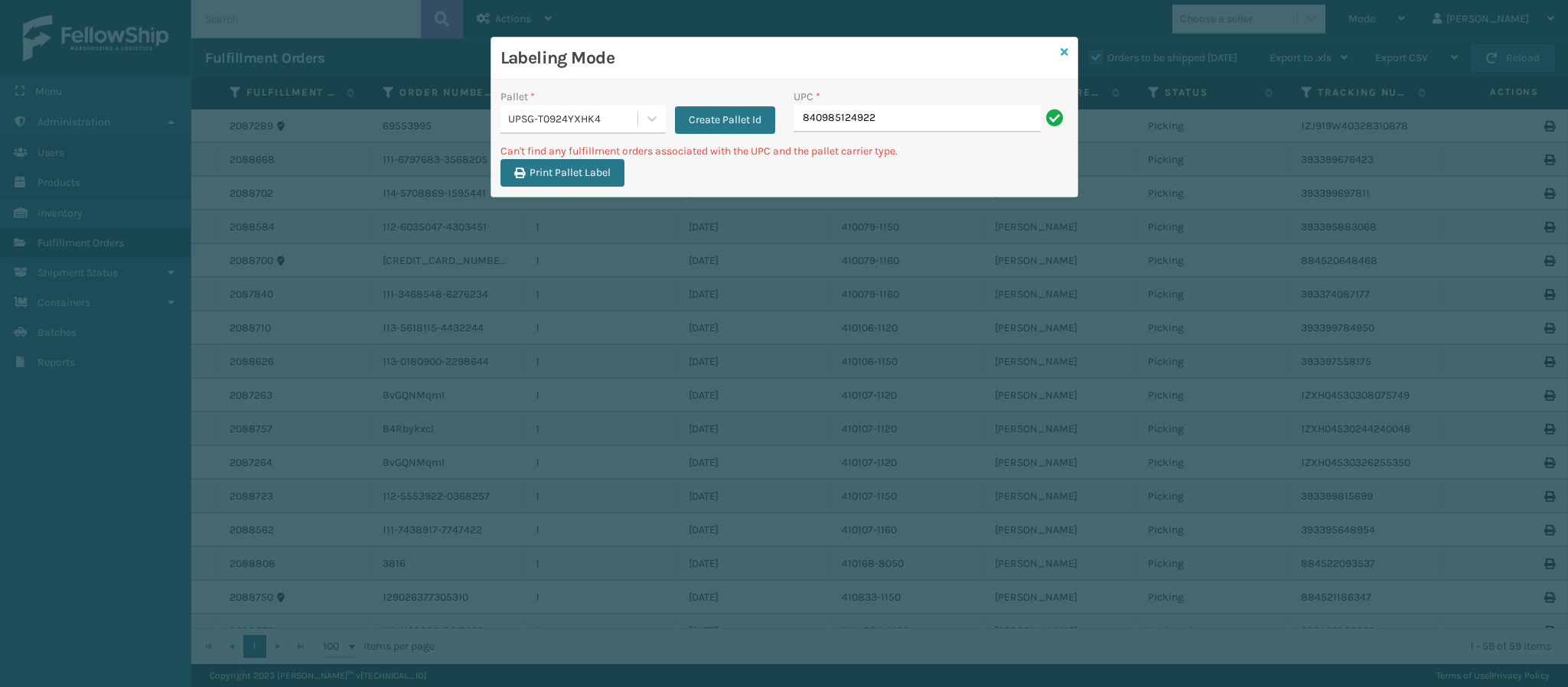
click at [1066, 52] on icon at bounding box center [1064, 52] width 8 height 11
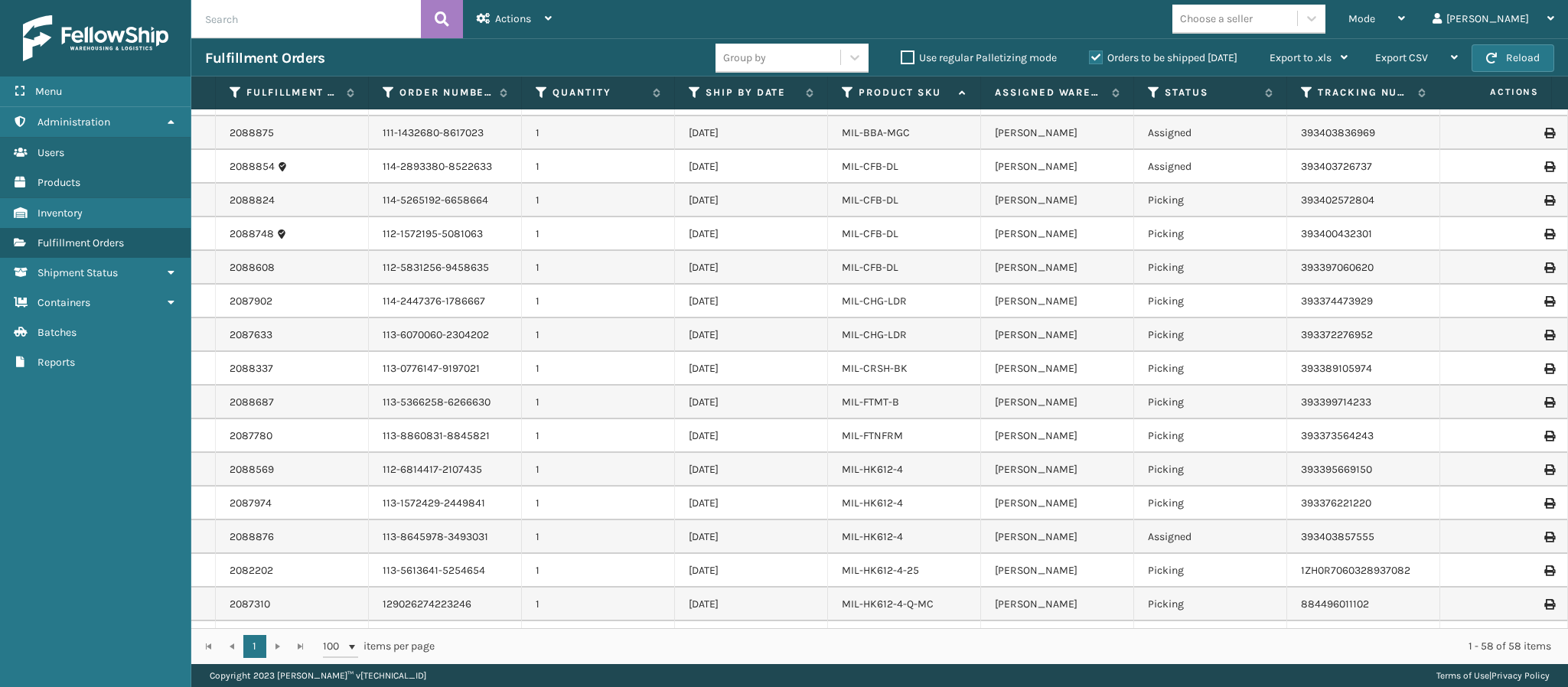
scroll to position [537, 0]
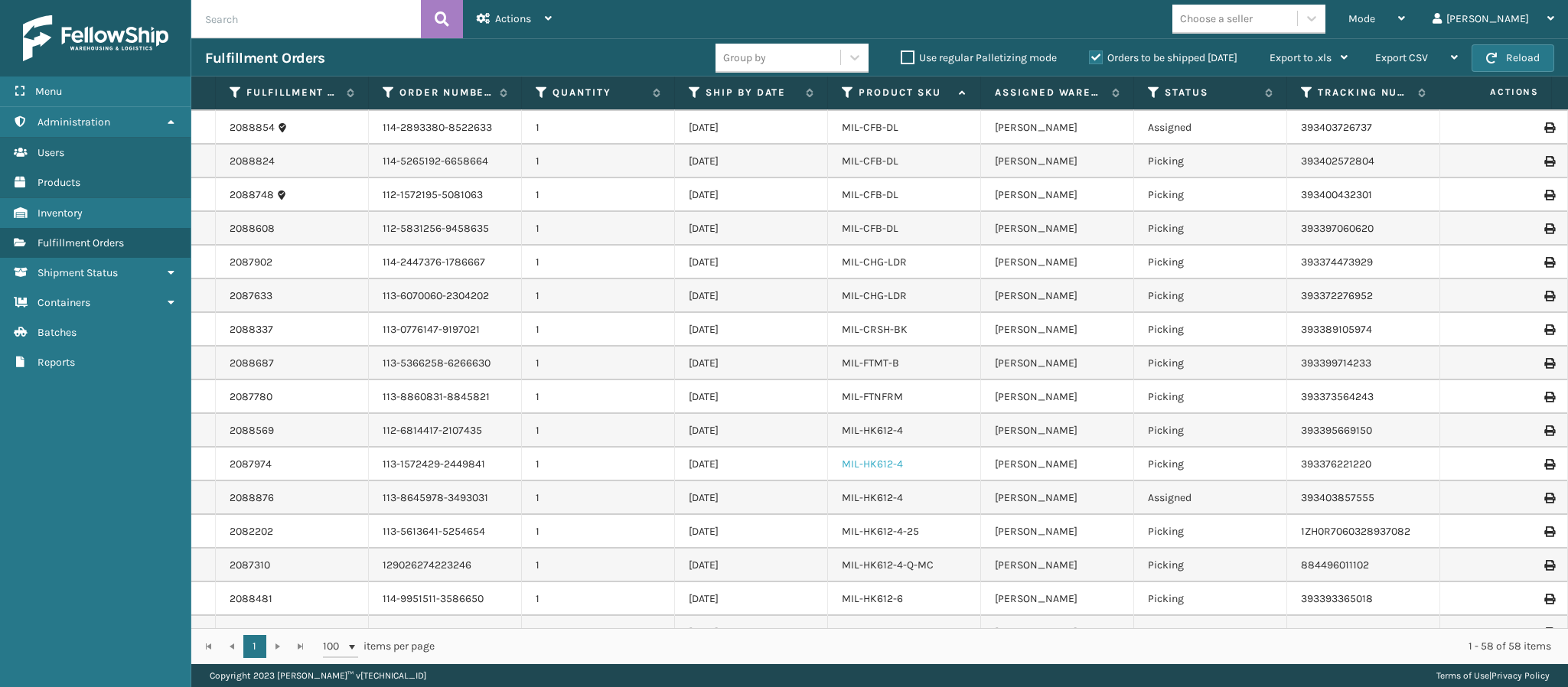
click at [889, 467] on link "MIL-HK612-4" at bounding box center [871, 464] width 61 height 13
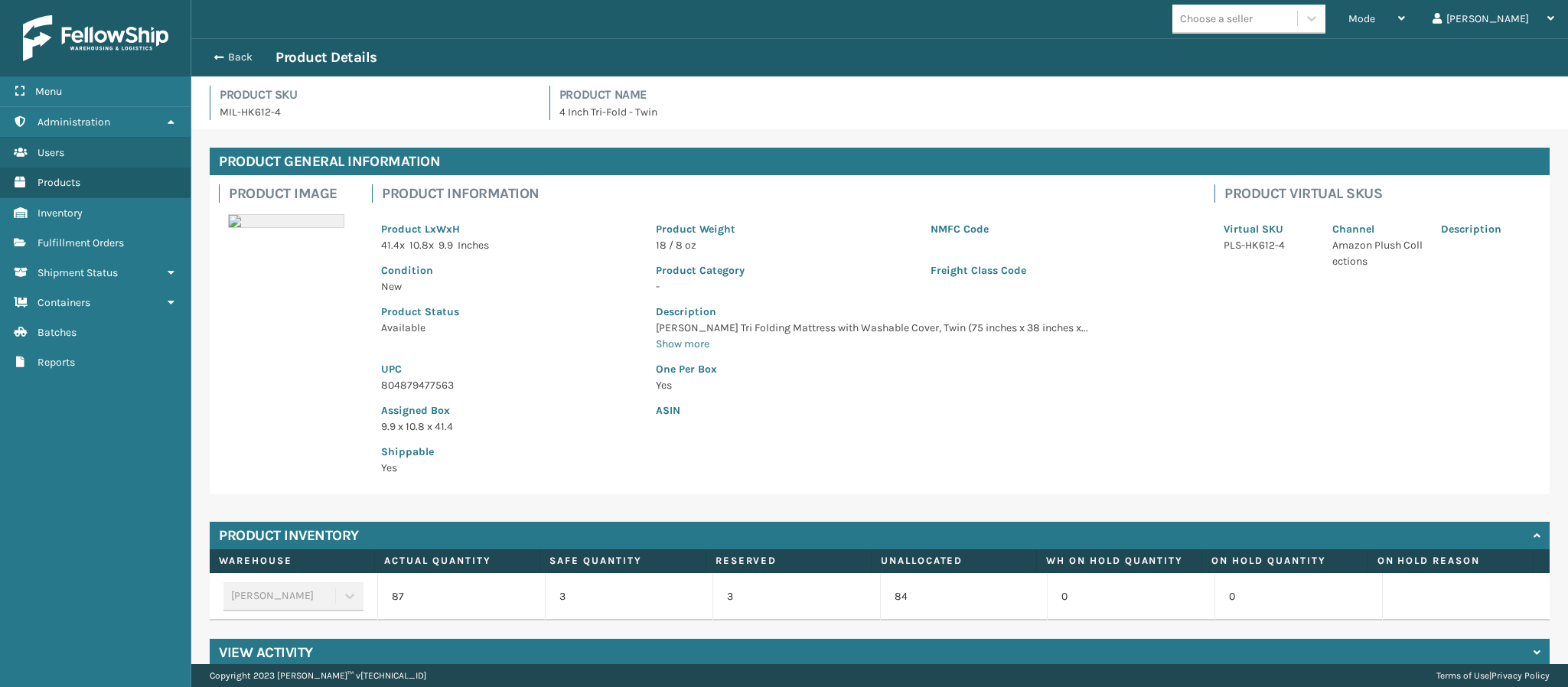
click at [427, 387] on p "804879477563" at bounding box center [509, 385] width 257 height 16
click at [568, 416] on p "Assigned Box" at bounding box center [509, 410] width 257 height 16
click at [233, 49] on div "Back Product Details" at bounding box center [879, 58] width 1349 height 18
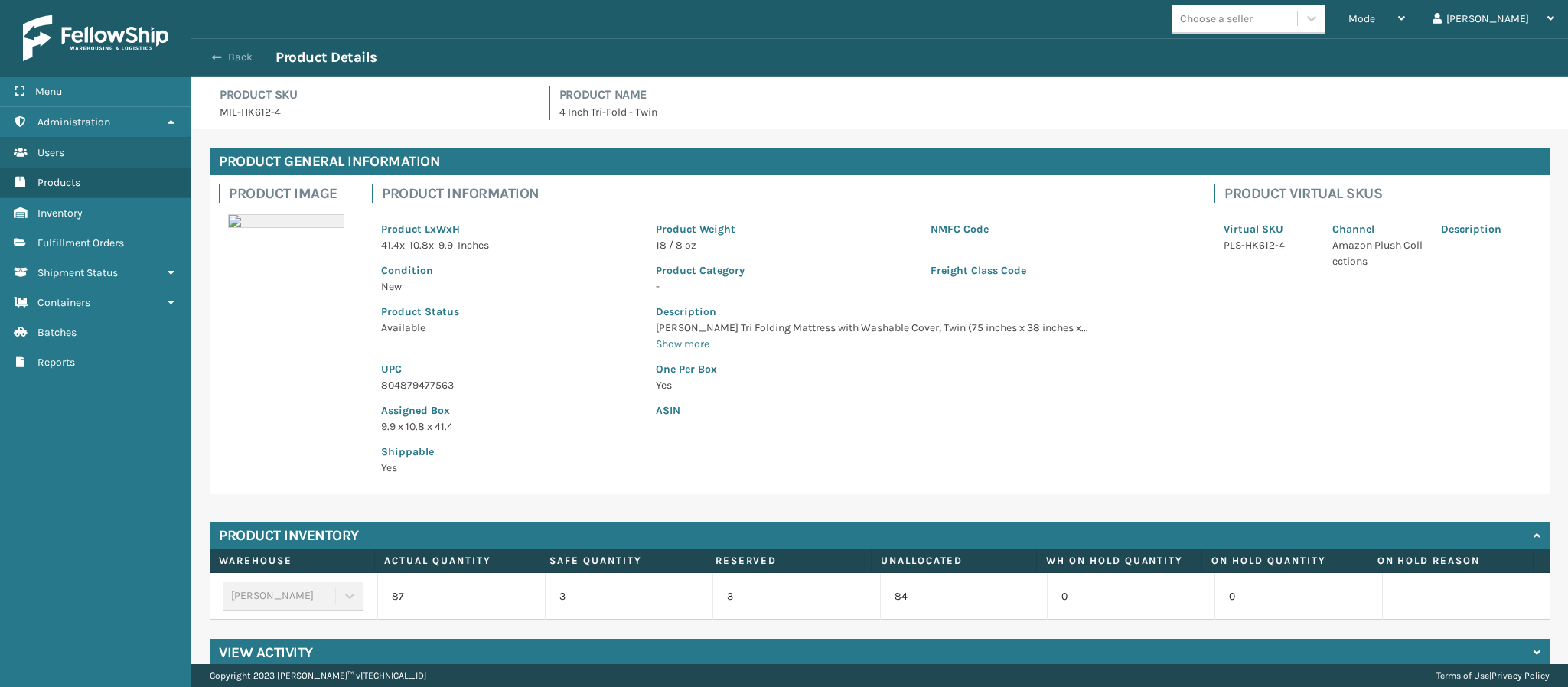
click at [223, 58] on button "Back" at bounding box center [240, 58] width 70 height 14
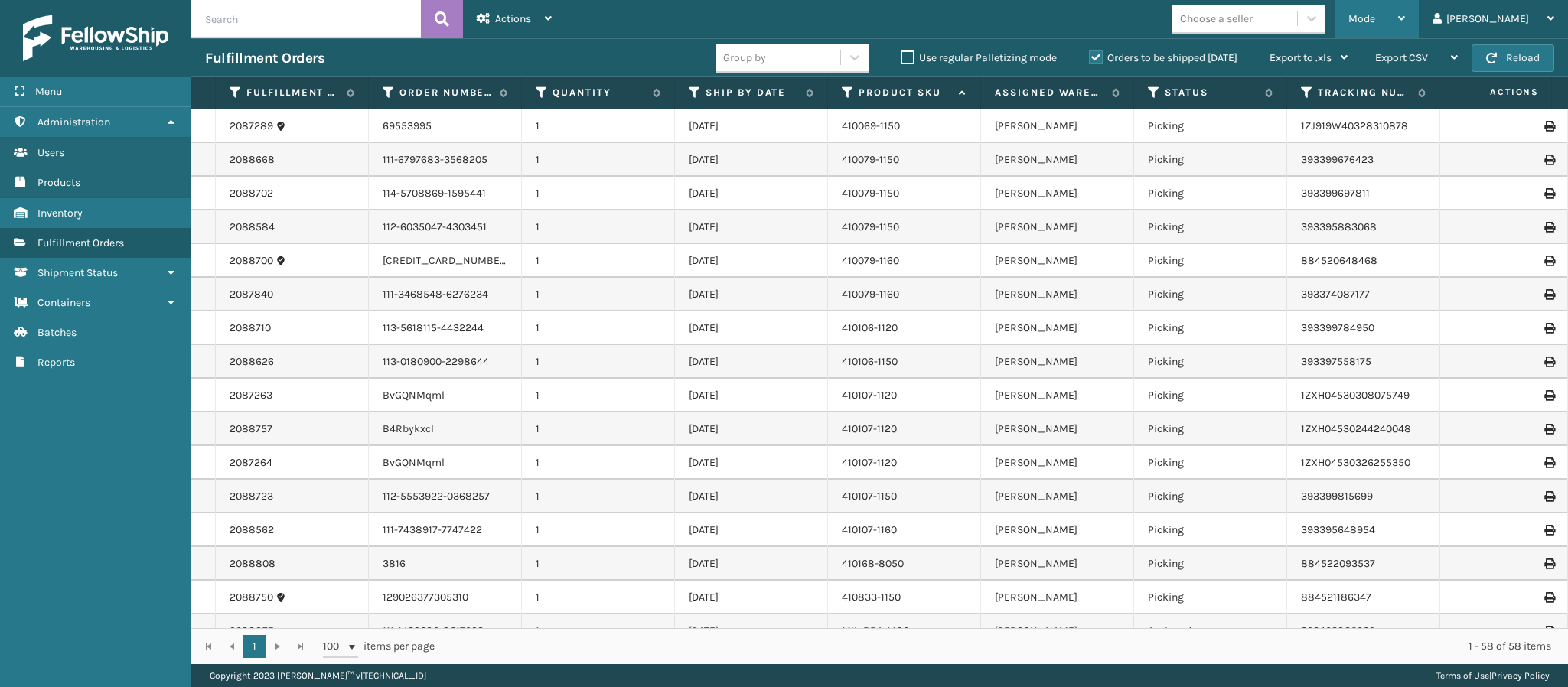
click at [1405, 28] on div "Mode" at bounding box center [1376, 19] width 56 height 39
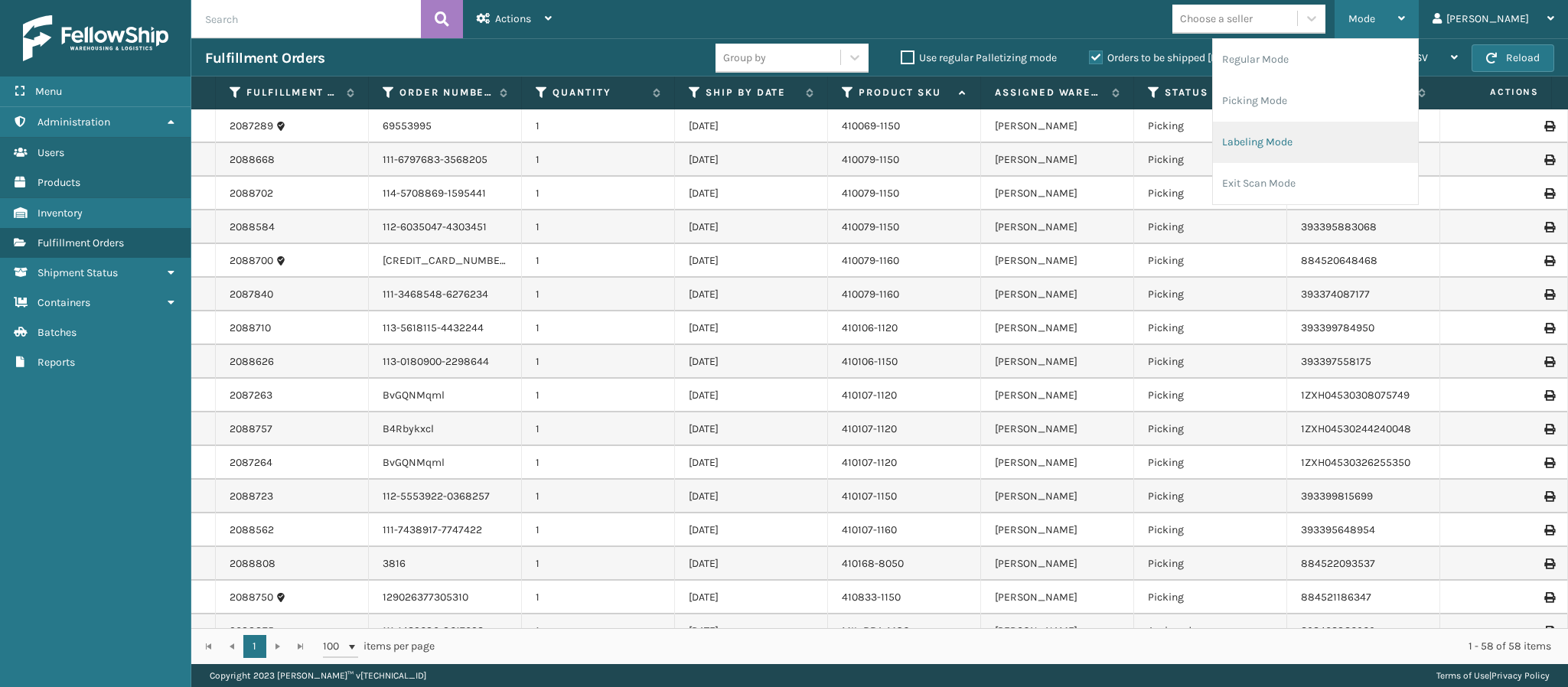
click at [1323, 134] on li "Labeling Mode" at bounding box center [1315, 142] width 205 height 42
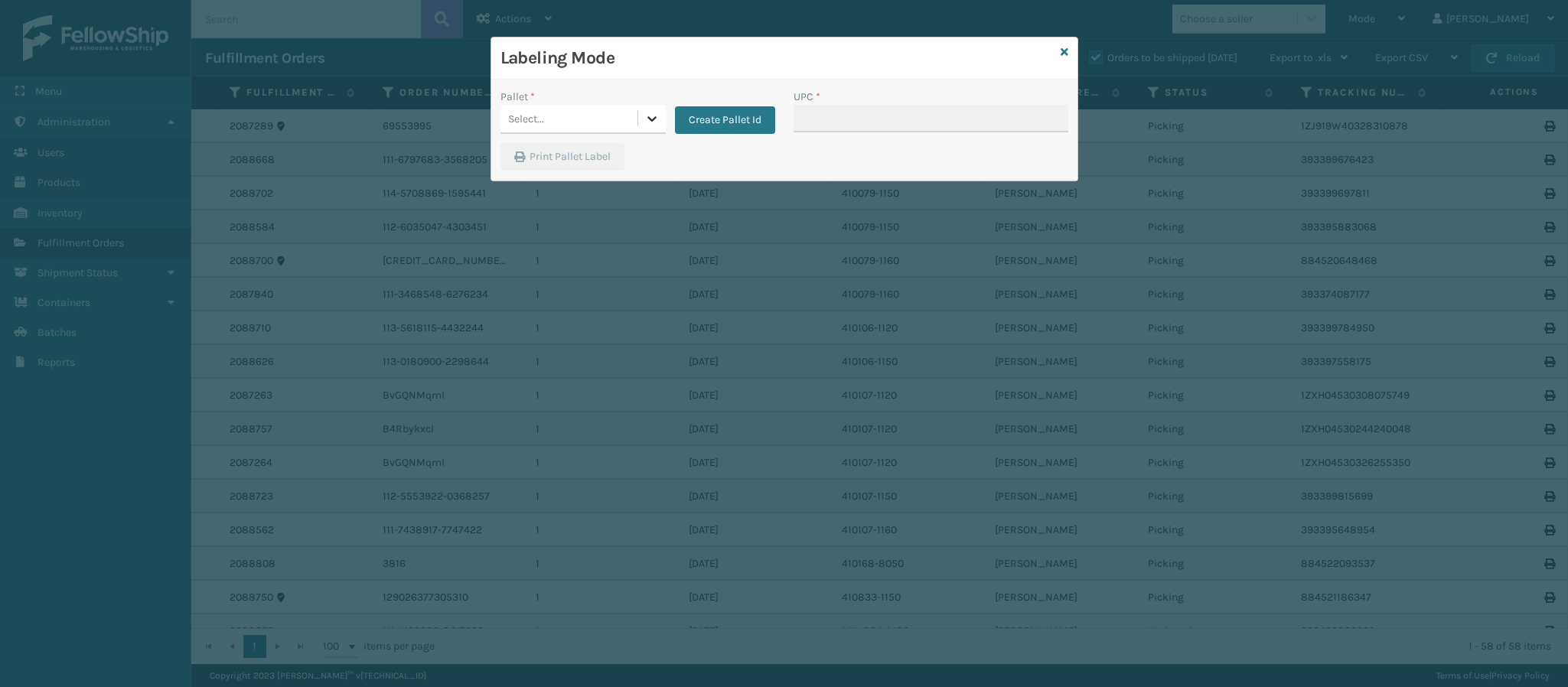
click at [654, 125] on icon at bounding box center [652, 119] width 15 height 15
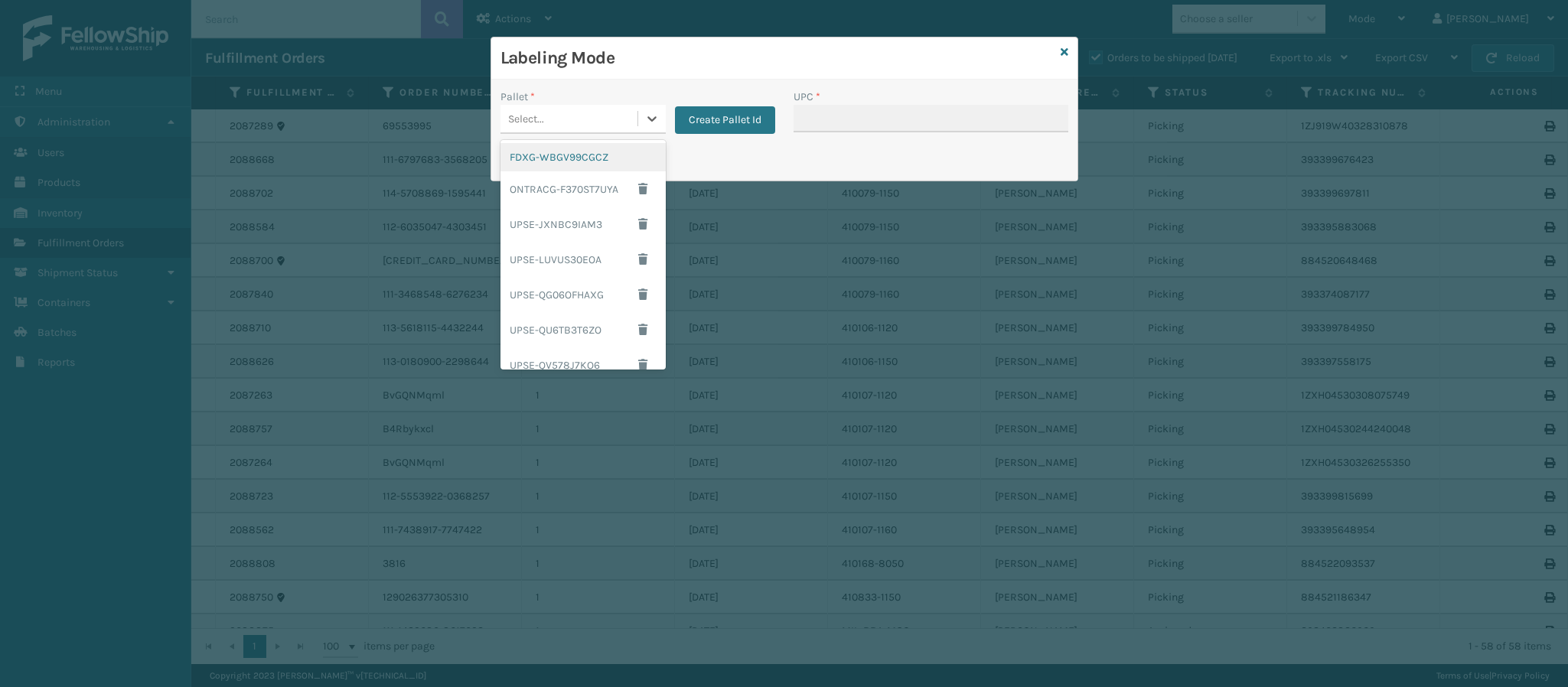
click at [593, 157] on div "FDXG-WBGV99CGCZ" at bounding box center [583, 157] width 166 height 28
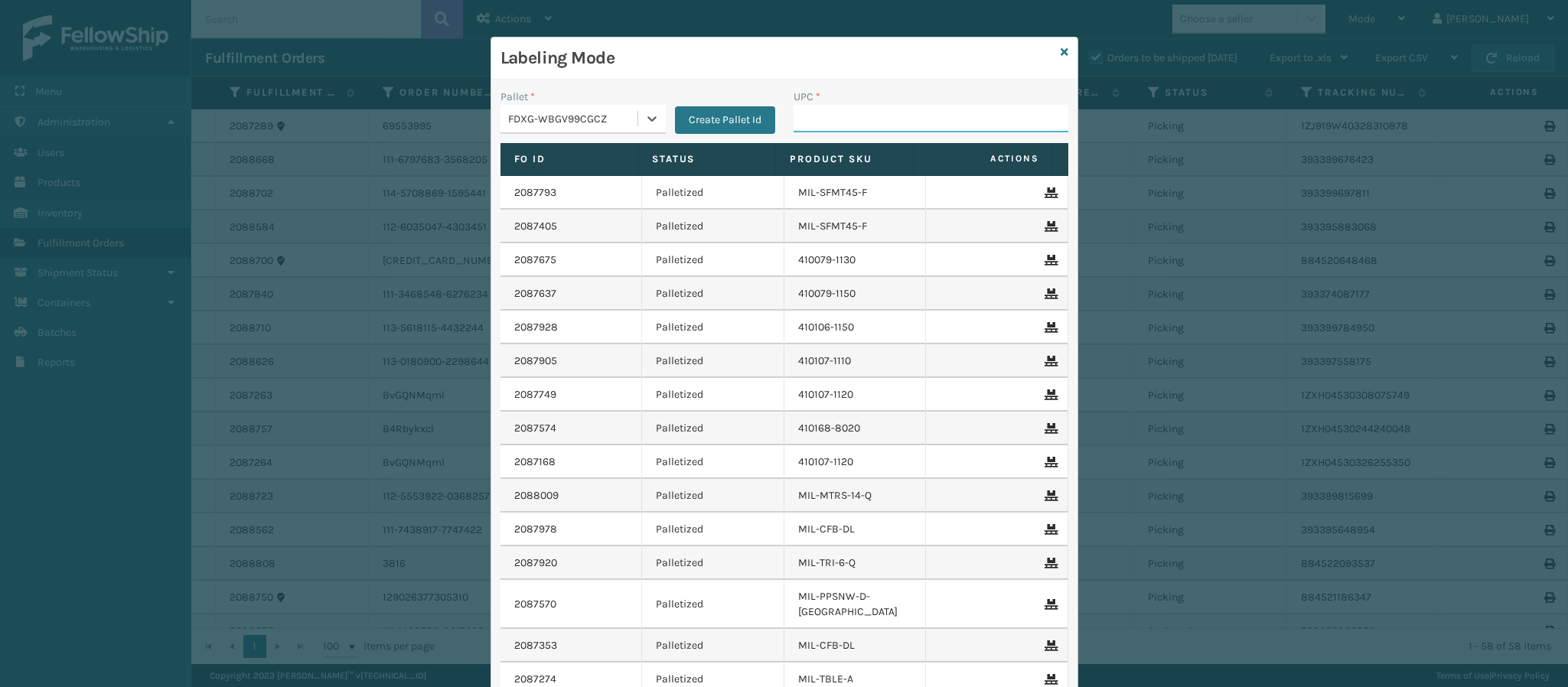
click at [935, 110] on input "UPC *" at bounding box center [931, 119] width 275 height 28
paste input "804879477563"
type input "804879477563"
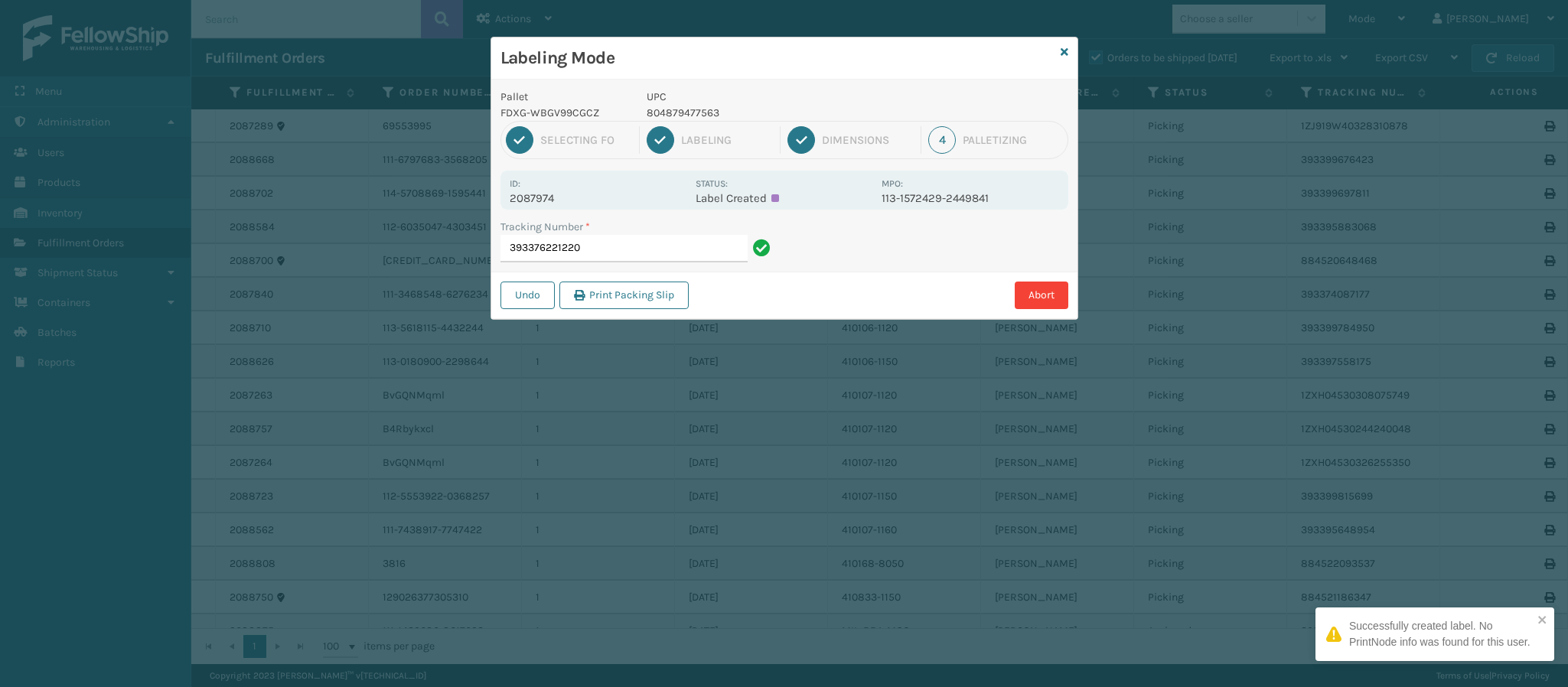
click at [554, 196] on p "2087974" at bounding box center [597, 198] width 176 height 14
click at [609, 246] on input "393376221220" at bounding box center [624, 249] width 247 height 28
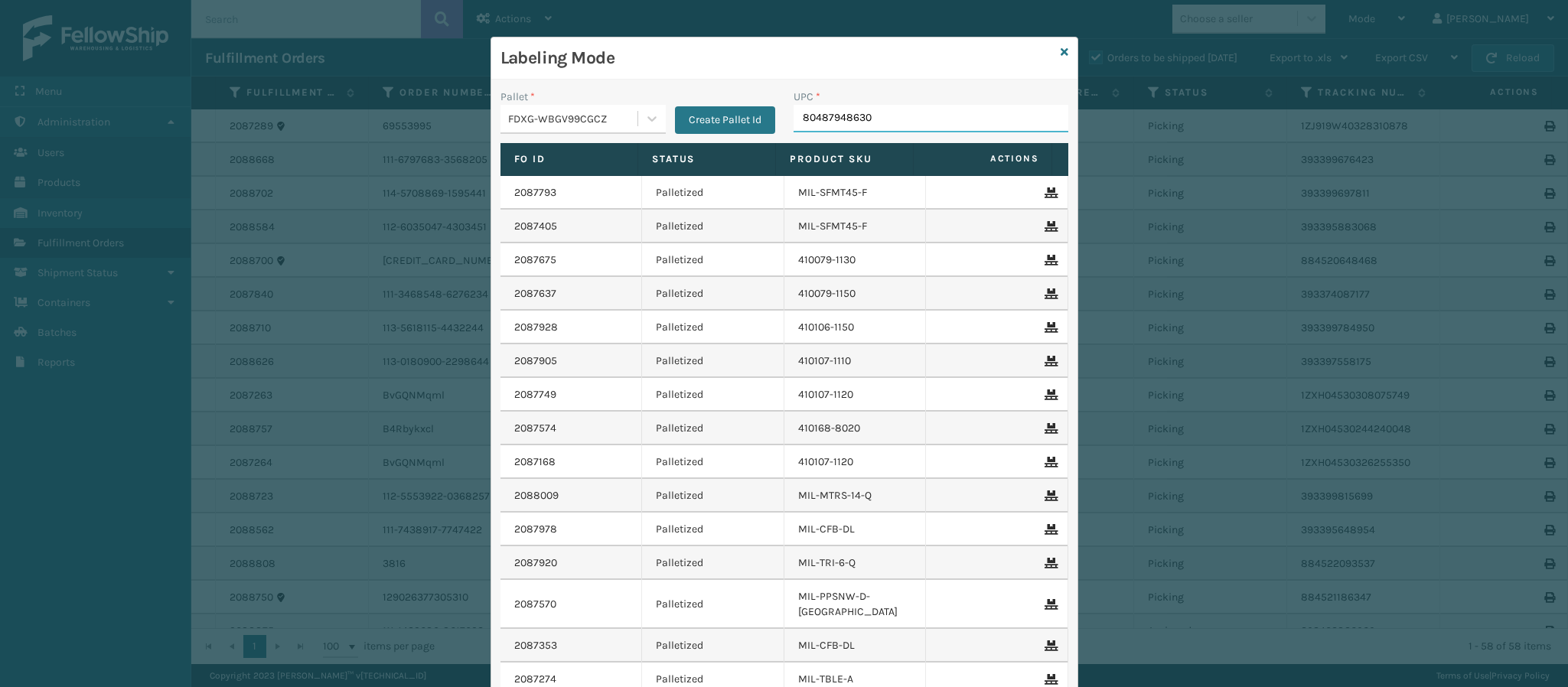
type input "804879486305"
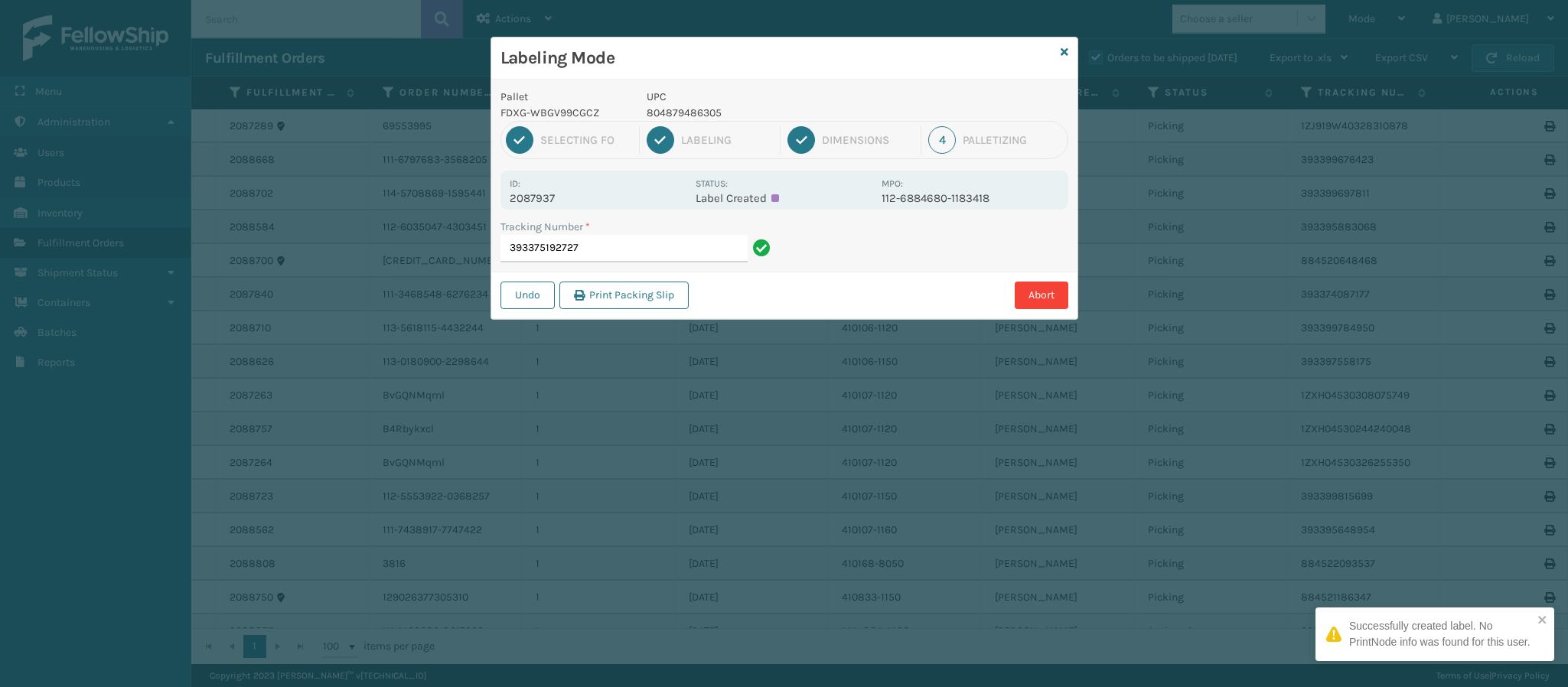
click at [544, 204] on p "2087937" at bounding box center [597, 198] width 176 height 14
click at [609, 244] on input "393375192727" at bounding box center [624, 249] width 247 height 28
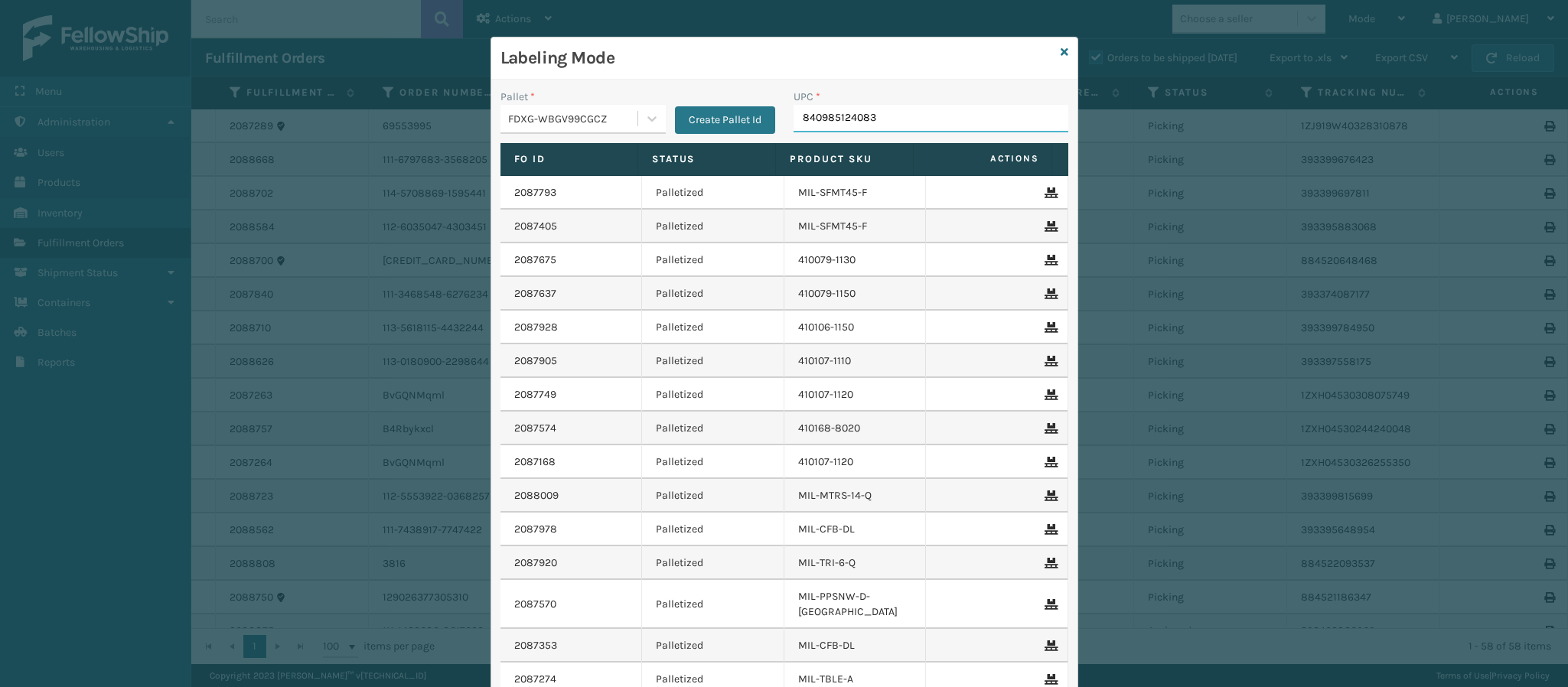
type input "840985124083"
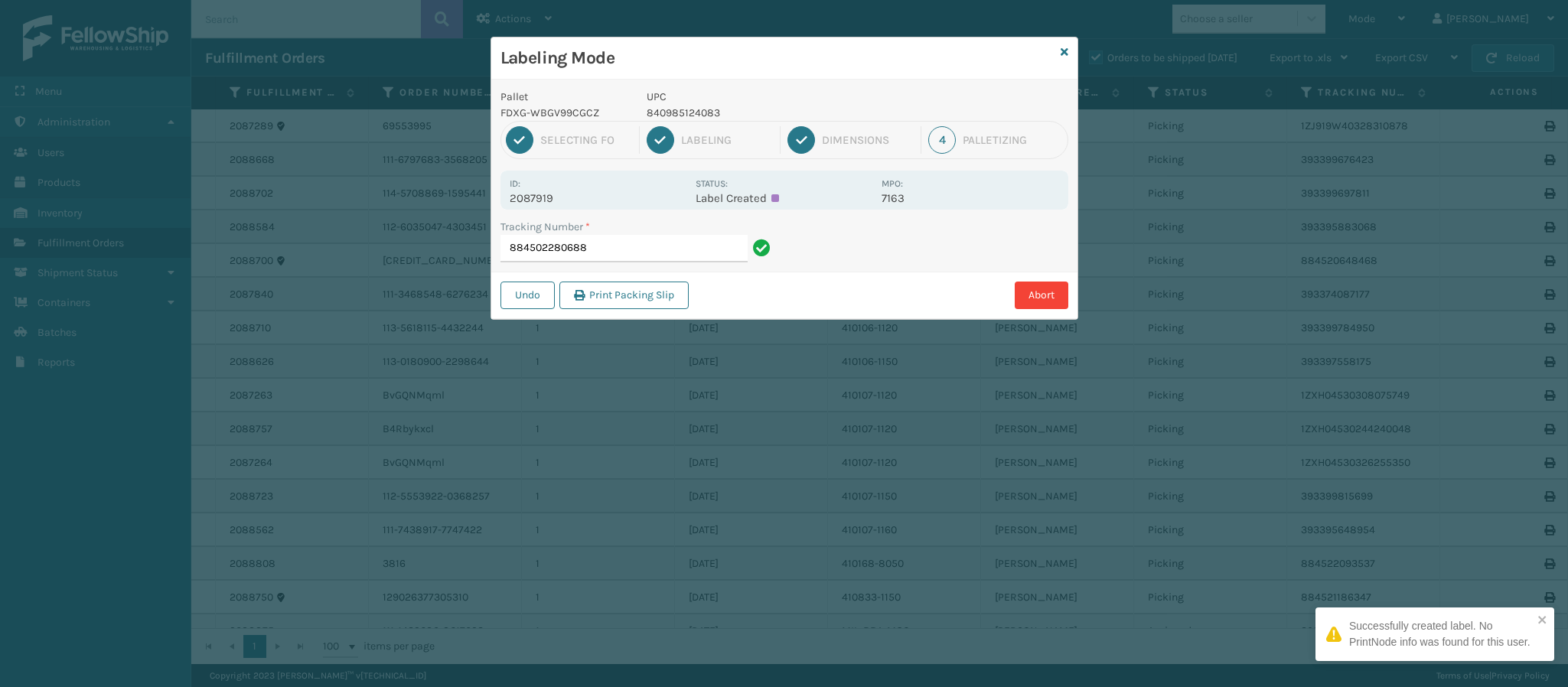
click at [551, 195] on p "2087919" at bounding box center [597, 198] width 176 height 14
click at [650, 249] on input "884502280688" at bounding box center [624, 249] width 247 height 28
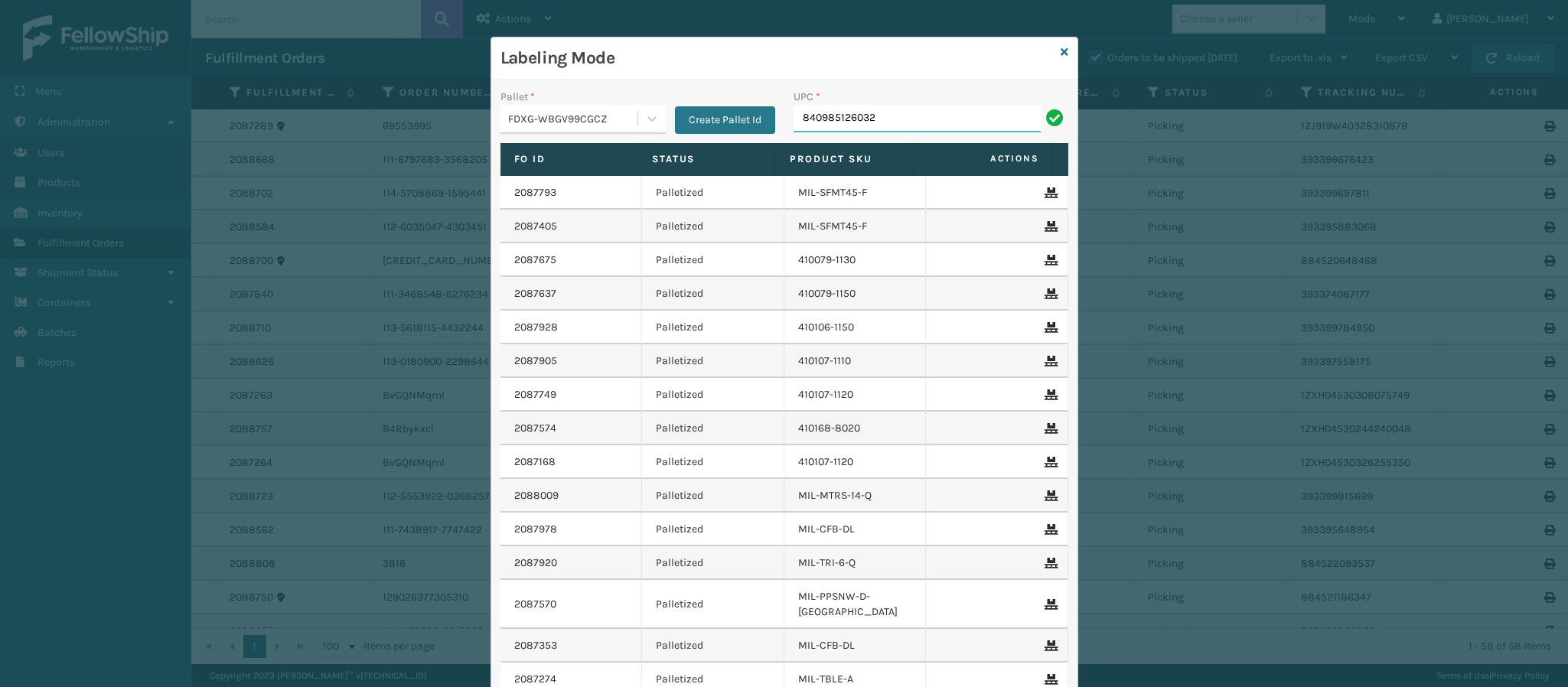
type input "840985126032"
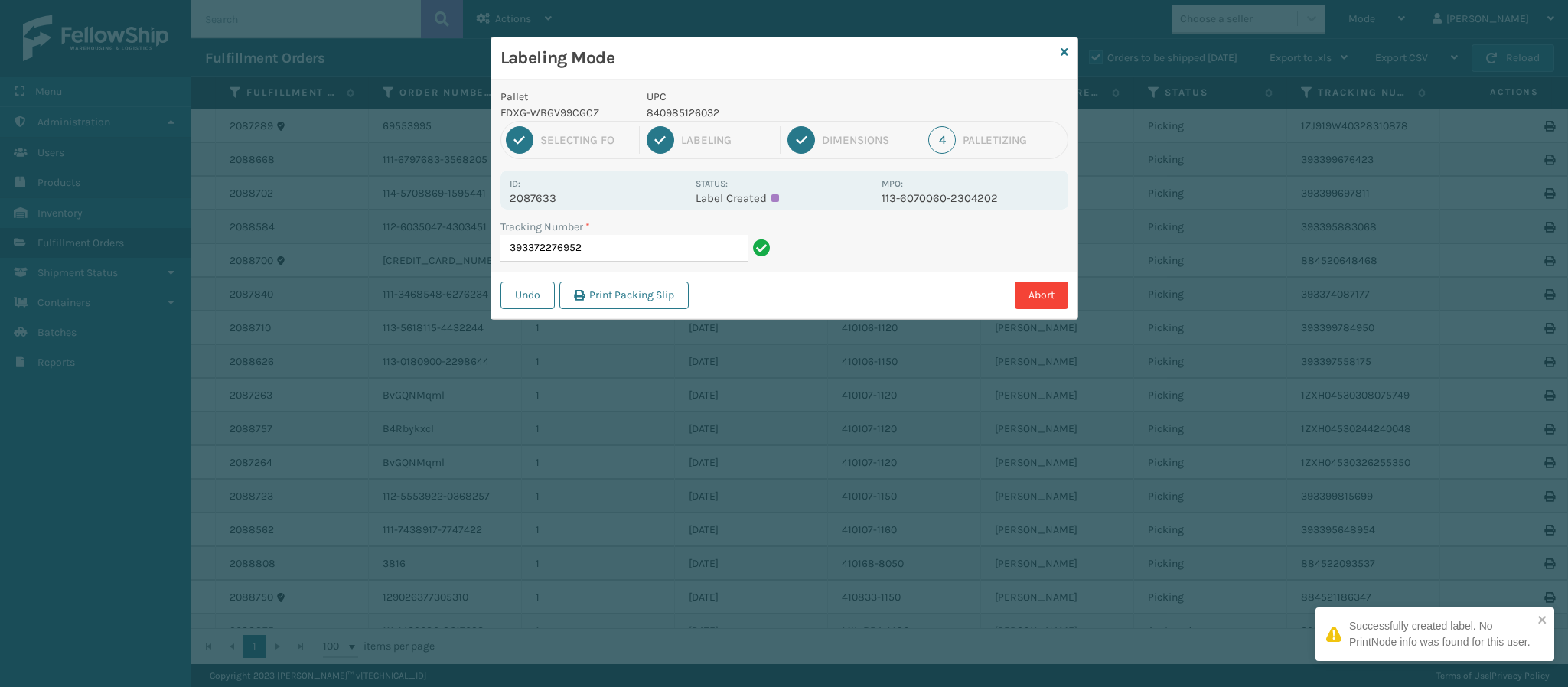
click at [545, 193] on p "2087633" at bounding box center [597, 198] width 176 height 14
click at [630, 264] on div "Tracking Number * 393372276952" at bounding box center [638, 245] width 293 height 53
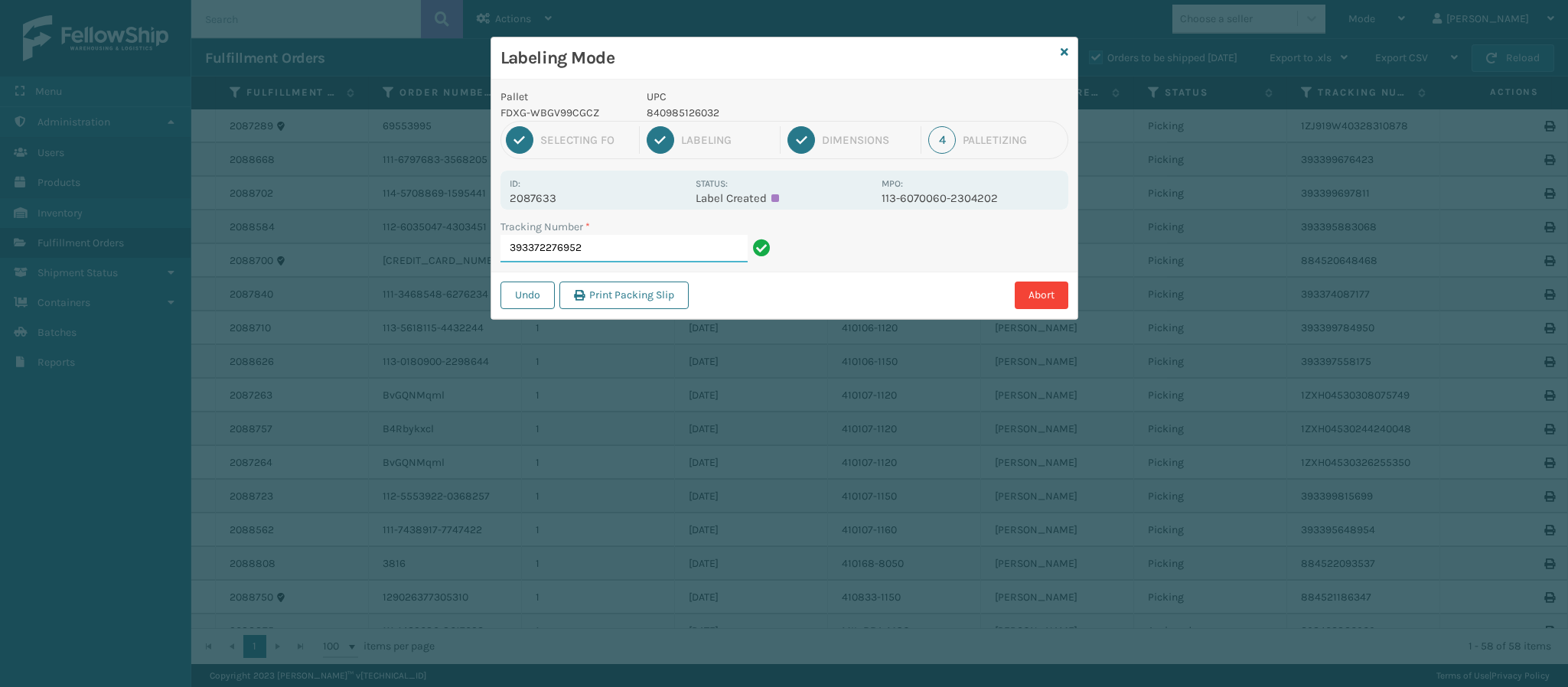
click at [623, 246] on input "393372276952" at bounding box center [624, 249] width 247 height 28
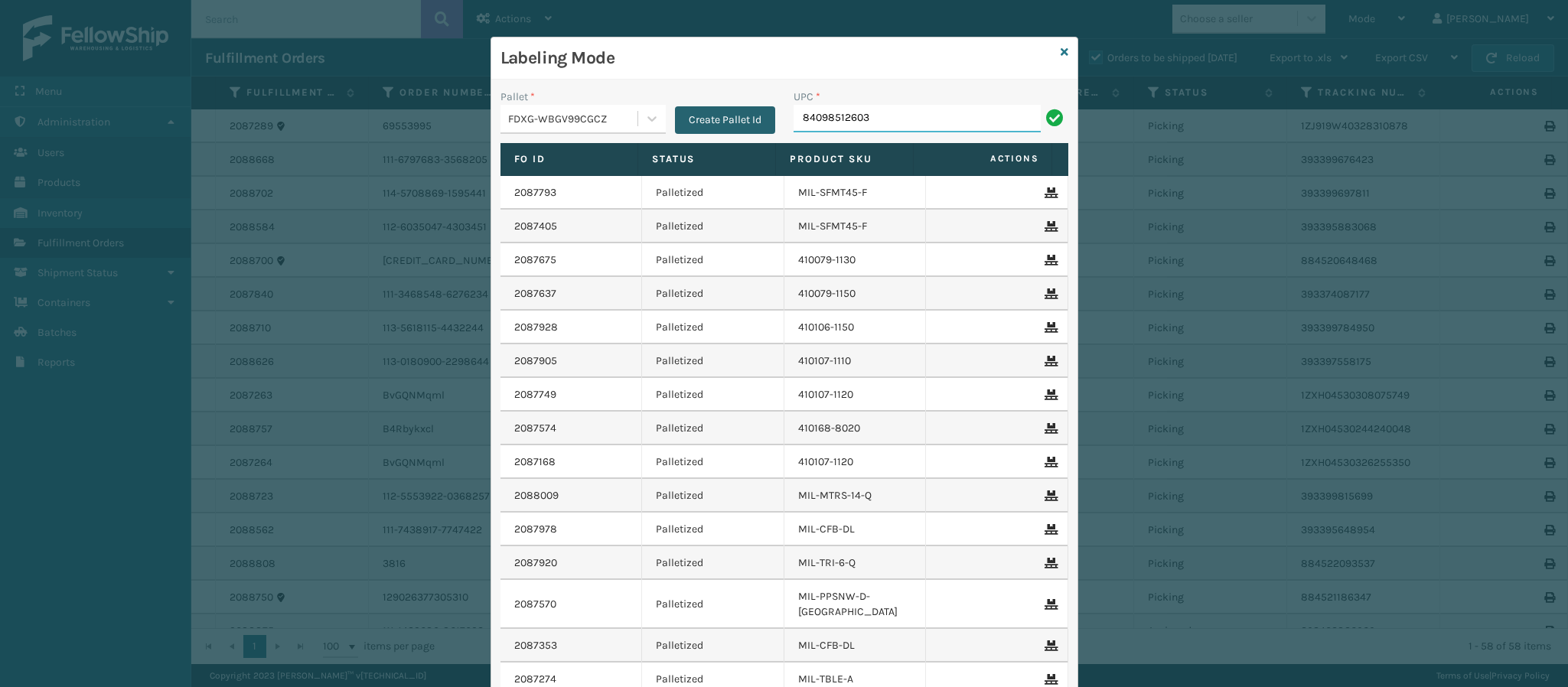
type input "840985126032"
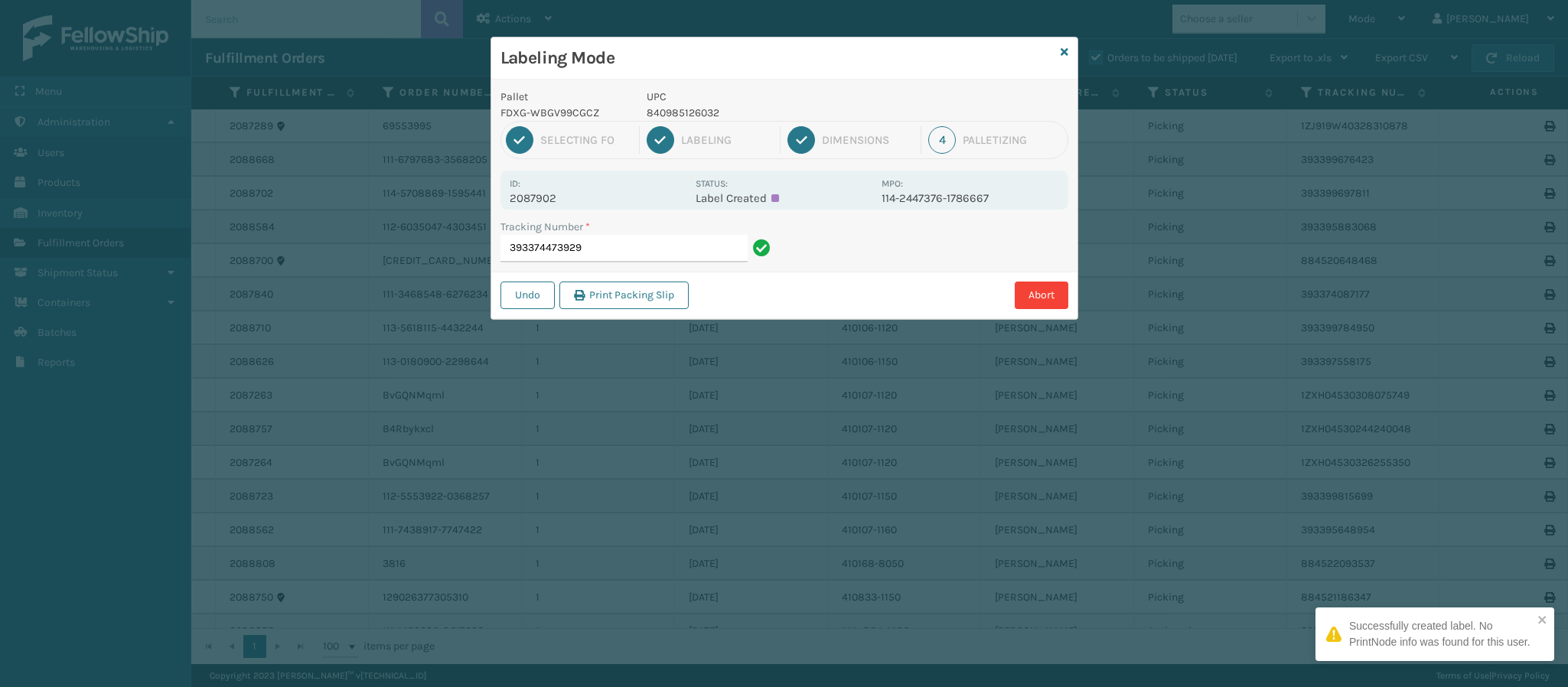
click at [539, 195] on p "2087902" at bounding box center [597, 198] width 176 height 14
click at [611, 246] on input "393374473929" at bounding box center [624, 249] width 247 height 28
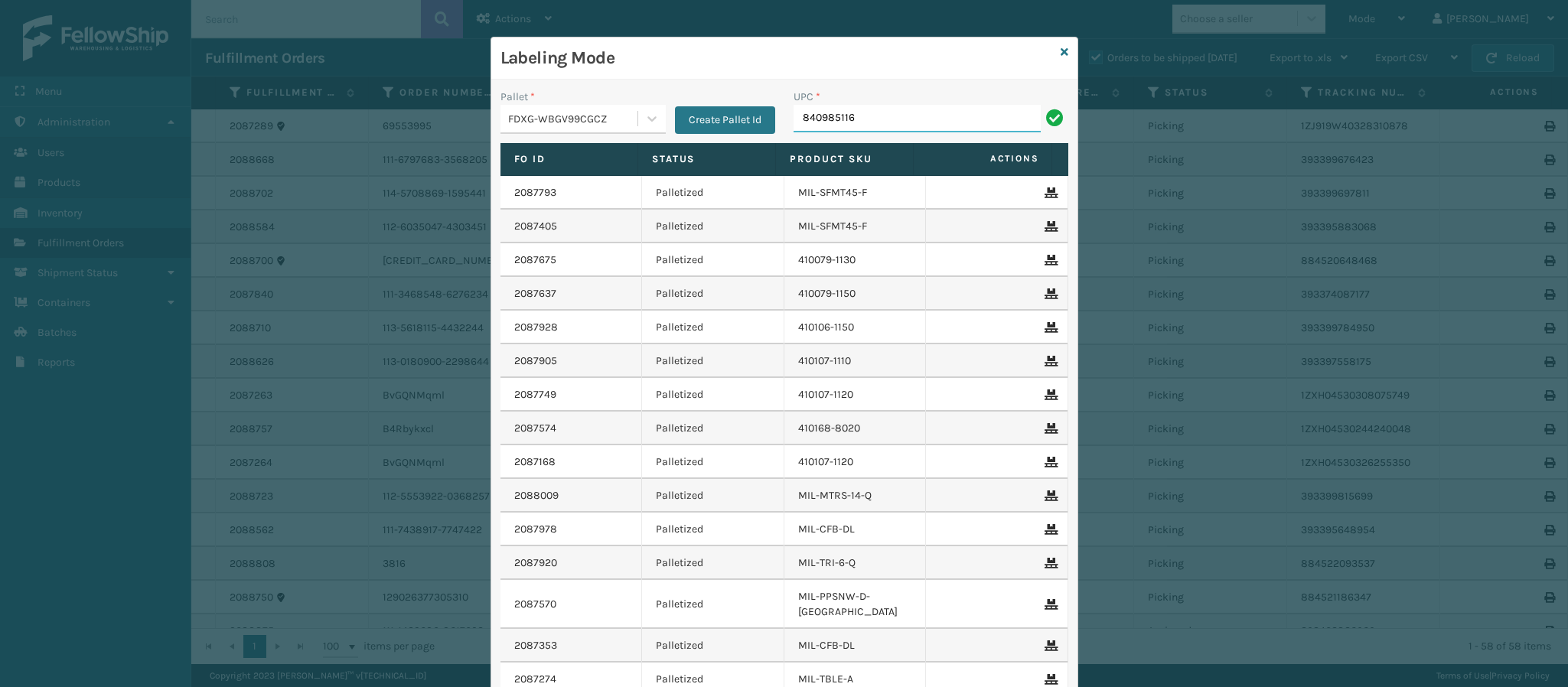
type input "8409851169"
